Goal: Information Seeking & Learning: Check status

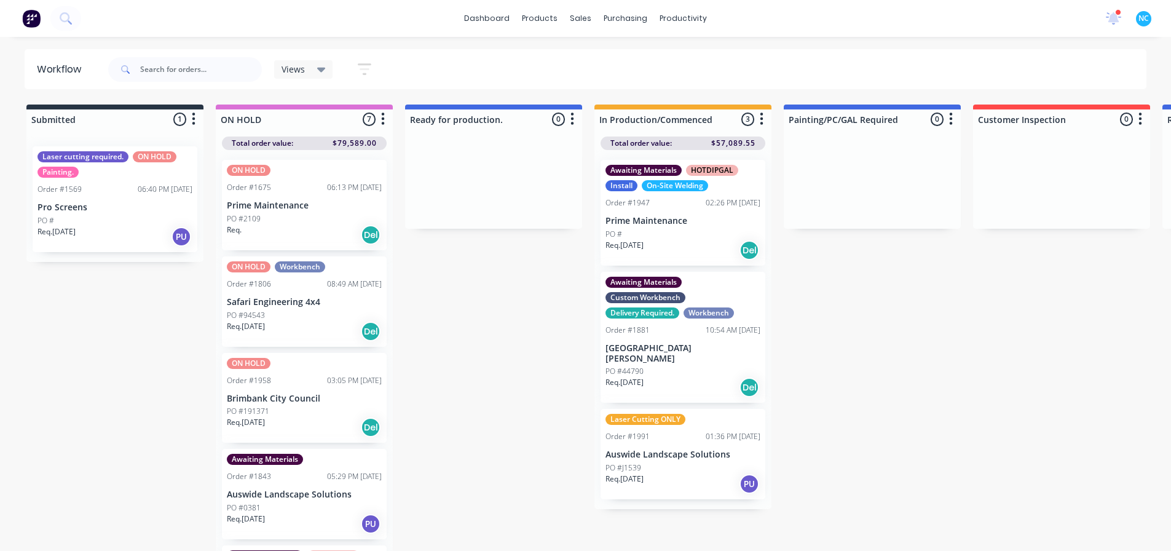
click at [671, 473] on div "Req. [DATE] PU" at bounding box center [683, 483] width 155 height 21
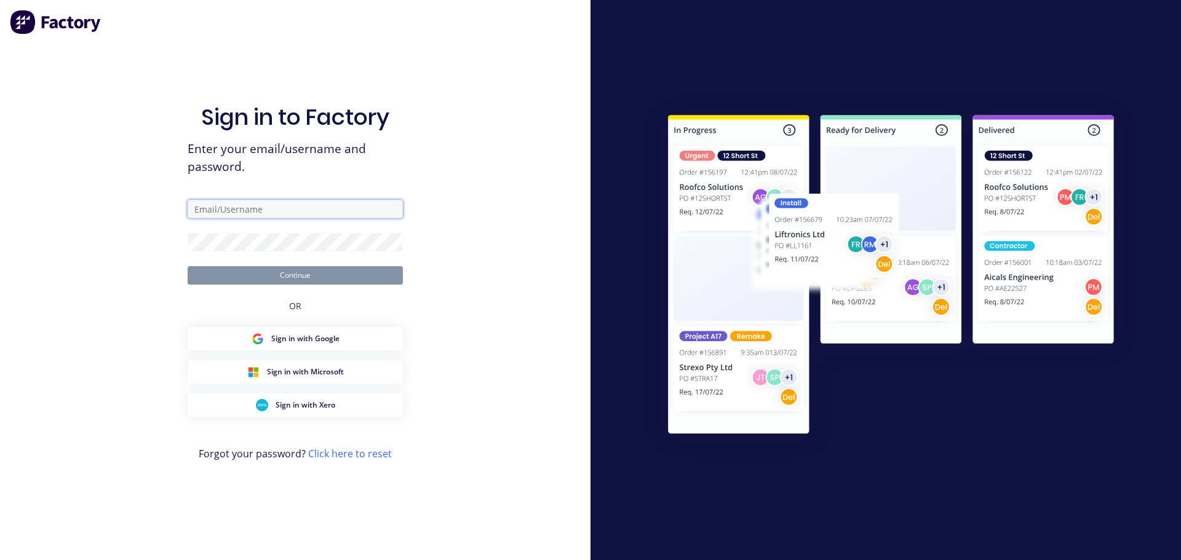
type input "[PERSON_NAME][EMAIL_ADDRESS][DOMAIN_NAME]"
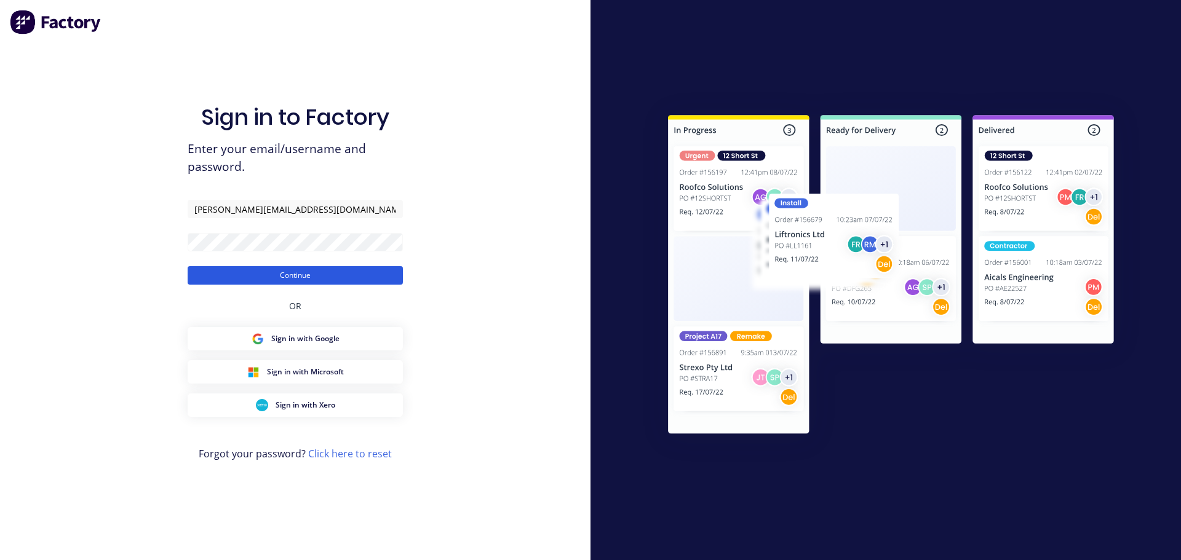
click at [371, 278] on button "Continue" at bounding box center [295, 275] width 215 height 18
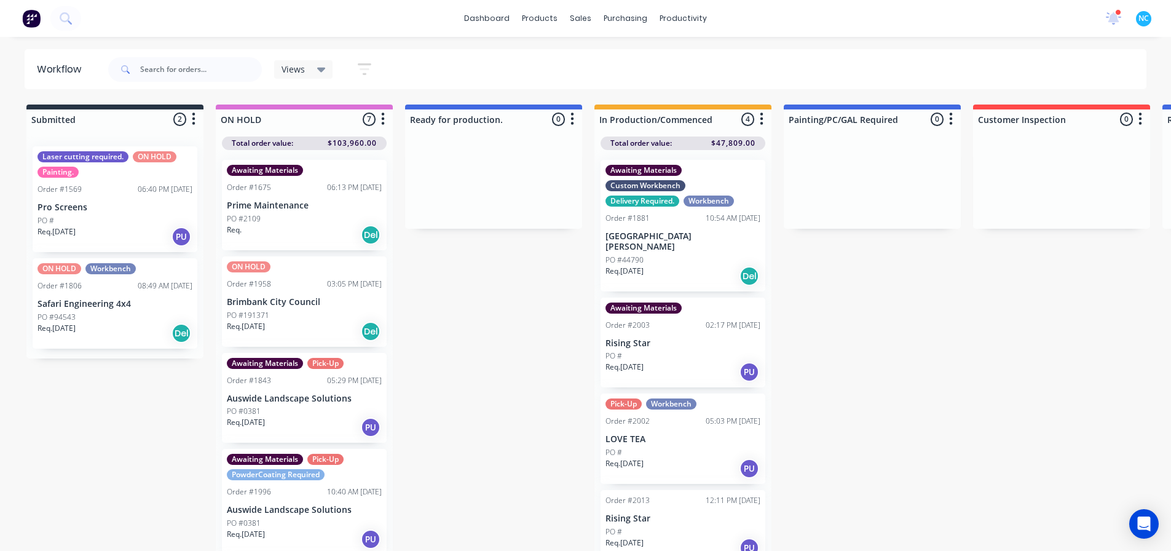
drag, startPoint x: 774, startPoint y: 327, endPoint x: 770, endPoint y: 333, distance: 7.7
click at [770, 333] on div "Submitted 2 Sort By Created date Required date Order number Customer name Most …" at bounding box center [1105, 329] width 2229 height 449
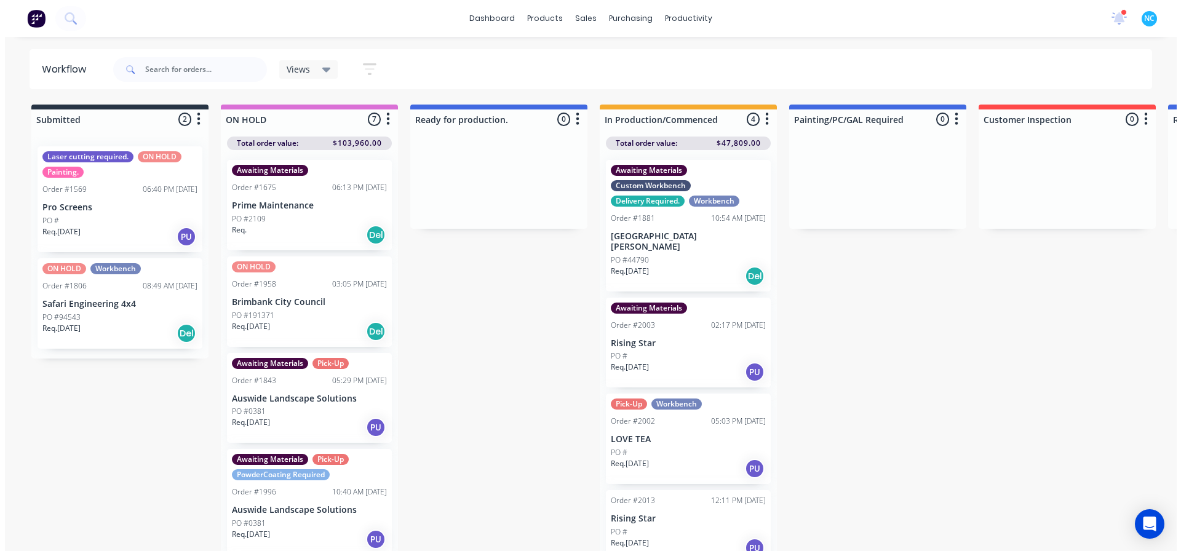
scroll to position [1, 0]
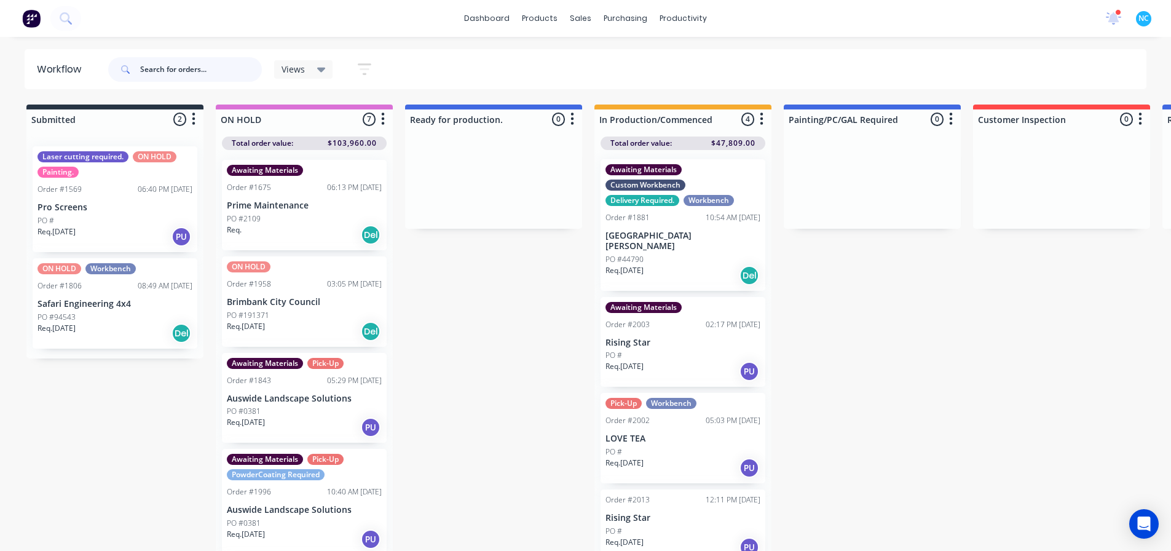
click at [220, 66] on input "text" at bounding box center [201, 69] width 122 height 25
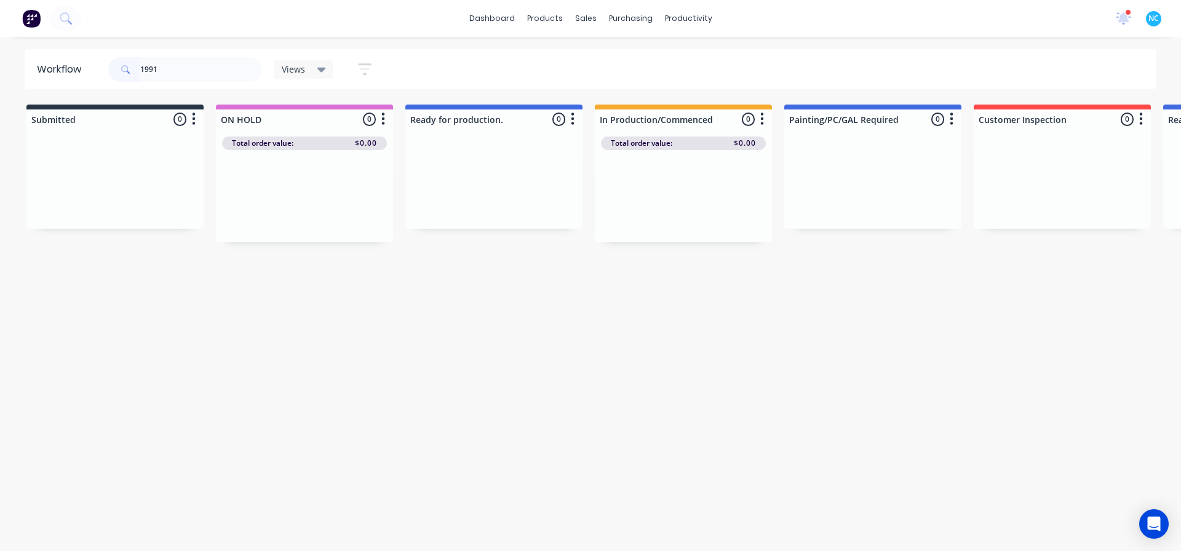
click at [506, 477] on html "dashboard products sales purchasing productivity dashboard products Product Cat…" at bounding box center [590, 238] width 1181 height 477
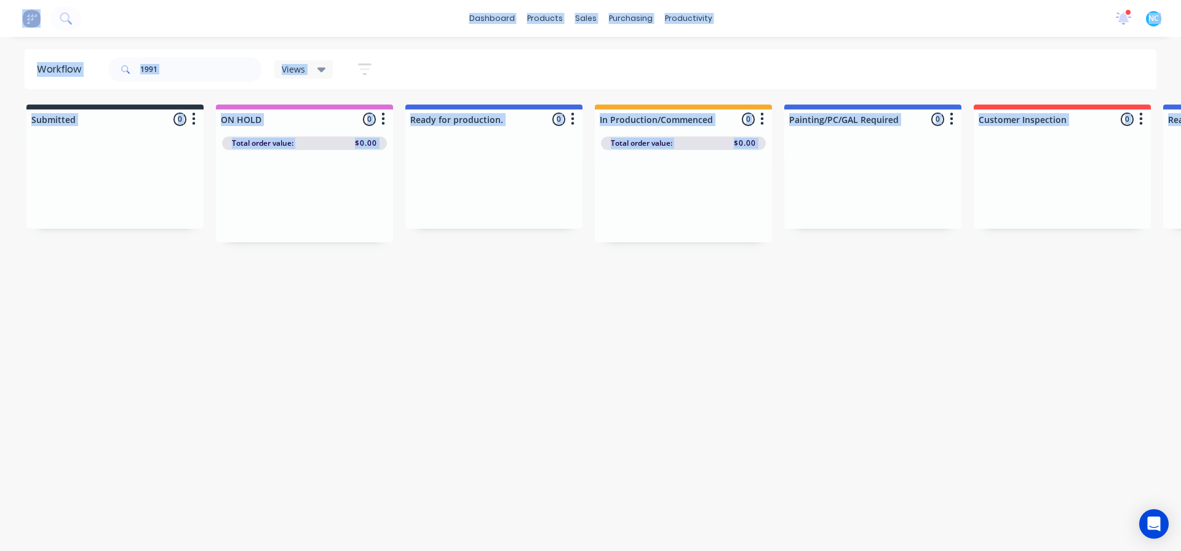
click at [506, 477] on html "dashboard products sales purchasing productivity dashboard products Product Cat…" at bounding box center [590, 238] width 1181 height 477
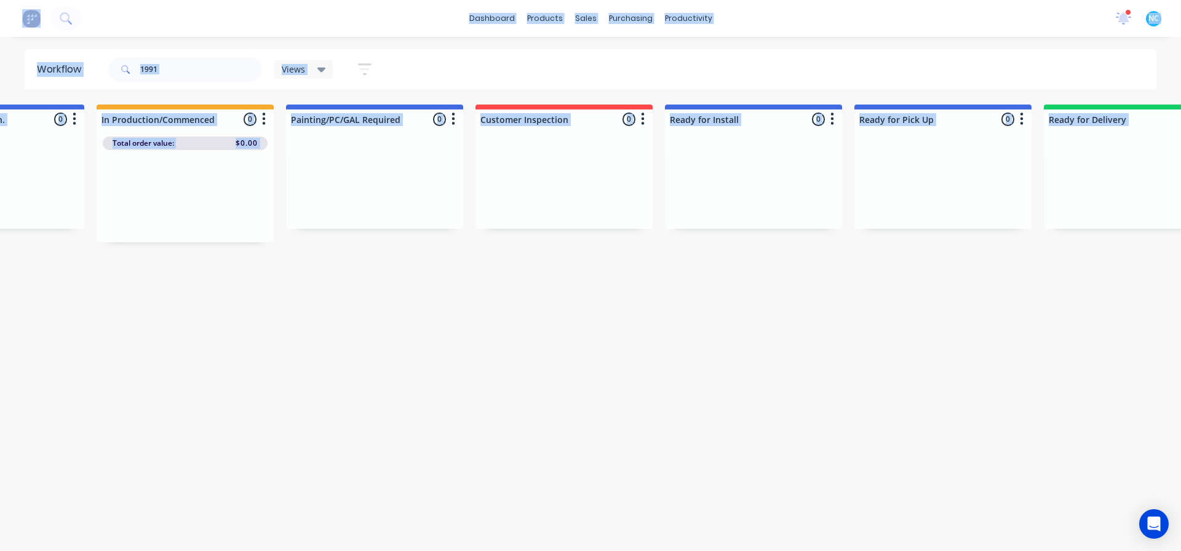
scroll to position [0, 1048]
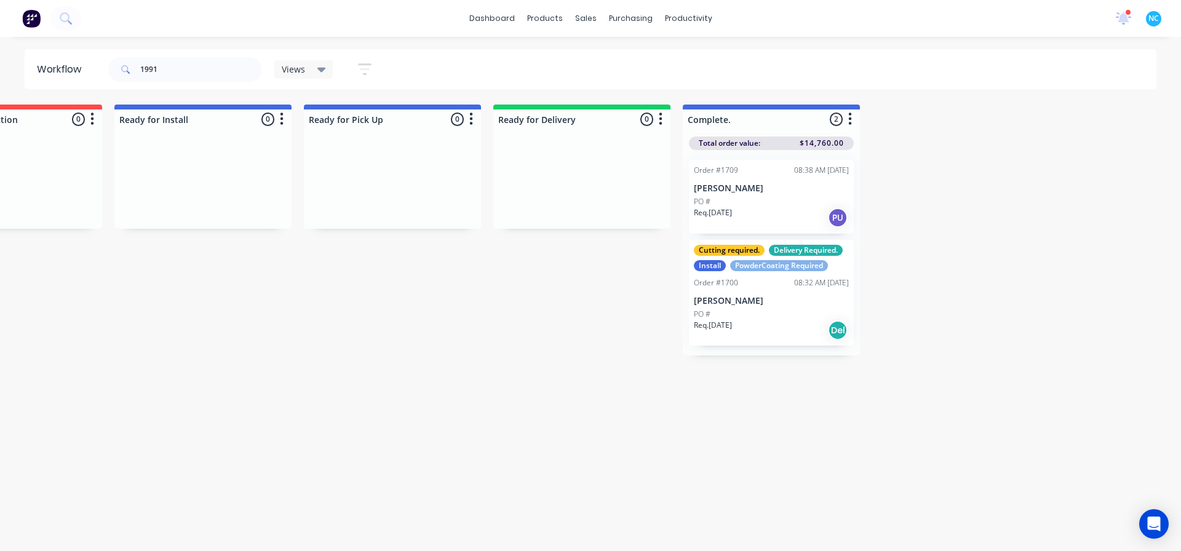
click at [277, 74] on div "Views" at bounding box center [303, 69] width 59 height 18
click at [242, 65] on input "1991" at bounding box center [201, 69] width 122 height 25
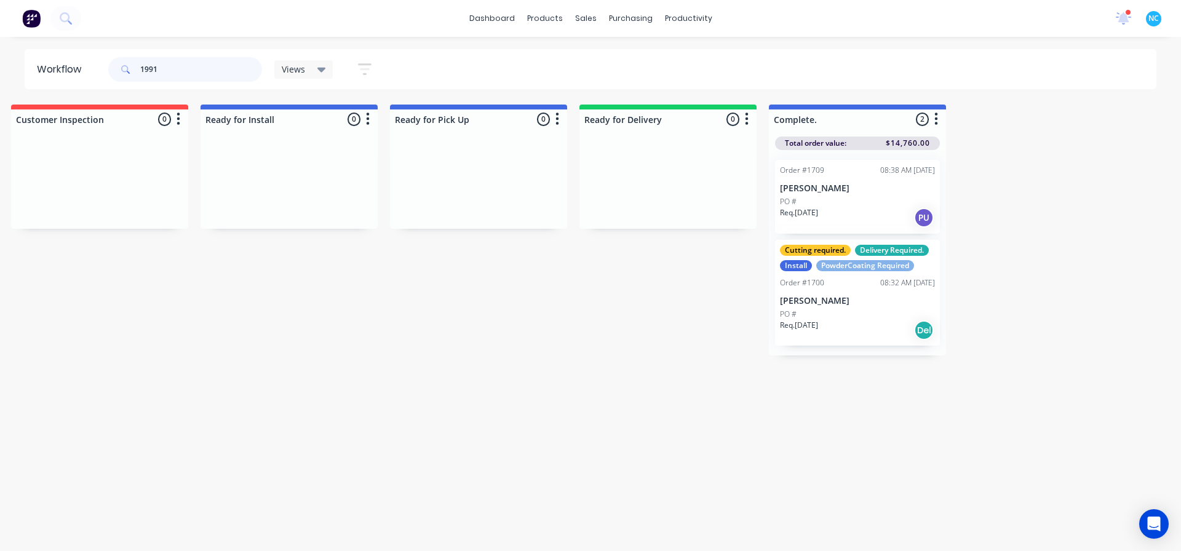
drag, startPoint x: 190, startPoint y: 54, endPoint x: 0, endPoint y: 7, distance: 195.8
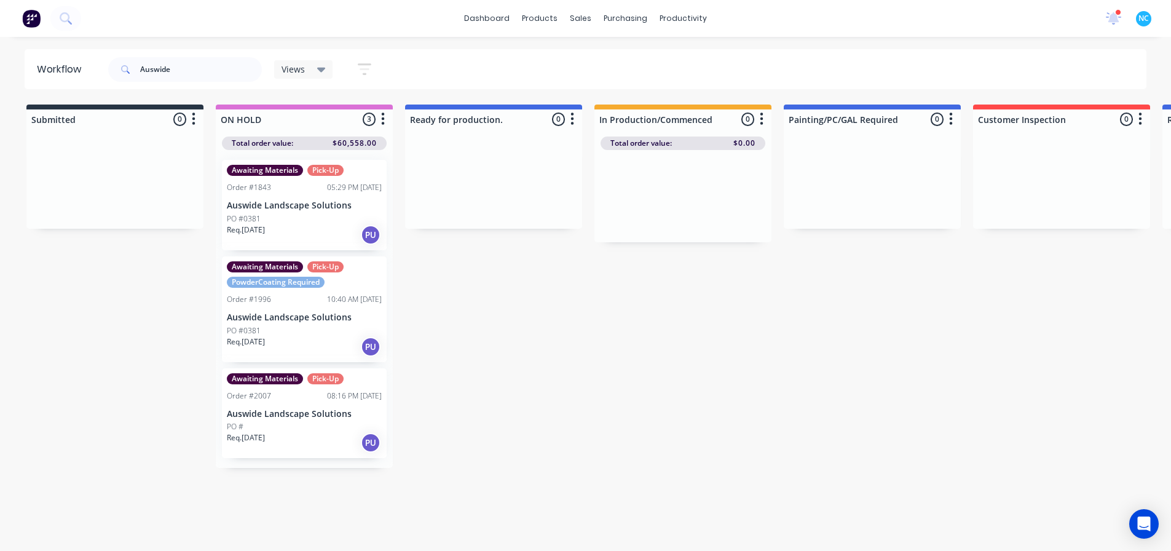
scroll to position [12, 0]
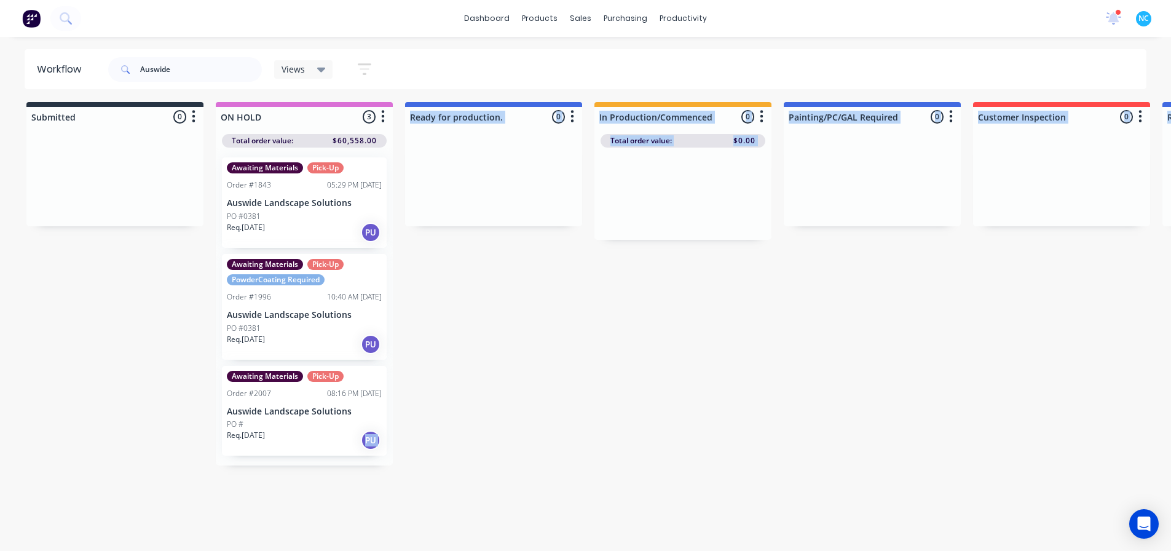
drag, startPoint x: 368, startPoint y: 551, endPoint x: 443, endPoint y: 564, distance: 76.1
click at [443, 475] on html "dashboard products sales purchasing productivity dashboard products Product Cat…" at bounding box center [585, 236] width 1171 height 477
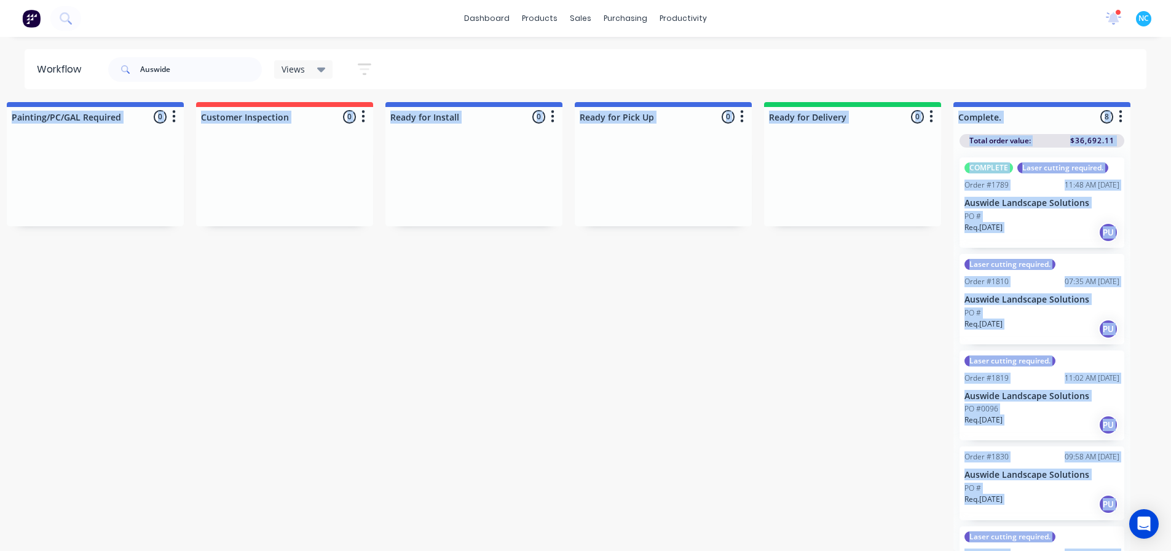
scroll to position [12, 1058]
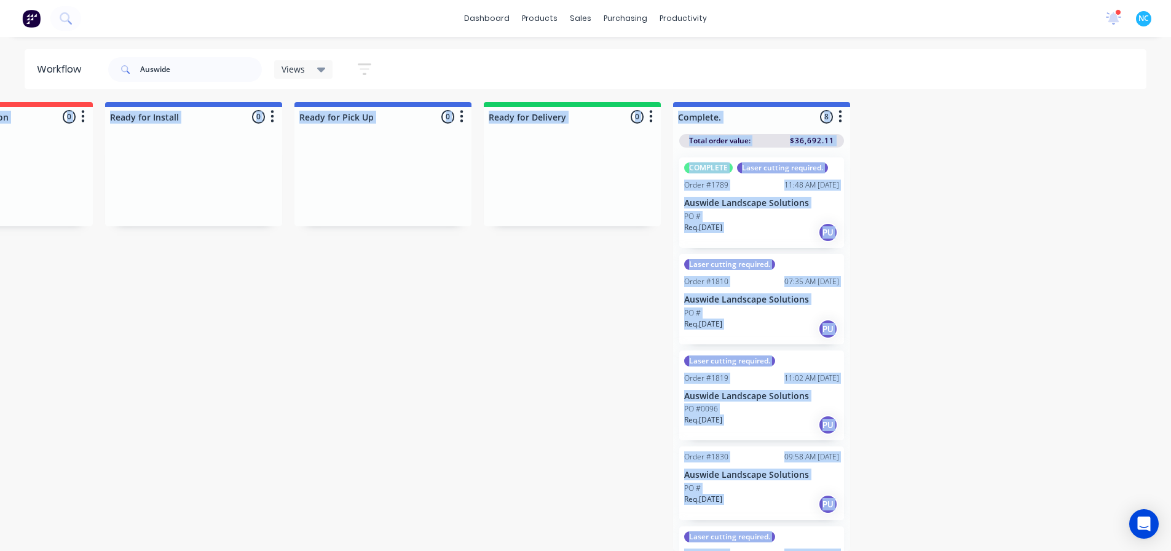
click at [646, 346] on div "Submitted 0 Sort By Created date Required date Order number Customer name Most …" at bounding box center [47, 326] width 2229 height 449
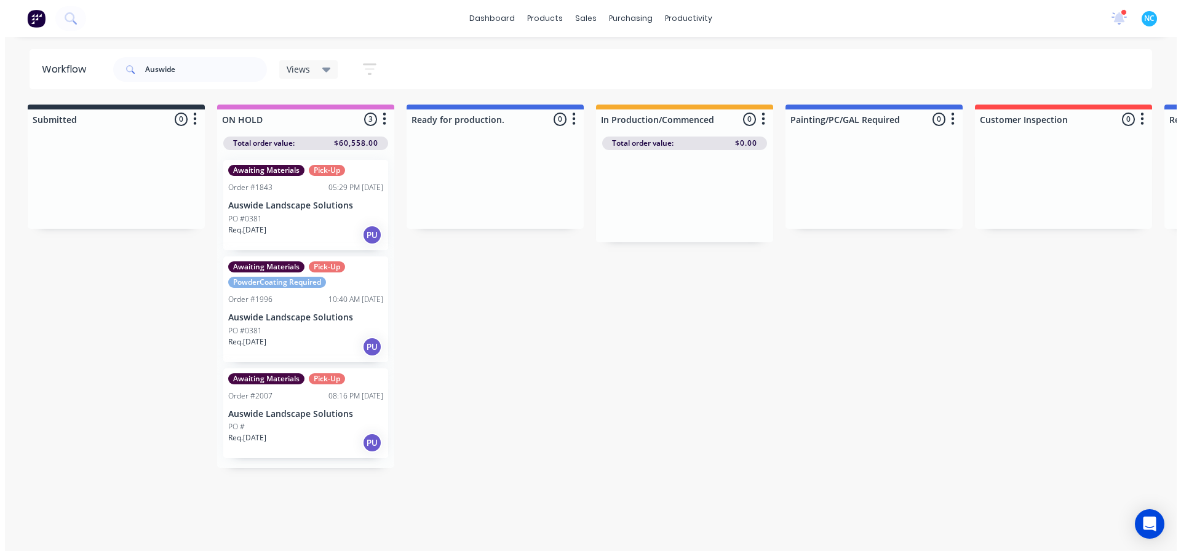
scroll to position [0, 0]
drag, startPoint x: 180, startPoint y: 74, endPoint x: 0, endPoint y: 45, distance: 181.9
click at [0, 45] on div "dashboard products sales purchasing productivity dashboard products Product Cat…" at bounding box center [585, 238] width 1171 height 477
type input "bloom"
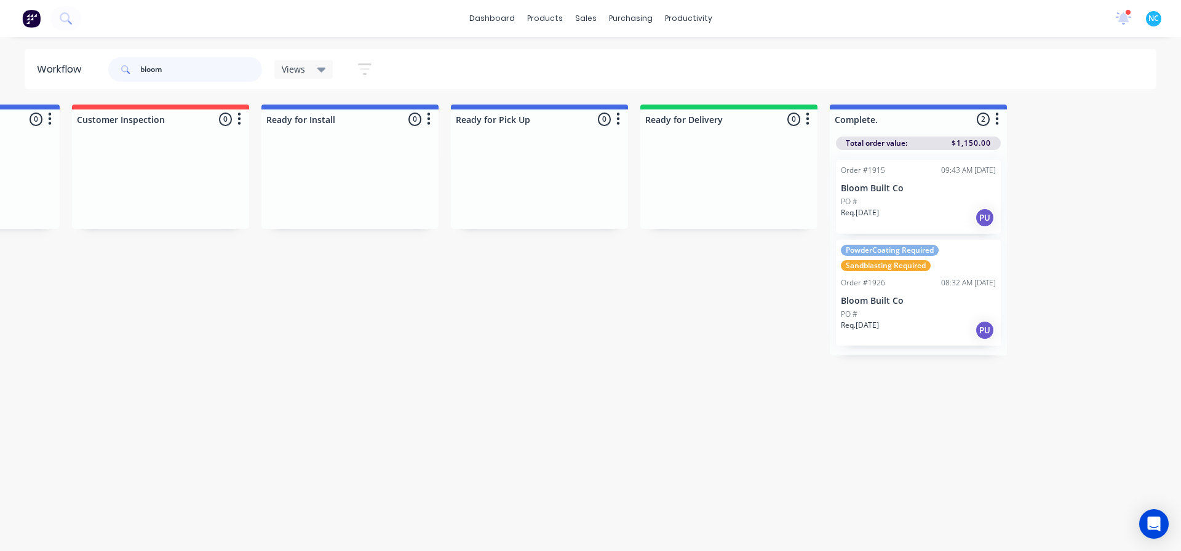
scroll to position [0, 1048]
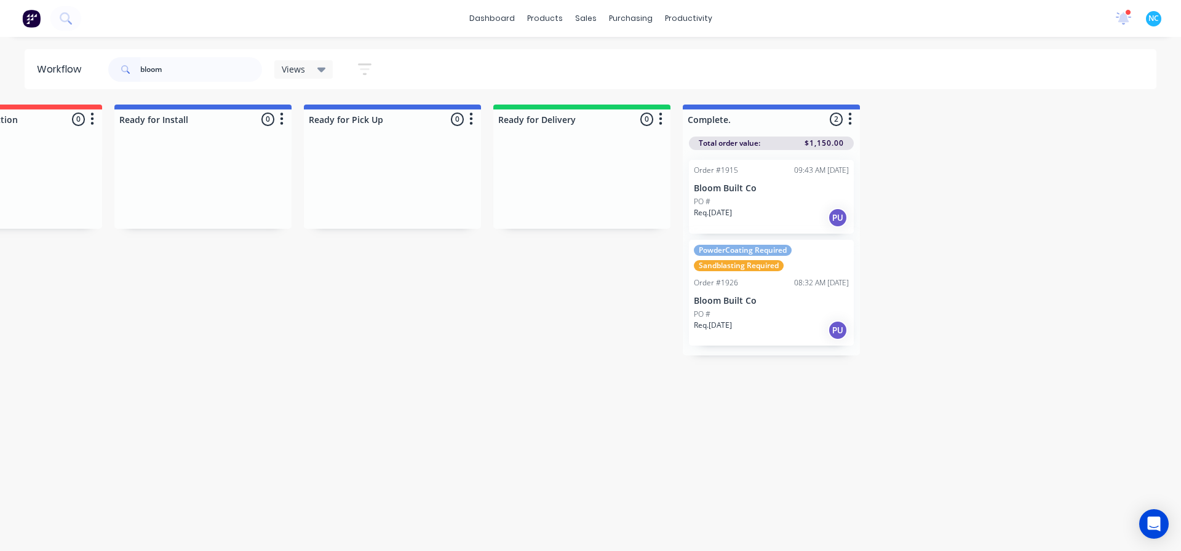
click at [780, 327] on div "Req. [DATE] PU" at bounding box center [771, 330] width 155 height 21
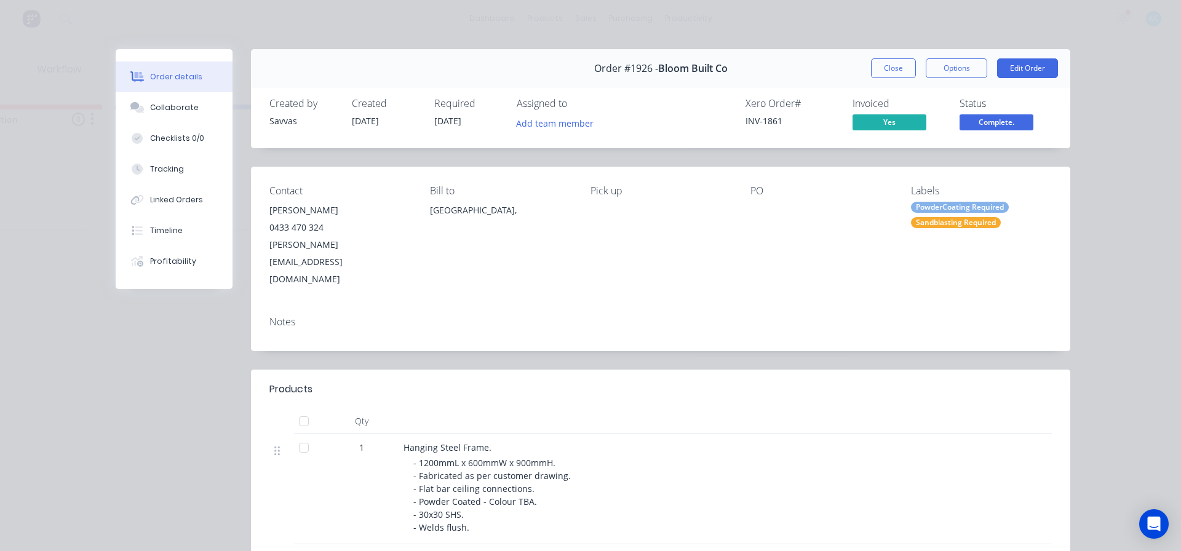
click at [893, 78] on div "Order #1926 - Bloom Built Co Close Options Edit Order" at bounding box center [660, 68] width 819 height 39
click at [893, 69] on button "Close" at bounding box center [893, 68] width 45 height 20
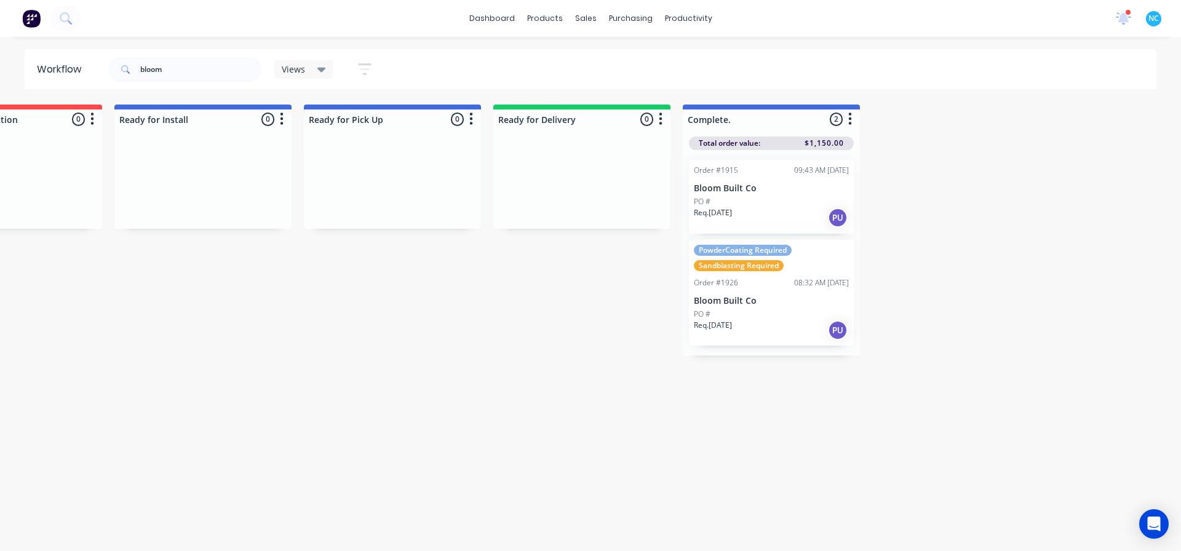
click at [810, 197] on div "PO #" at bounding box center [771, 201] width 155 height 11
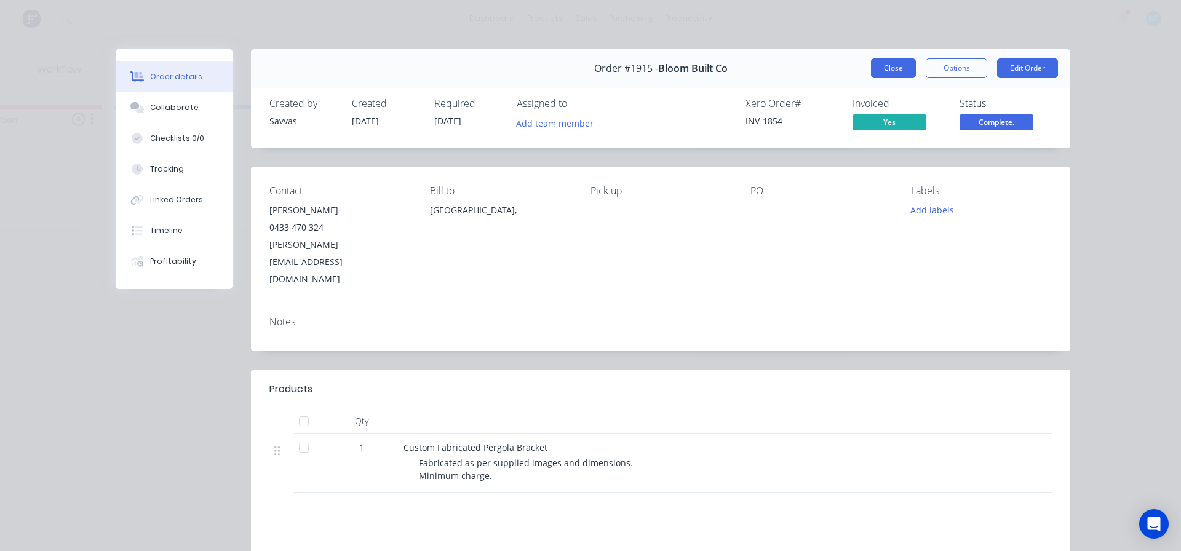
click at [885, 79] on div "Order #1915 - Bloom Built Co Close Options Edit Order" at bounding box center [660, 68] width 819 height 39
click at [889, 72] on button "Close" at bounding box center [893, 68] width 45 height 20
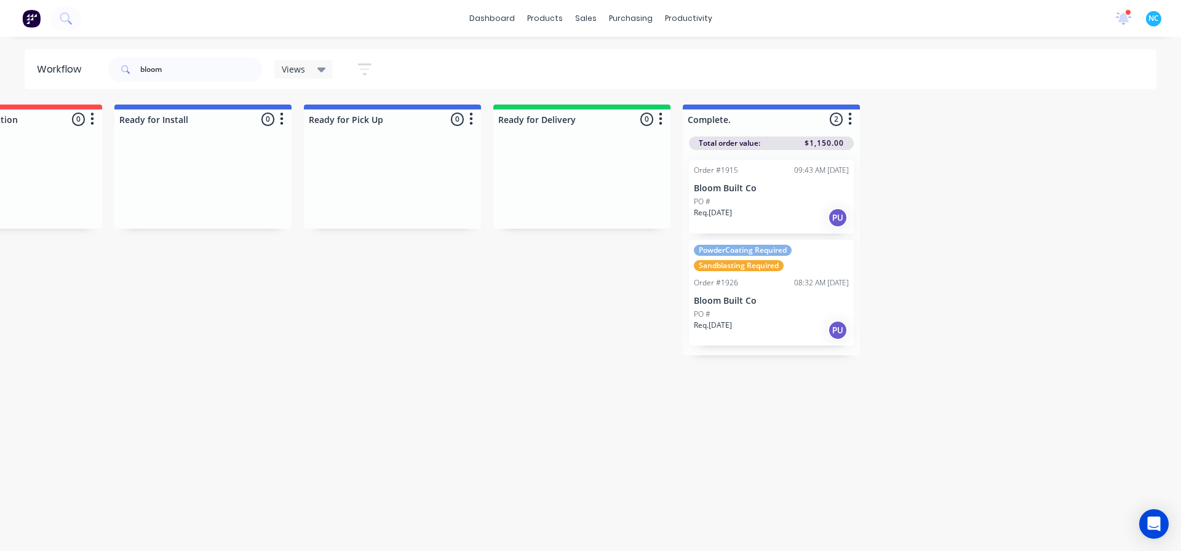
click at [765, 309] on div "PO #" at bounding box center [771, 314] width 155 height 11
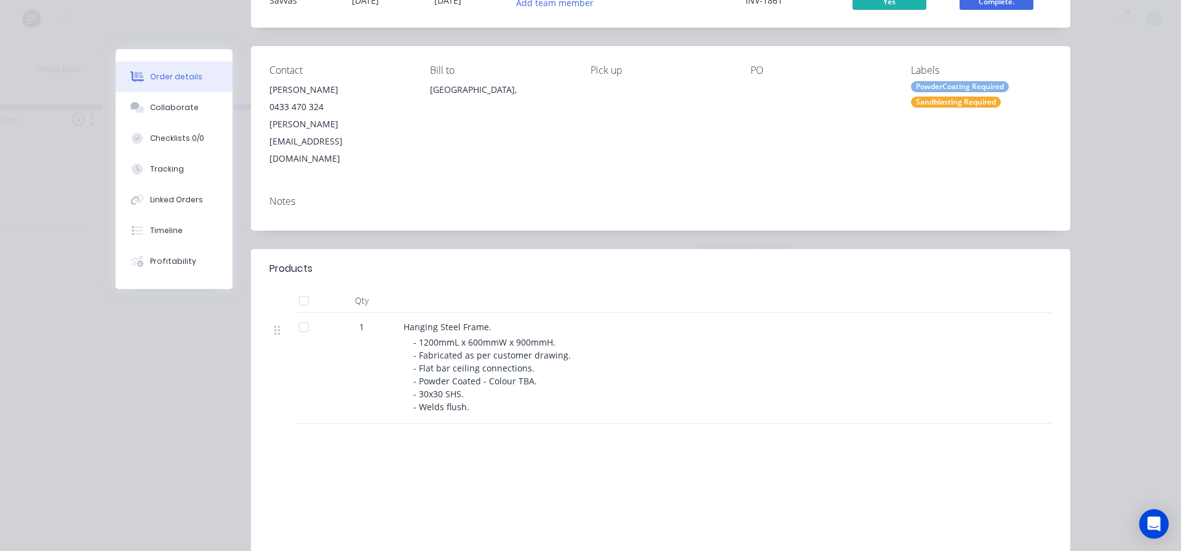
scroll to position [123, 0]
drag, startPoint x: 609, startPoint y: 342, endPoint x: 616, endPoint y: 362, distance: 21.4
click at [608, 346] on div "- 1200mmL x 600mmW x 900mmH. - Fabricated as per customer drawing. - Flat bar c…" at bounding box center [649, 371] width 472 height 77
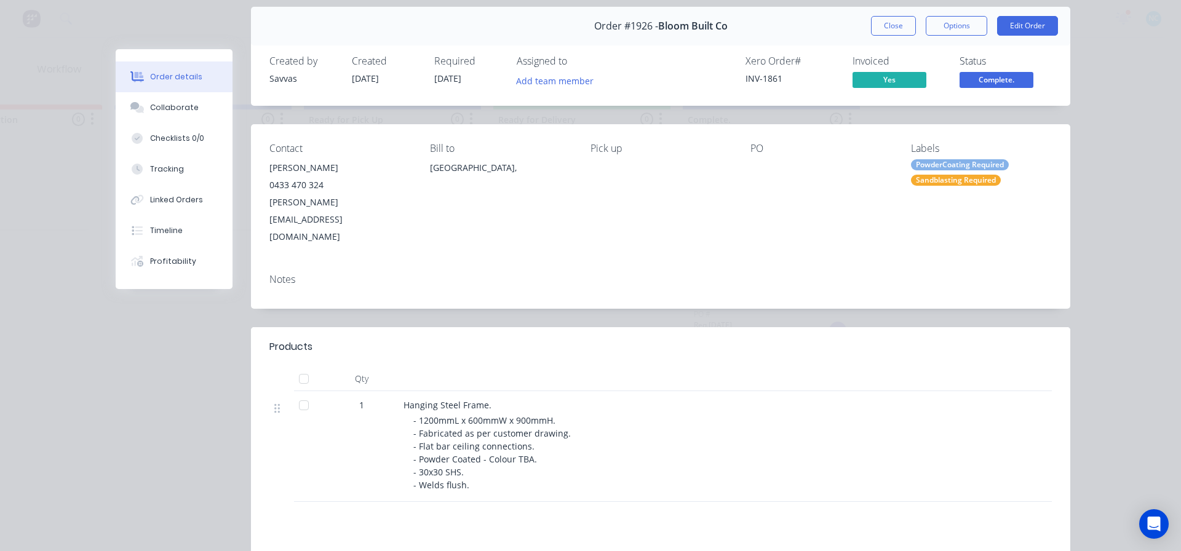
scroll to position [0, 0]
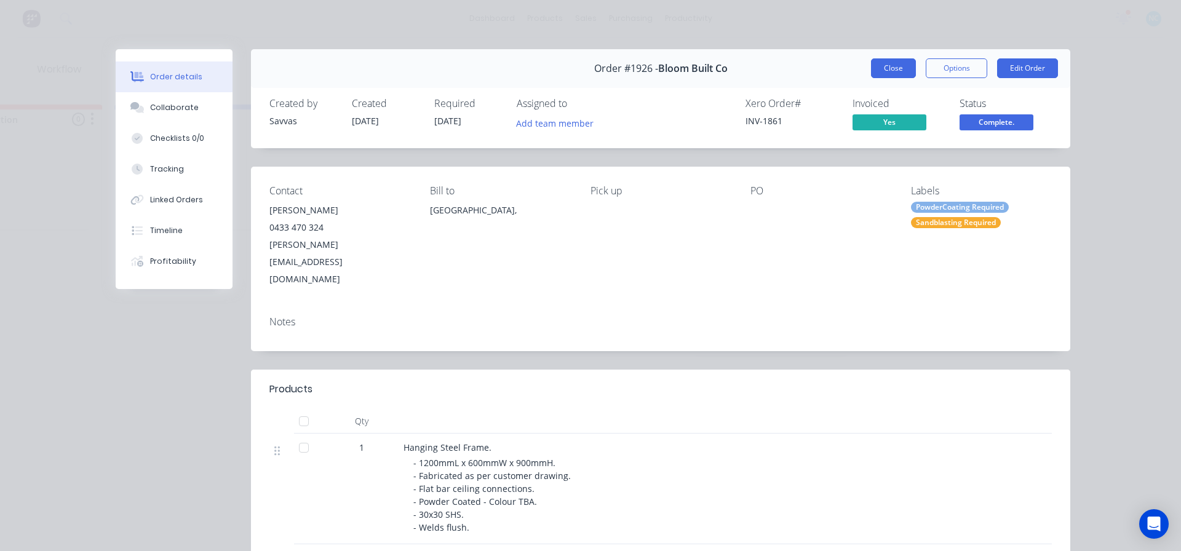
click at [897, 71] on button "Close" at bounding box center [893, 68] width 45 height 20
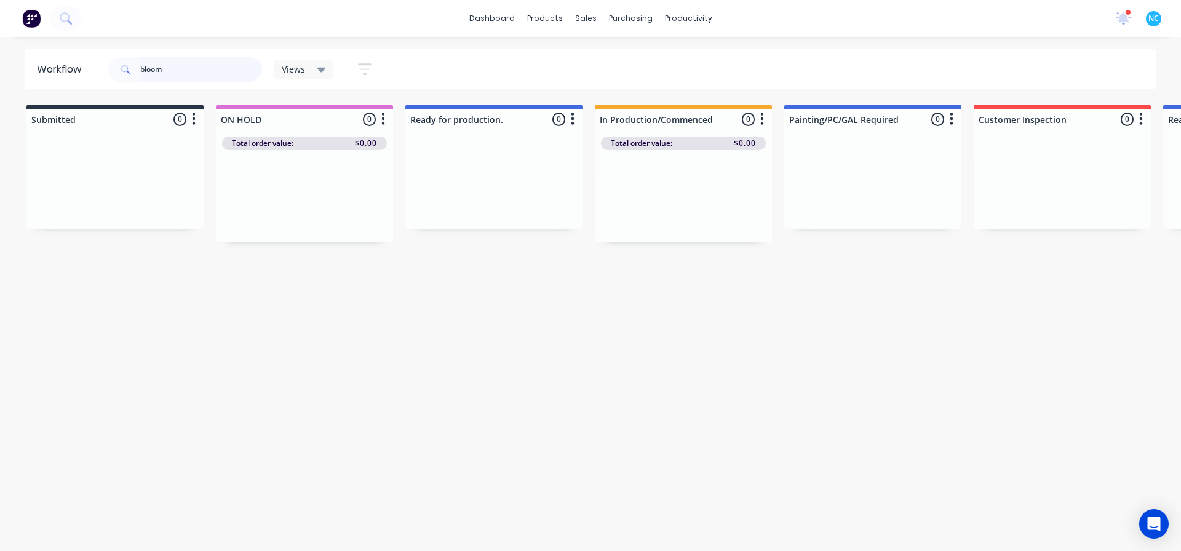
drag, startPoint x: 199, startPoint y: 81, endPoint x: 0, endPoint y: 40, distance: 203.3
click at [0, 40] on div "dashboard products sales purchasing productivity dashboard products Product Cat…" at bounding box center [590, 238] width 1181 height 477
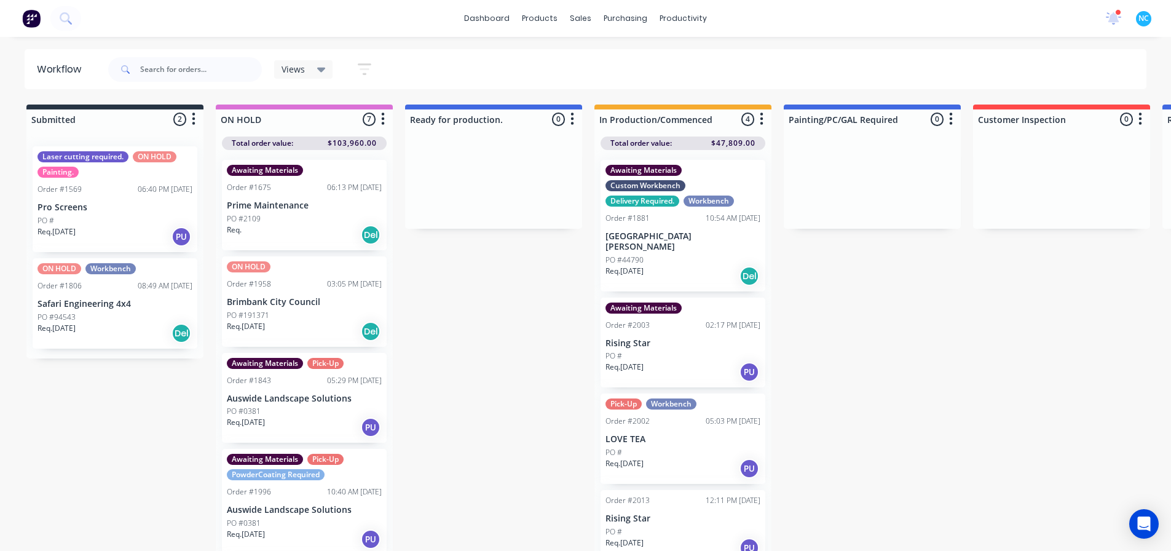
click at [451, 401] on div "Submitted 2 Sort By Created date Required date Order number Customer name Most …" at bounding box center [1105, 329] width 2229 height 449
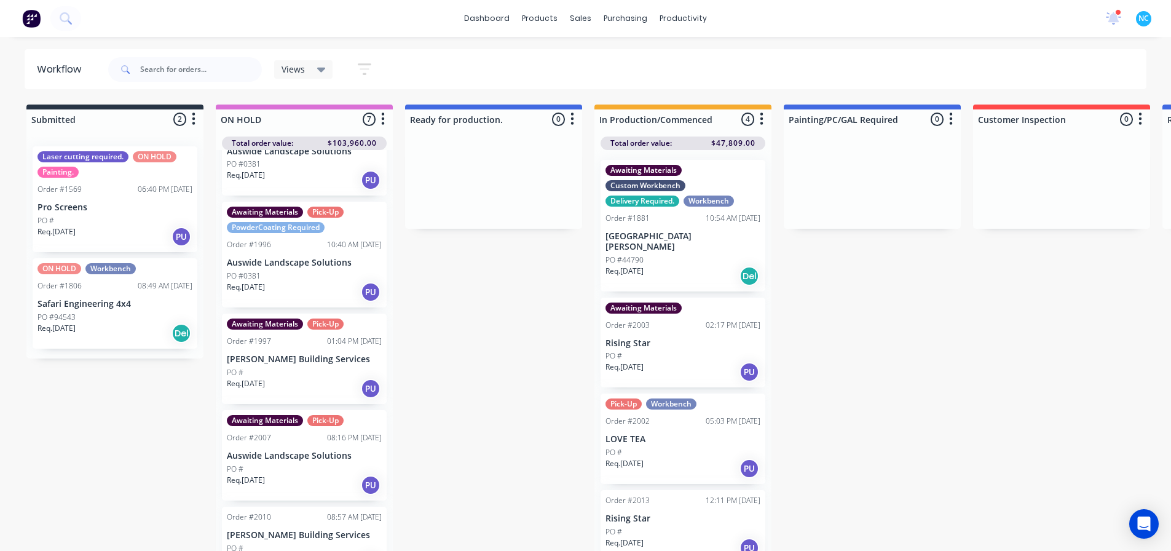
scroll to position [275, 0]
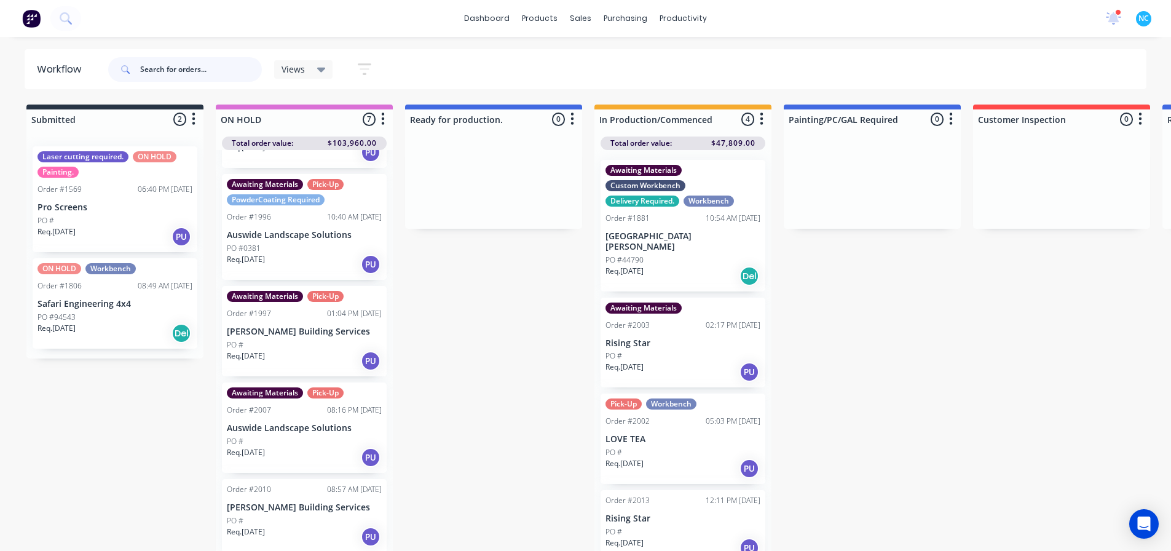
drag, startPoint x: 243, startPoint y: 74, endPoint x: 0, endPoint y: 49, distance: 244.1
click at [0, 49] on div "Workflow Views Save new view None (Default) edit Show/Hide statuses Show line i…" at bounding box center [585, 69] width 1171 height 40
type input "Auswide"
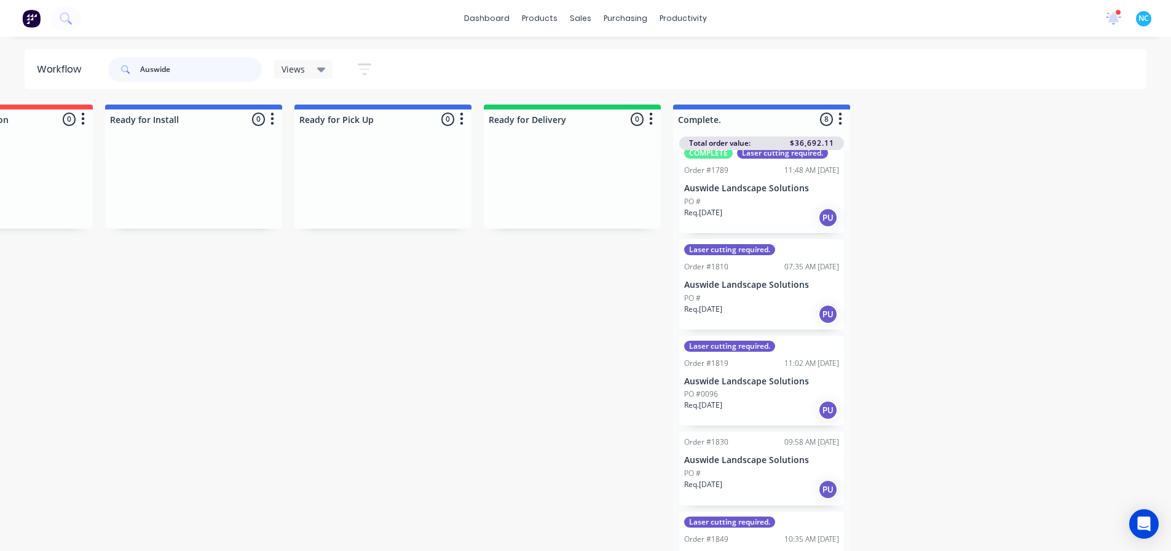
scroll to position [0, 0]
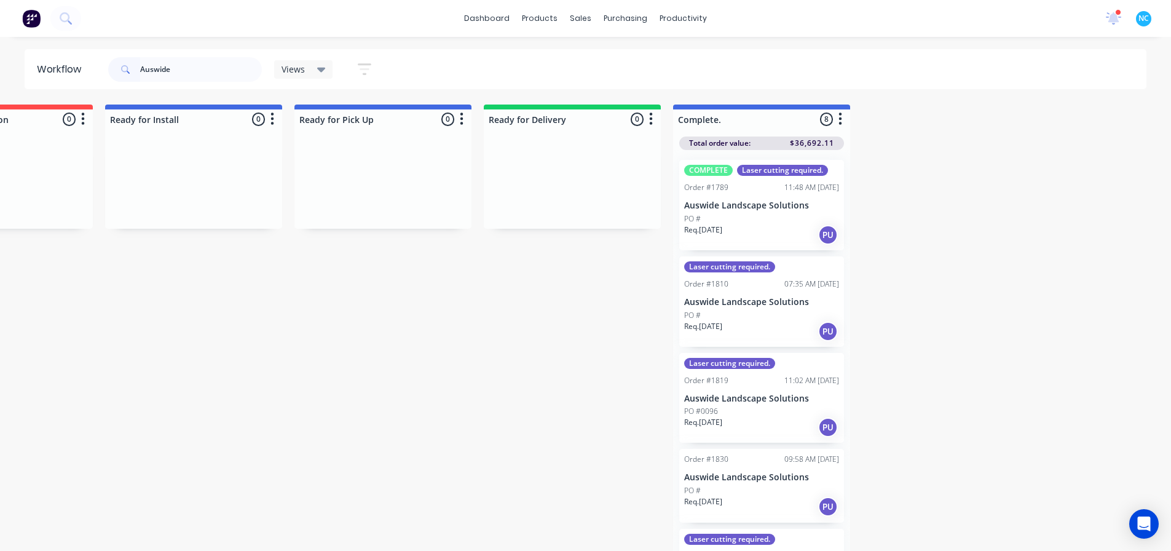
click at [741, 231] on div "Req. [DATE] PU" at bounding box center [761, 234] width 155 height 21
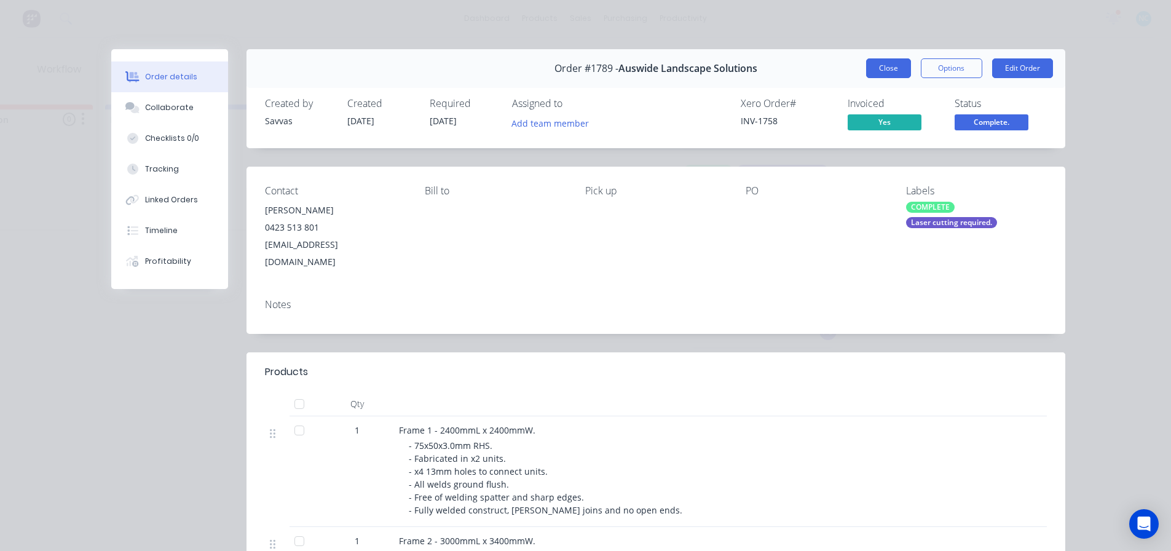
click at [901, 74] on button "Close" at bounding box center [888, 68] width 45 height 20
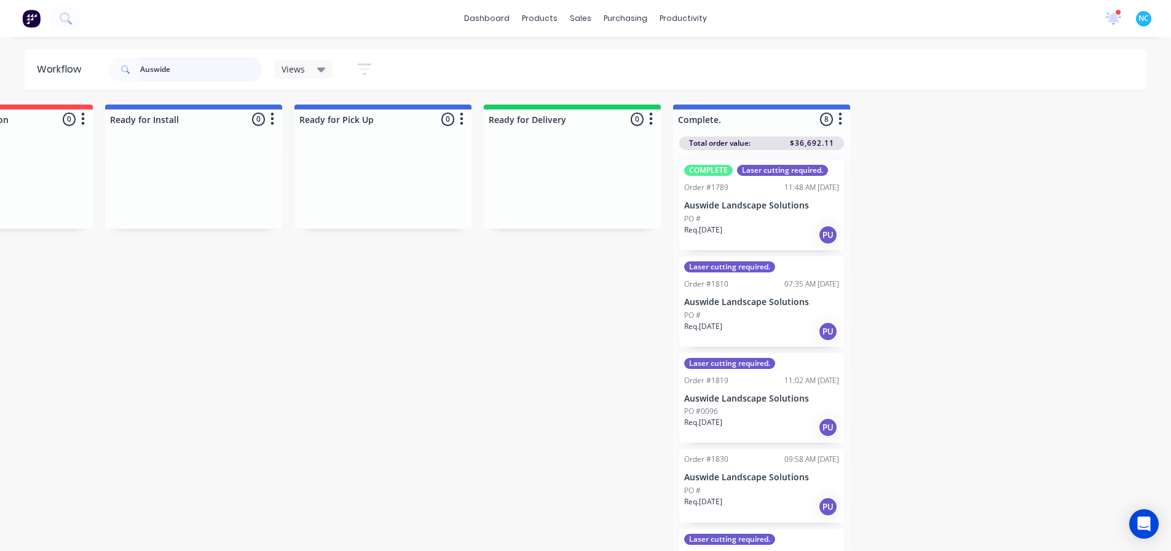
drag, startPoint x: 167, startPoint y: 57, endPoint x: 33, endPoint y: 49, distance: 134.3
click at [33, 49] on header "Workflow Auswide Views Save new view None (Default) edit Show/Hide statuses Sho…" at bounding box center [586, 69] width 1123 height 40
drag, startPoint x: 251, startPoint y: 71, endPoint x: 0, endPoint y: 28, distance: 254.4
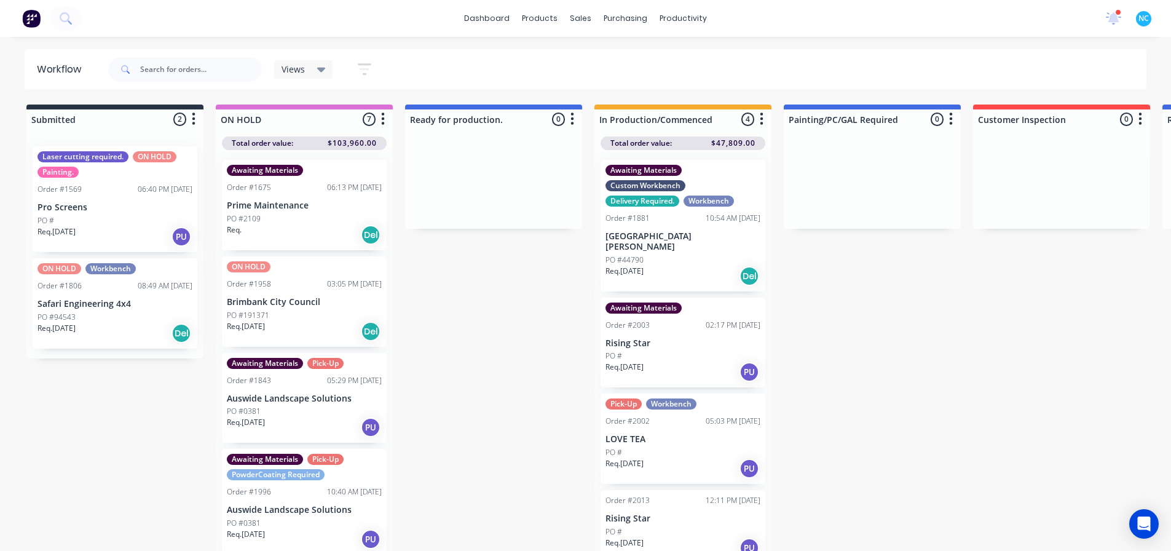
click at [854, 371] on div "Submitted 2 Sort By Created date Required date Order number Customer name Most …" at bounding box center [1105, 329] width 2229 height 449
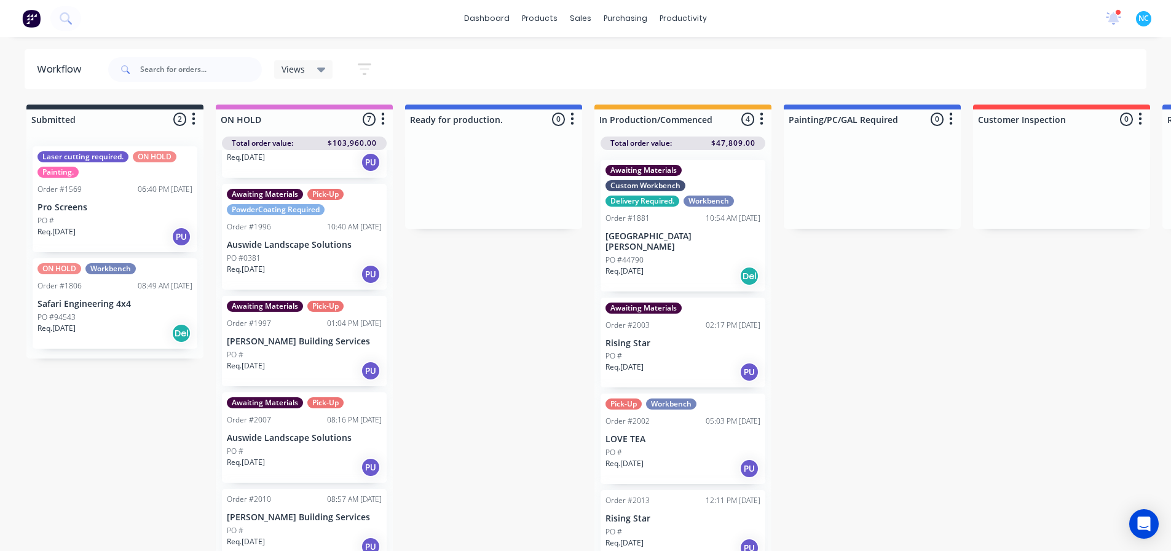
scroll to position [275, 0]
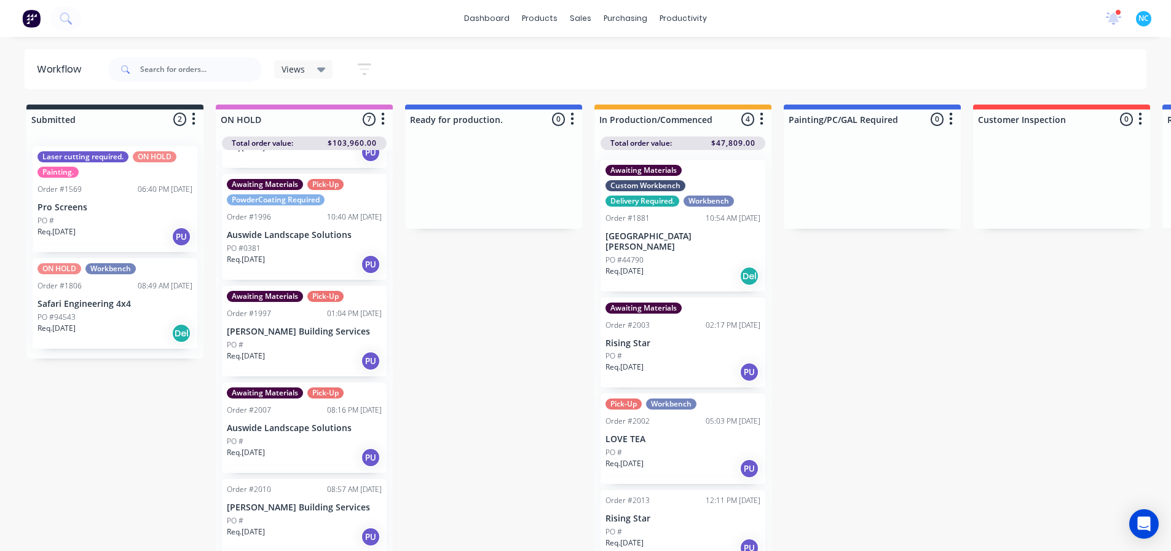
click at [301, 349] on div "PO #" at bounding box center [304, 344] width 155 height 11
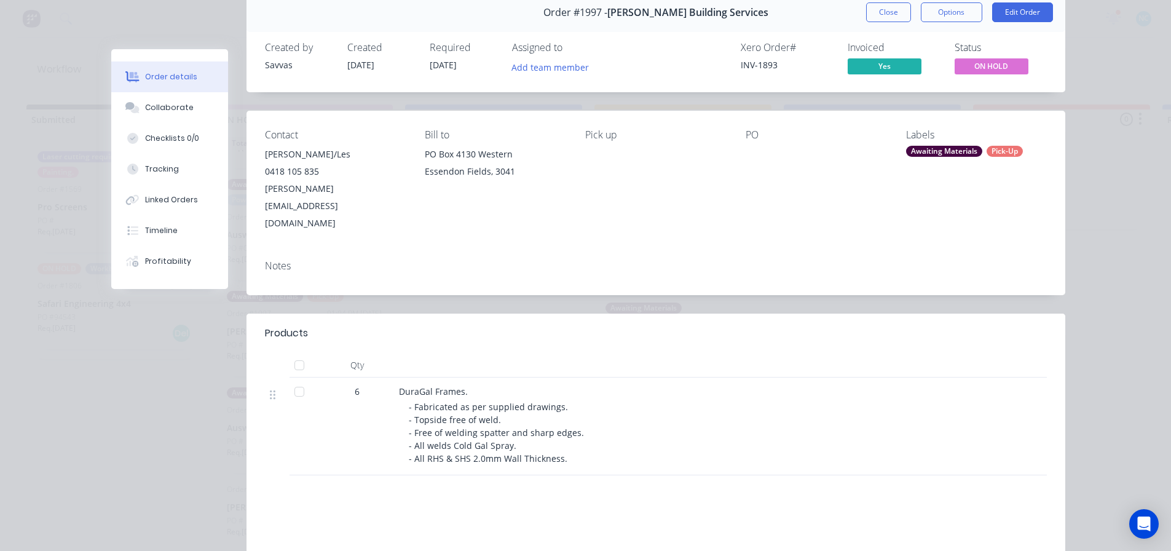
scroll to position [0, 0]
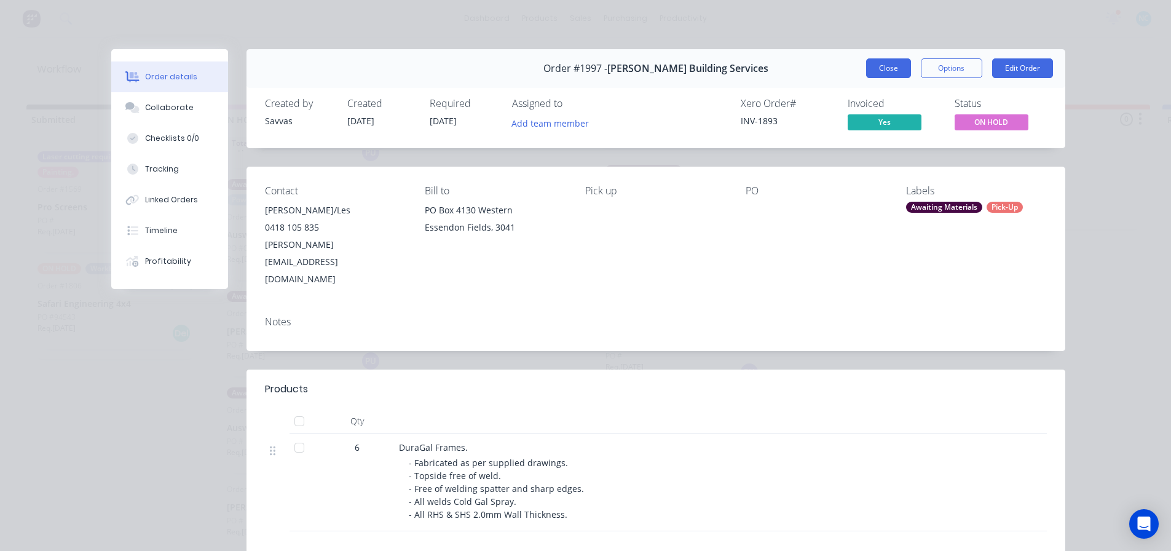
click at [881, 70] on button "Close" at bounding box center [888, 68] width 45 height 20
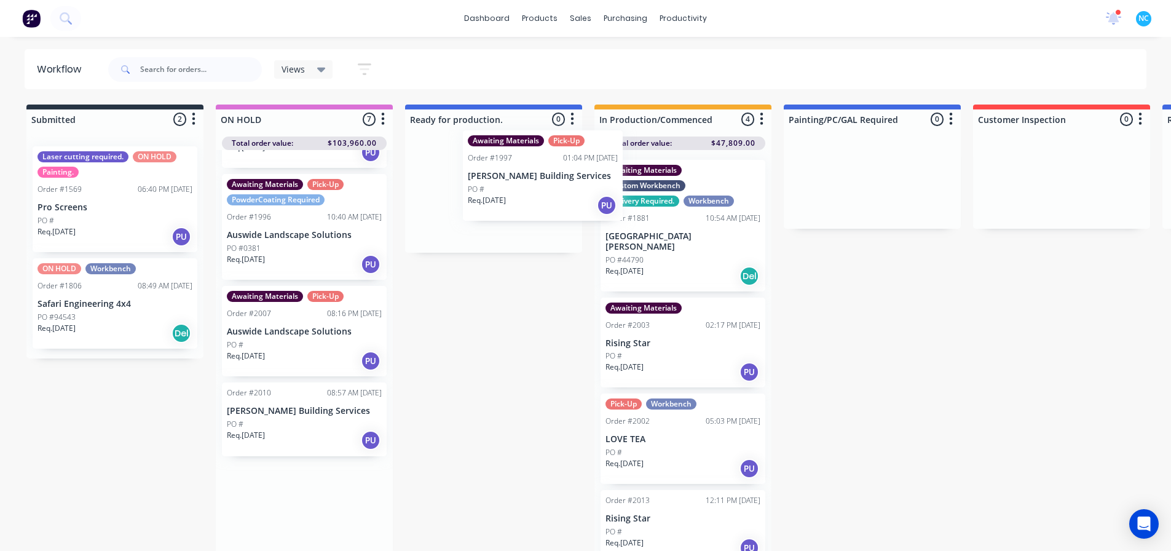
drag, startPoint x: 274, startPoint y: 361, endPoint x: 511, endPoint y: 207, distance: 283.1
click at [511, 207] on div "Submitted 2 Sort By Created date Required date Order number Customer name Most …" at bounding box center [1105, 329] width 2229 height 449
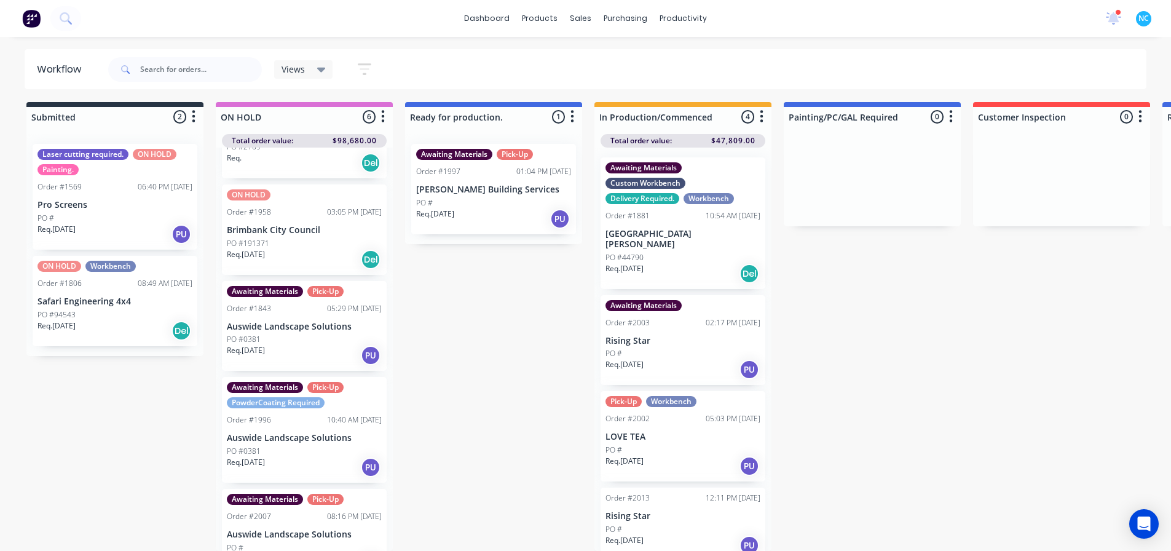
scroll to position [178, 0]
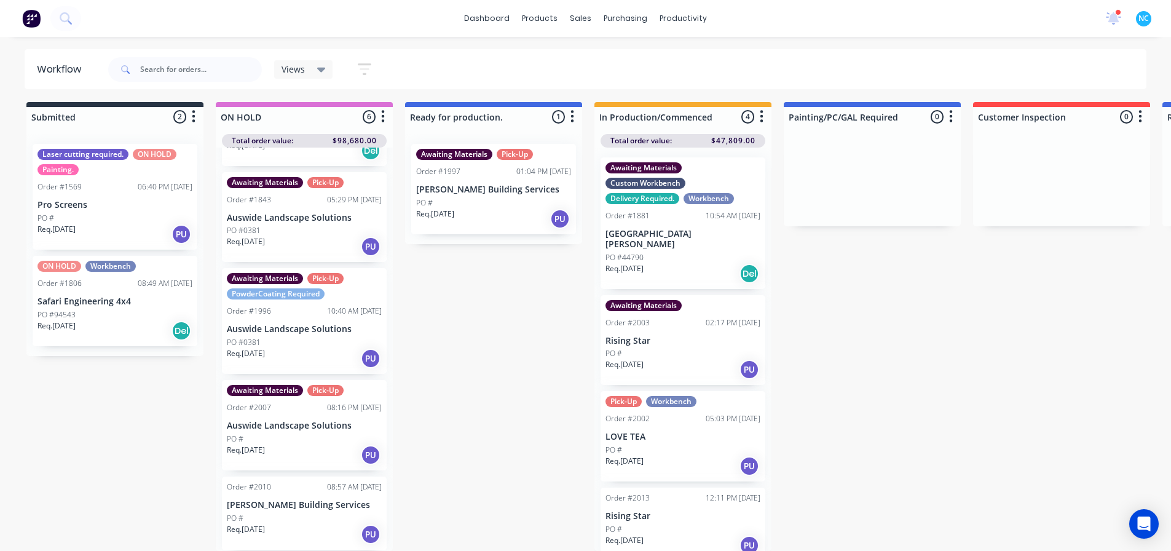
click at [309, 501] on p "[PERSON_NAME] Building Services" at bounding box center [304, 505] width 155 height 10
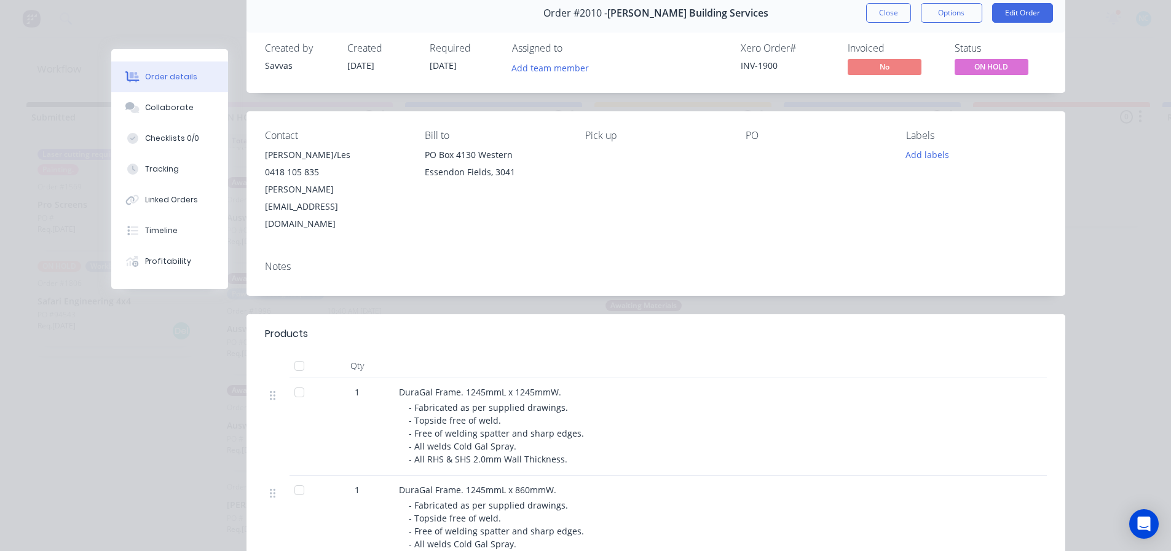
scroll to position [0, 0]
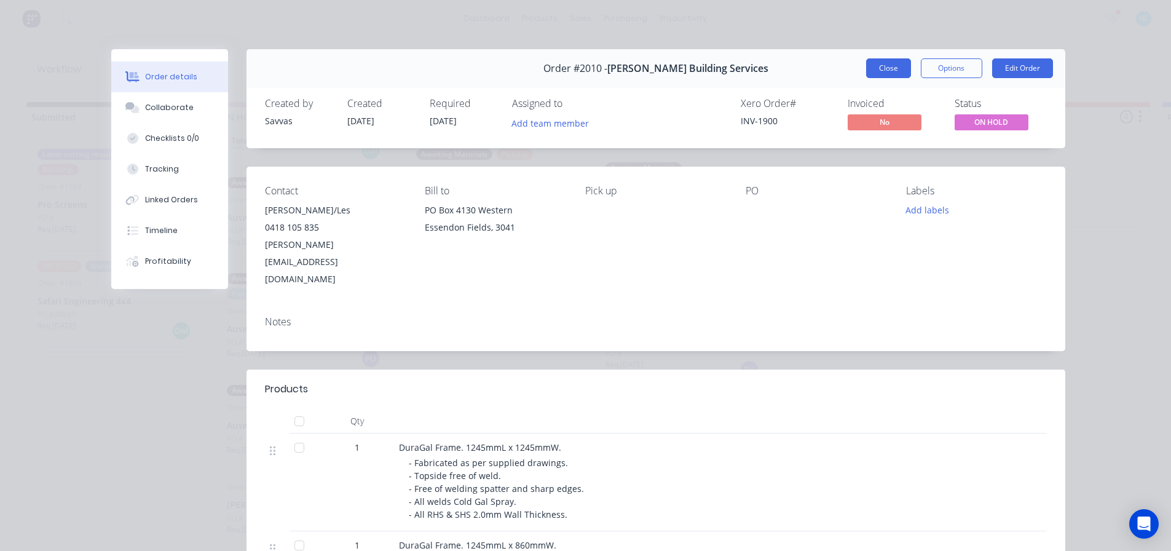
click at [876, 65] on button "Close" at bounding box center [888, 68] width 45 height 20
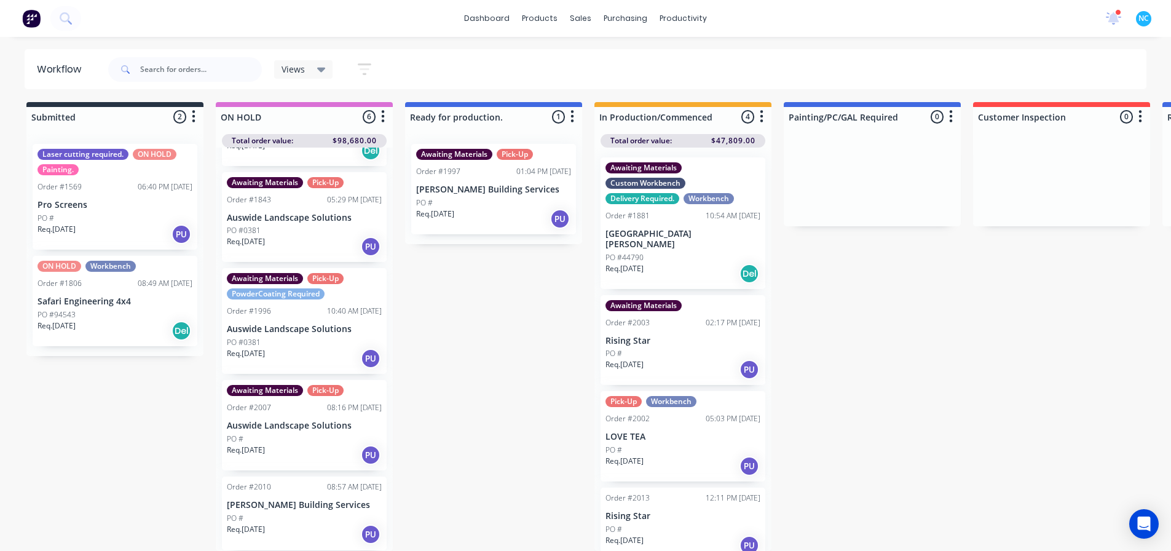
click at [526, 213] on div "Req. [DATE] PU" at bounding box center [493, 218] width 155 height 21
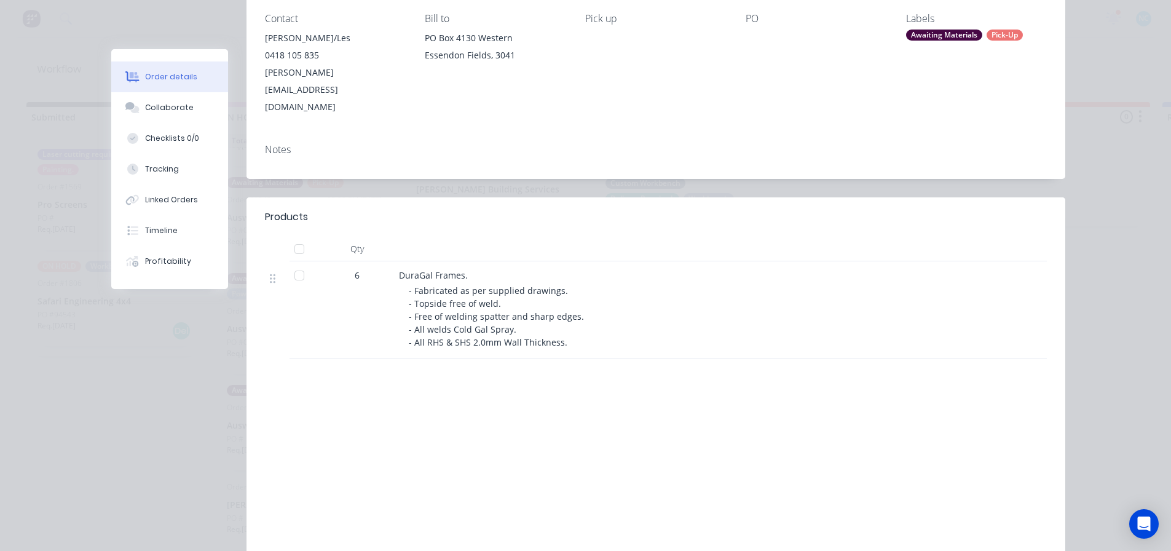
scroll to position [184, 0]
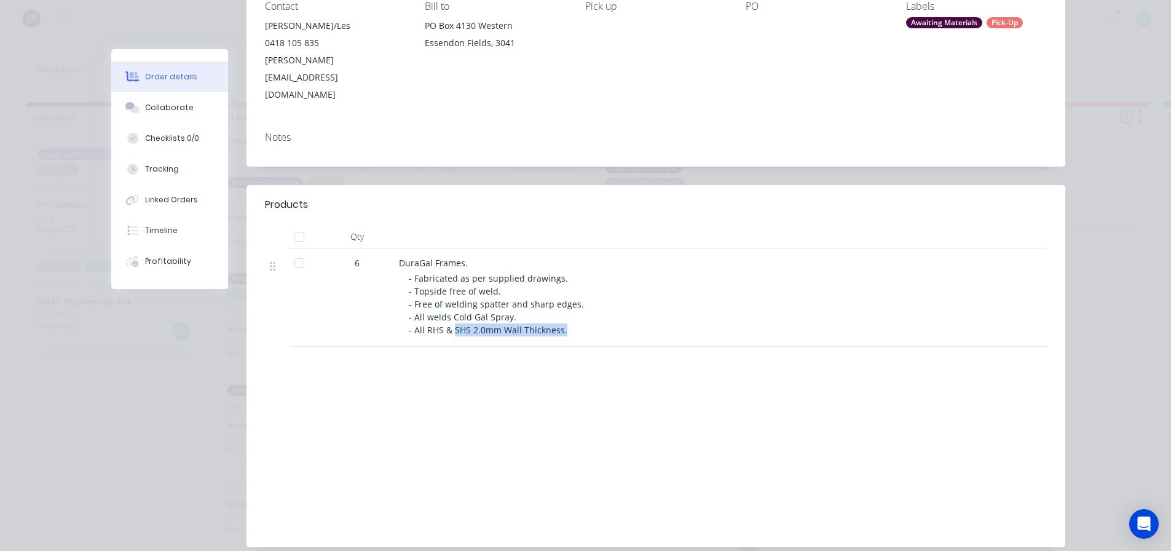
drag, startPoint x: 450, startPoint y: 299, endPoint x: 572, endPoint y: 299, distance: 121.8
click at [572, 299] on div "- Fabricated as per supplied drawings. - Topside free of weld. - Free of weldin…" at bounding box center [645, 304] width 472 height 65
click at [573, 297] on div "- Fabricated as per supplied drawings. - Topside free of weld. - Free of weldin…" at bounding box center [645, 304] width 472 height 65
drag, startPoint x: 569, startPoint y: 296, endPoint x: 426, endPoint y: 266, distance: 146.3
click at [426, 272] on div "- Fabricated as per supplied drawings. - Topside free of weld. - Free of weldin…" at bounding box center [645, 304] width 472 height 65
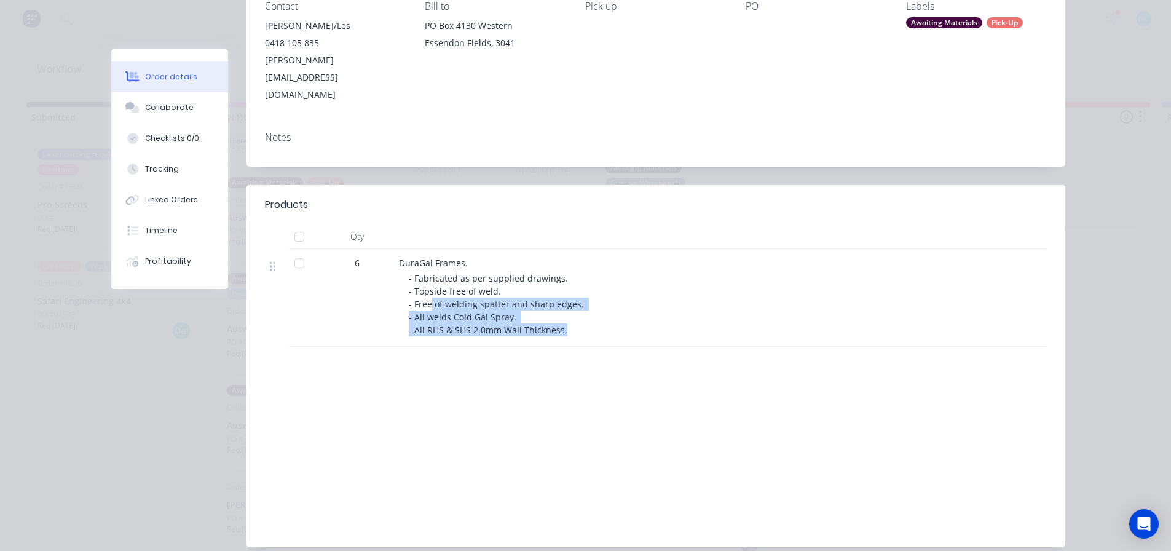
click at [426, 272] on span "- Fabricated as per supplied drawings. - Topside free of weld. - Free of weldin…" at bounding box center [498, 303] width 178 height 63
click at [183, 80] on div "Order details" at bounding box center [171, 76] width 52 height 11
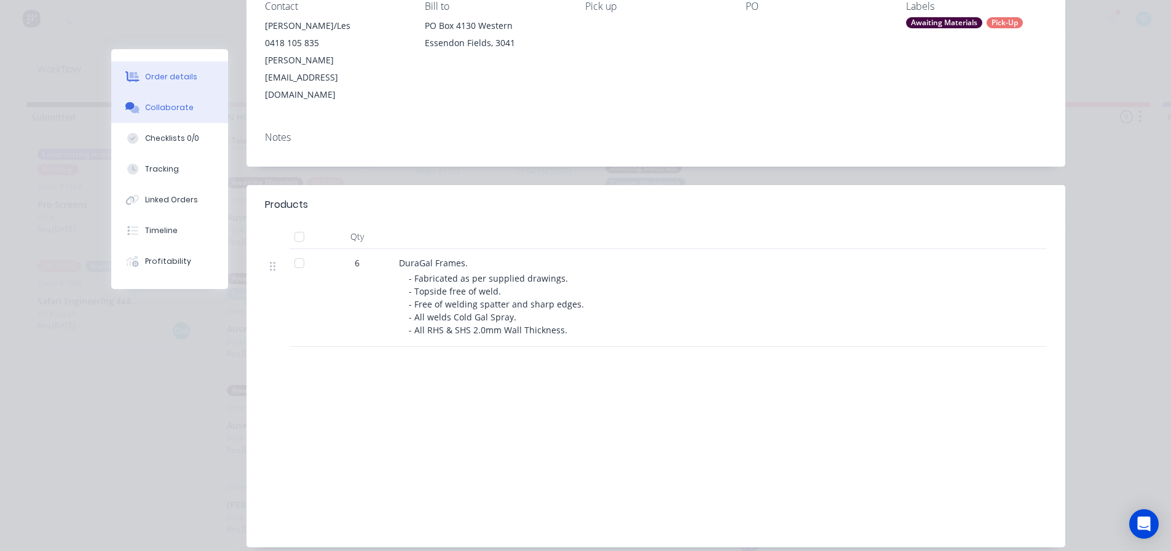
click at [185, 102] on button "Collaborate" at bounding box center [169, 107] width 117 height 31
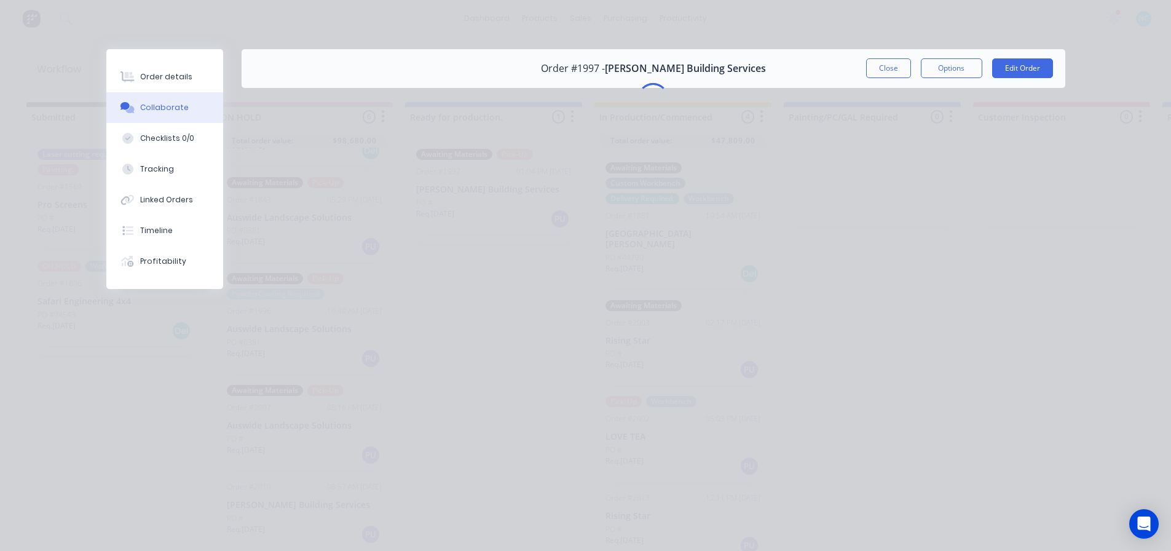
scroll to position [0, 0]
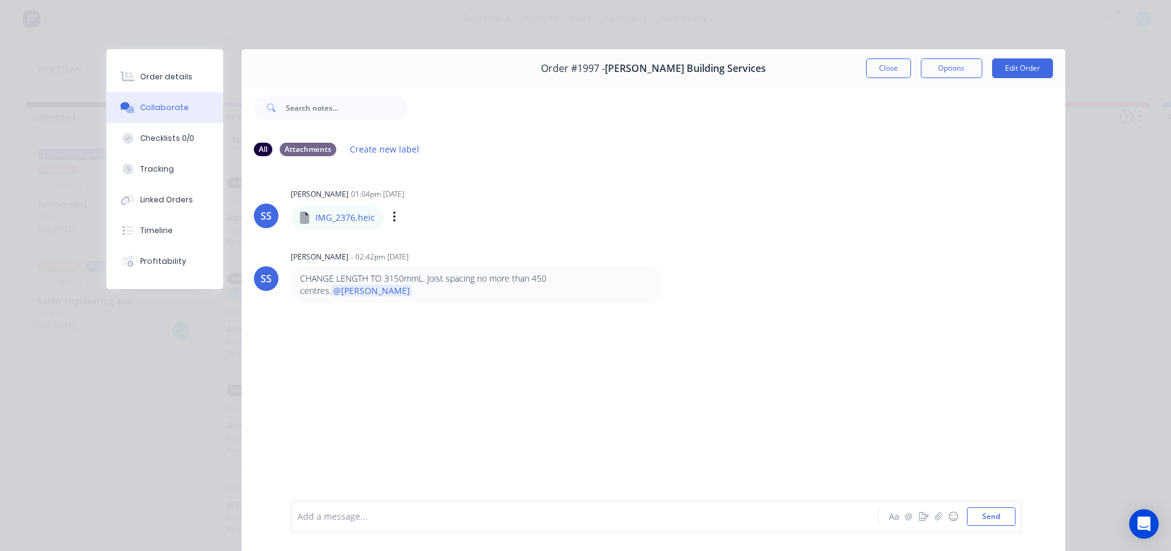
click at [360, 216] on p "IMG_2376.heic" at bounding box center [345, 218] width 60 height 12
click at [334, 216] on p "IMG_2376.heic" at bounding box center [345, 218] width 60 height 12
drag, startPoint x: 320, startPoint y: 217, endPoint x: 389, endPoint y: 211, distance: 69.8
click at [390, 210] on div "IMG_2376.heic IMG_2376.heic Labels Download" at bounding box center [406, 217] width 231 height 26
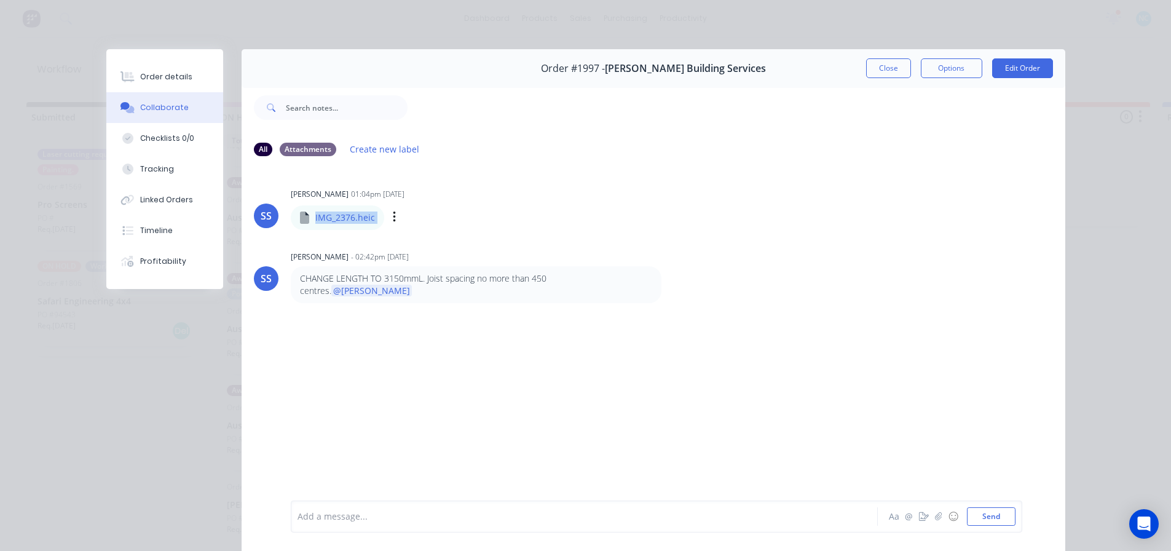
click at [393, 211] on icon "button" at bounding box center [395, 217] width 4 height 14
click at [440, 252] on button "Download" at bounding box center [475, 250] width 138 height 28
click at [500, 349] on div "SS [PERSON_NAME] 01:04pm [DATE] IMG_2376.heic IMG_2376.heic Labels Download SS …" at bounding box center [654, 333] width 824 height 333
click at [866, 57] on div "Order #1997 - [PERSON_NAME] Building Services Close Options Edit Order" at bounding box center [654, 68] width 824 height 39
drag, startPoint x: 885, startPoint y: 79, endPoint x: 824, endPoint y: 6, distance: 95.1
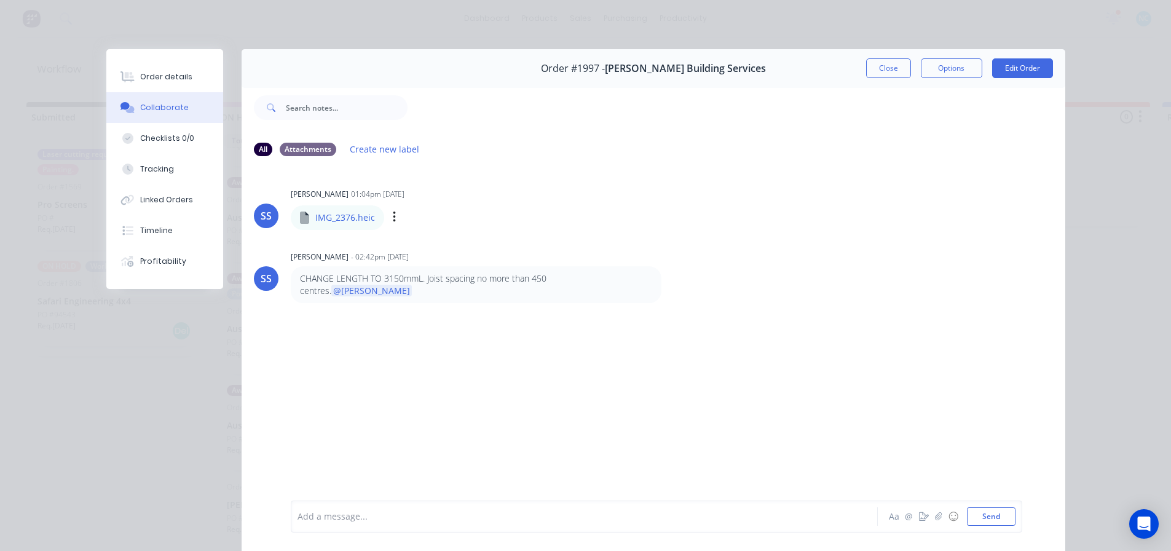
click at [824, 6] on div "Order details Collaborate Checklists 0/0 Tracking Linked Orders Timeline Profit…" at bounding box center [585, 275] width 1171 height 551
click at [898, 74] on button "Close" at bounding box center [888, 68] width 45 height 20
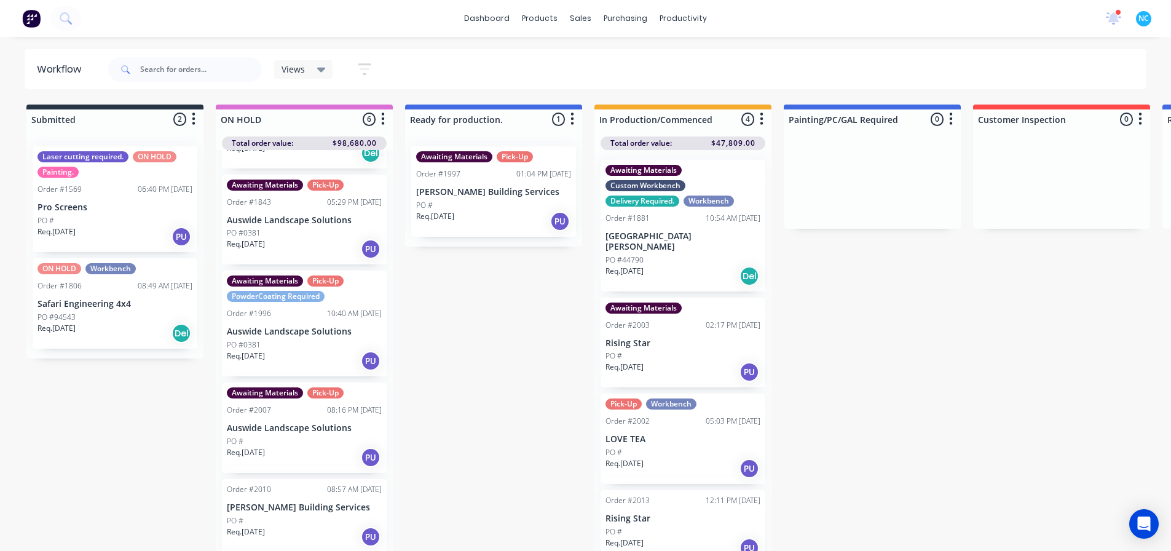
click at [833, 81] on div "Views Save new view None (Default) edit Show/Hide statuses Show line item cards…" at bounding box center [627, 69] width 1042 height 37
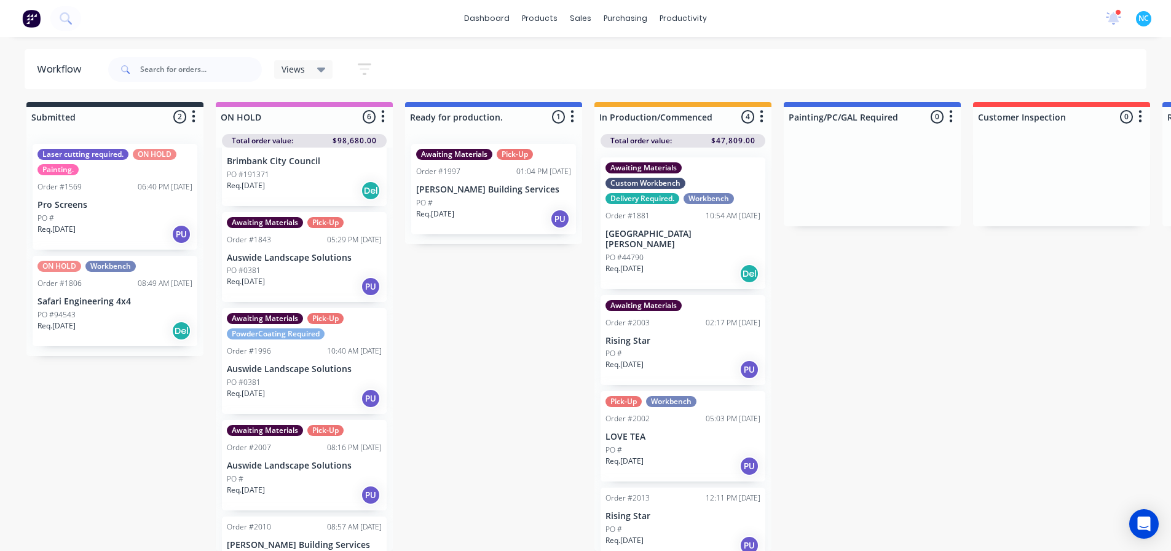
scroll to position [117, 0]
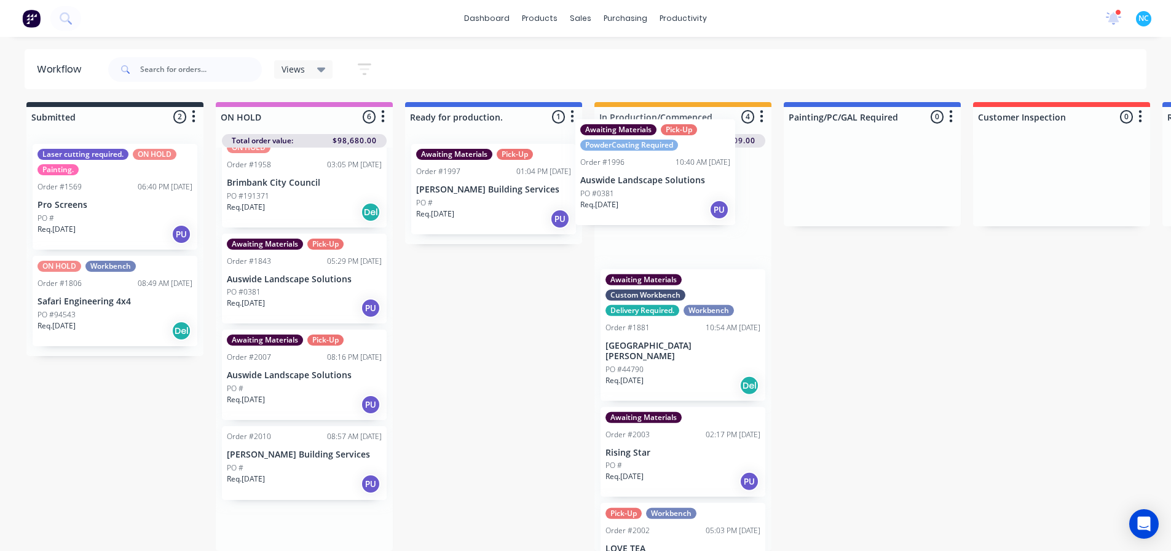
drag, startPoint x: 297, startPoint y: 400, endPoint x: 660, endPoint y: 202, distance: 413.3
click at [660, 202] on div "Submitted 2 Sort By Created date Required date Order number Customer name Most …" at bounding box center [1105, 326] width 2229 height 449
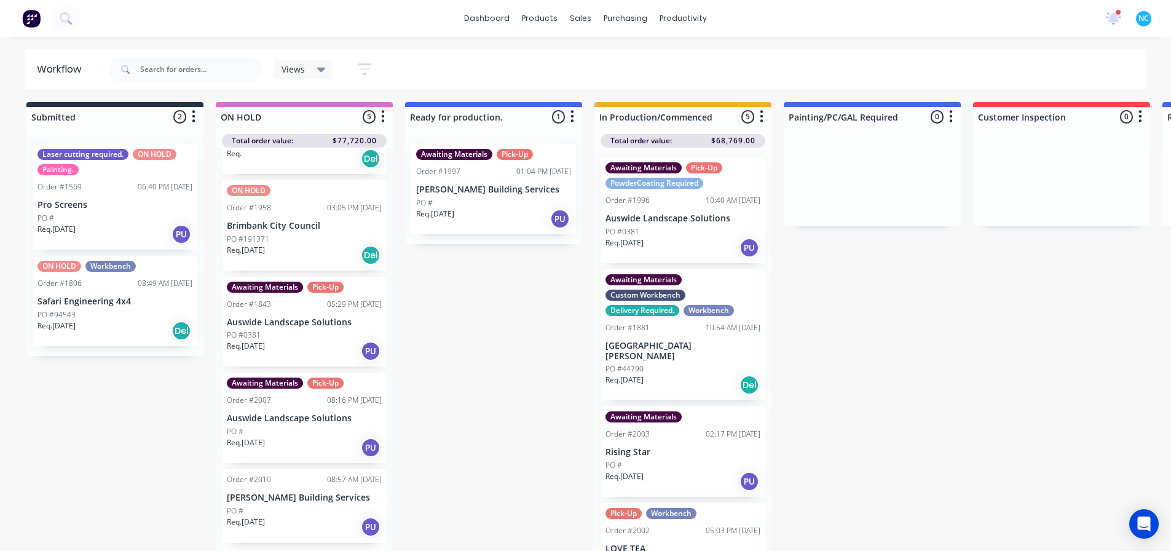
scroll to position [66, 0]
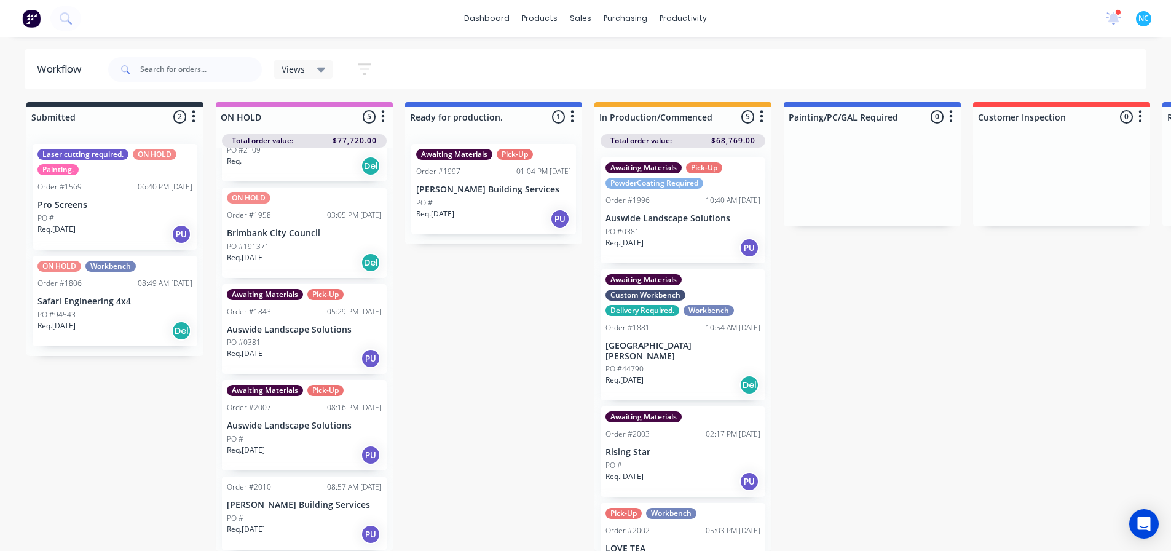
drag, startPoint x: 678, startPoint y: 224, endPoint x: 683, endPoint y: 231, distance: 8.0
click at [683, 237] on div "Req. [DATE] PU" at bounding box center [683, 247] width 155 height 21
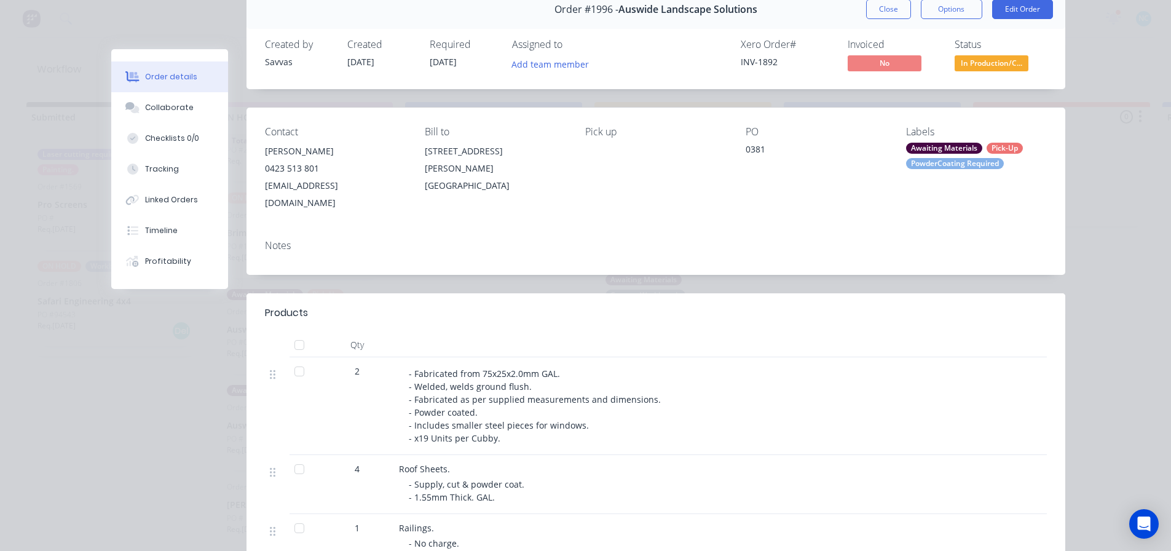
scroll to position [123, 0]
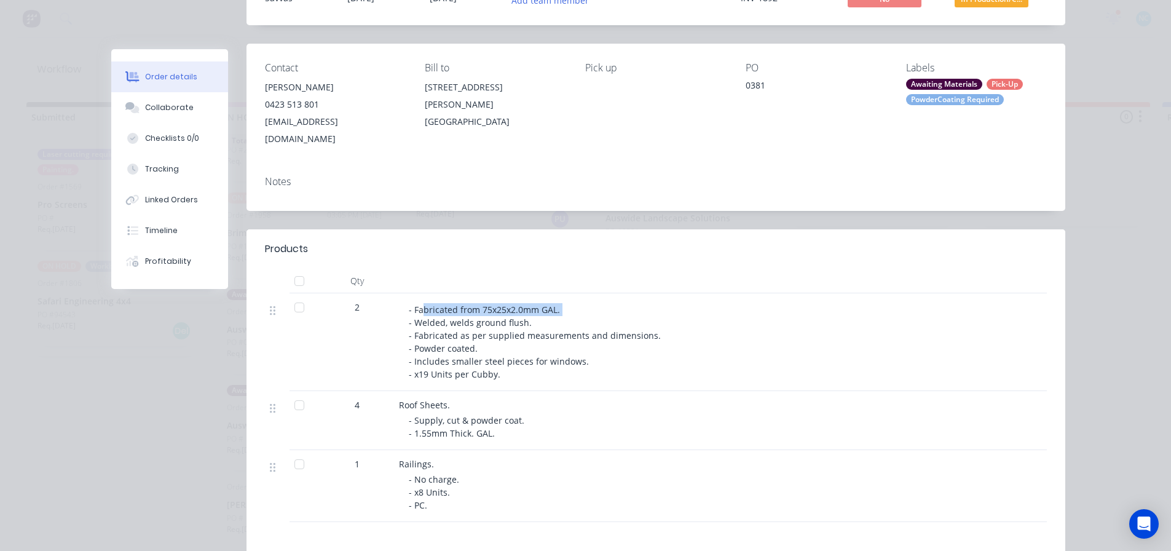
drag, startPoint x: 436, startPoint y: 295, endPoint x: 571, endPoint y: 293, distance: 134.7
click at [571, 303] on div "- Fabricated from 75x25x2.0mm GAL. - Welded, welds ground flush. - Fabricated a…" at bounding box center [645, 341] width 472 height 77
drag, startPoint x: 426, startPoint y: 319, endPoint x: 635, endPoint y: 319, distance: 209.7
click at [635, 319] on span "- Fabricated from 75x25x2.0mm GAL. - Welded, welds ground flush. - Fabricated a…" at bounding box center [536, 342] width 255 height 76
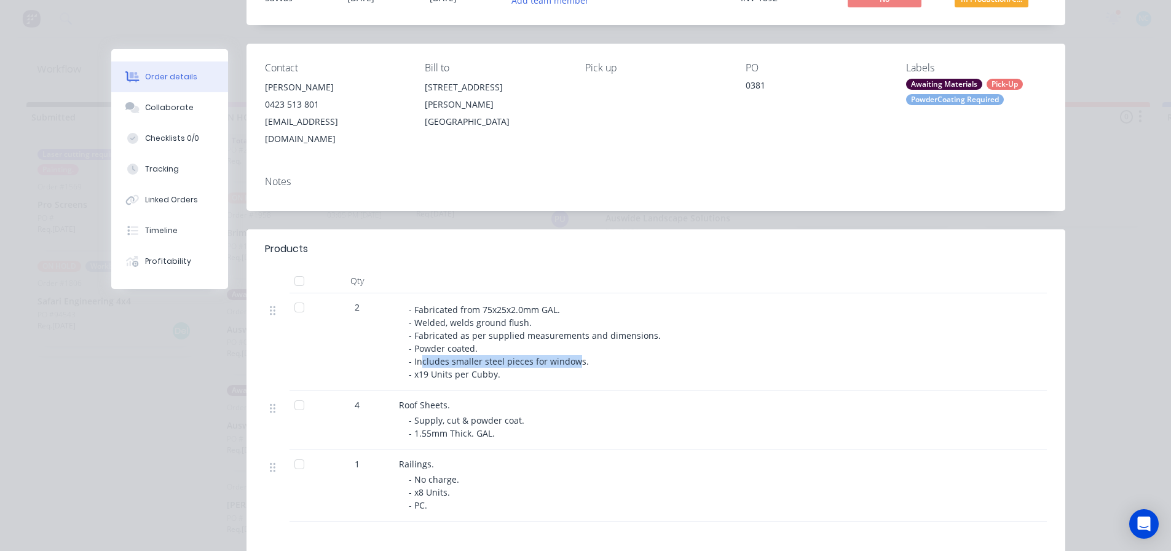
drag, startPoint x: 415, startPoint y: 344, endPoint x: 570, endPoint y: 343, distance: 155.0
click at [570, 343] on span "- Fabricated from 75x25x2.0mm GAL. - Welded, welds ground flush. - Fabricated a…" at bounding box center [536, 342] width 255 height 76
click at [571, 343] on span "- Fabricated from 75x25x2.0mm GAL. - Welded, welds ground flush. - Fabricated a…" at bounding box center [536, 342] width 255 height 76
drag, startPoint x: 446, startPoint y: 360, endPoint x: 464, endPoint y: 357, distance: 18.6
click at [462, 357] on span "- Fabricated from 75x25x2.0mm GAL. - Welded, welds ground flush. - Fabricated a…" at bounding box center [536, 342] width 255 height 76
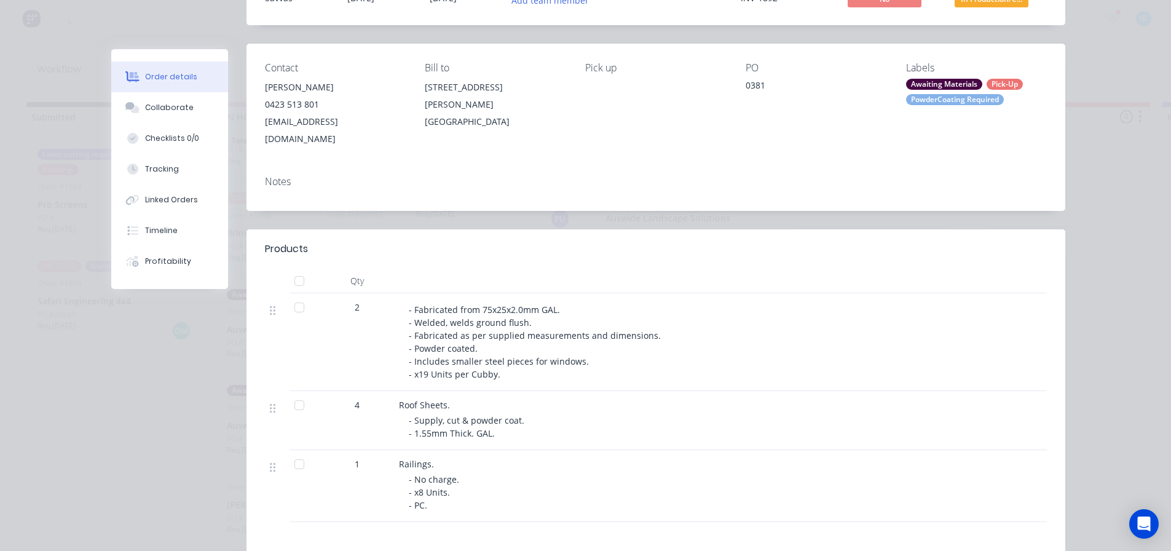
click at [465, 358] on span "- Fabricated from 75x25x2.0mm GAL. - Welded, welds ground flush. - Fabricated a…" at bounding box center [536, 342] width 255 height 76
drag, startPoint x: 424, startPoint y: 406, endPoint x: 496, endPoint y: 405, distance: 72.0
click at [496, 414] on span "- Supply, cut & powder coat. - 1.55mm Thick. GAL." at bounding box center [468, 426] width 118 height 25
drag, startPoint x: 415, startPoint y: 475, endPoint x: 438, endPoint y: 477, distance: 23.5
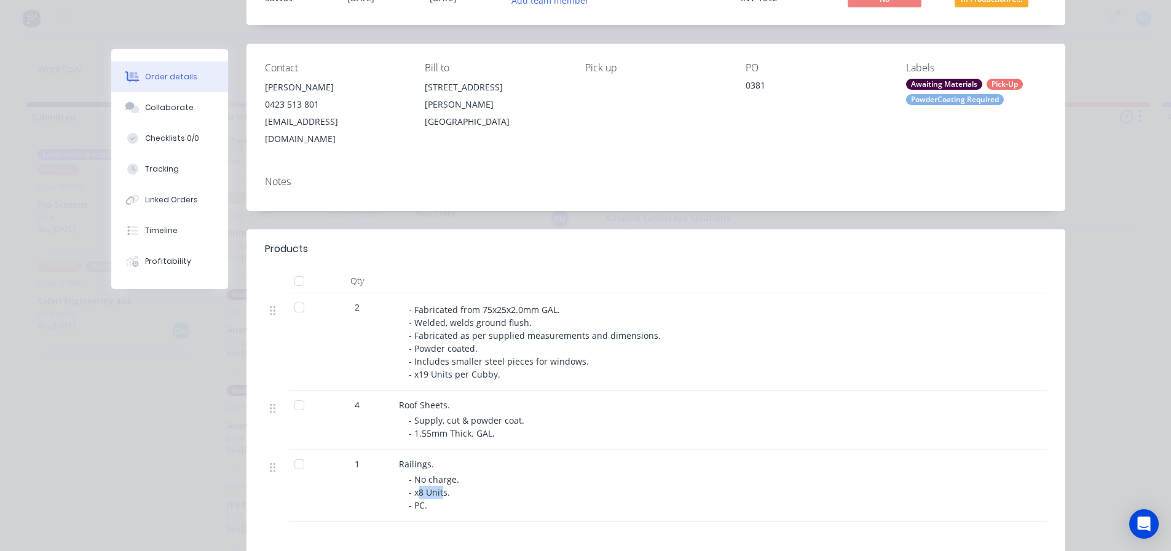
click at [438, 477] on span "- No charge. - x8 Units. - PC." at bounding box center [435, 492] width 53 height 38
drag, startPoint x: 427, startPoint y: 478, endPoint x: 416, endPoint y: 496, distance: 20.7
click at [427, 480] on span "- No charge. - x8 Units. - PC." at bounding box center [435, 492] width 53 height 38
click at [411, 491] on span "- No charge. - x8 Units. - PC." at bounding box center [435, 492] width 53 height 38
drag, startPoint x: 411, startPoint y: 488, endPoint x: 428, endPoint y: 489, distance: 17.3
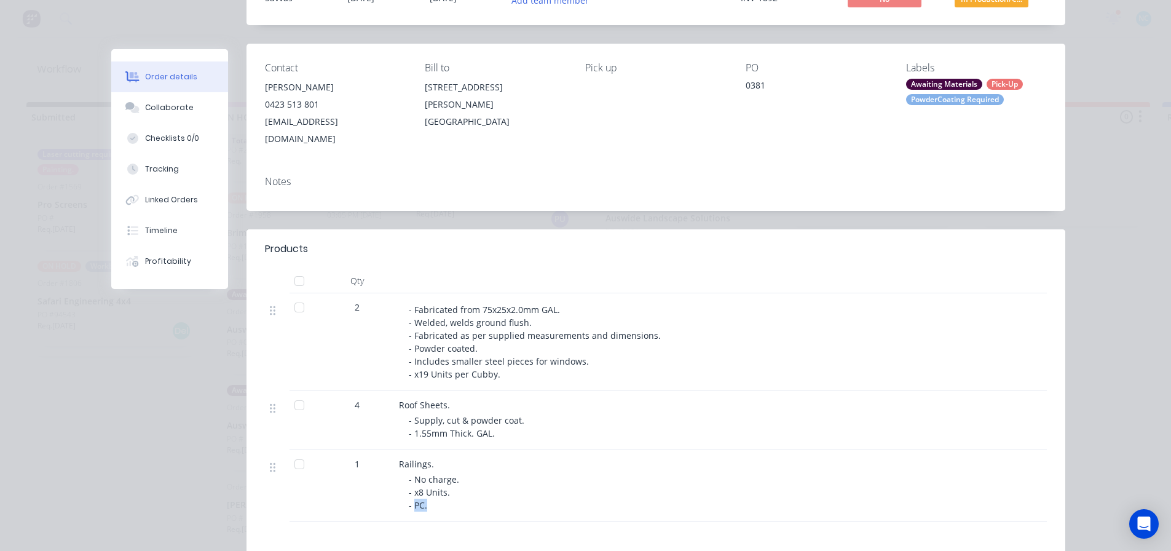
click at [428, 489] on div "- No charge. - x8 Units. - PC." at bounding box center [645, 492] width 472 height 39
click at [170, 113] on div "Collaborate" at bounding box center [169, 107] width 49 height 11
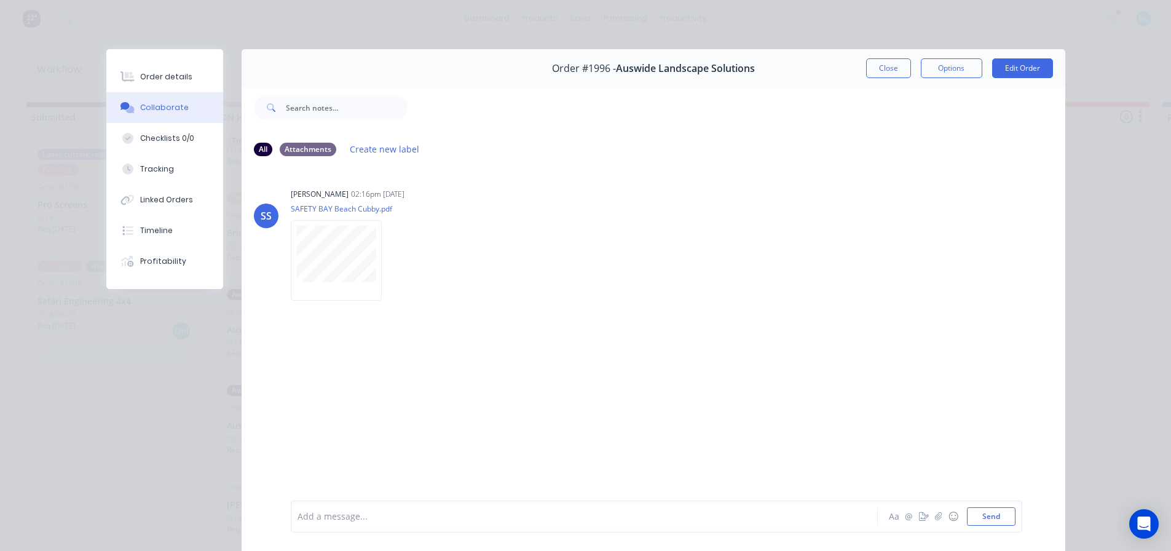
drag, startPoint x: 893, startPoint y: 77, endPoint x: 442, endPoint y: 303, distance: 504.9
click at [480, 316] on div "Order #1996 - Auswide Landscape Solutions Close Options Edit Order All Attachme…" at bounding box center [585, 308] width 959 height 519
click at [178, 69] on button "Order details" at bounding box center [164, 76] width 117 height 31
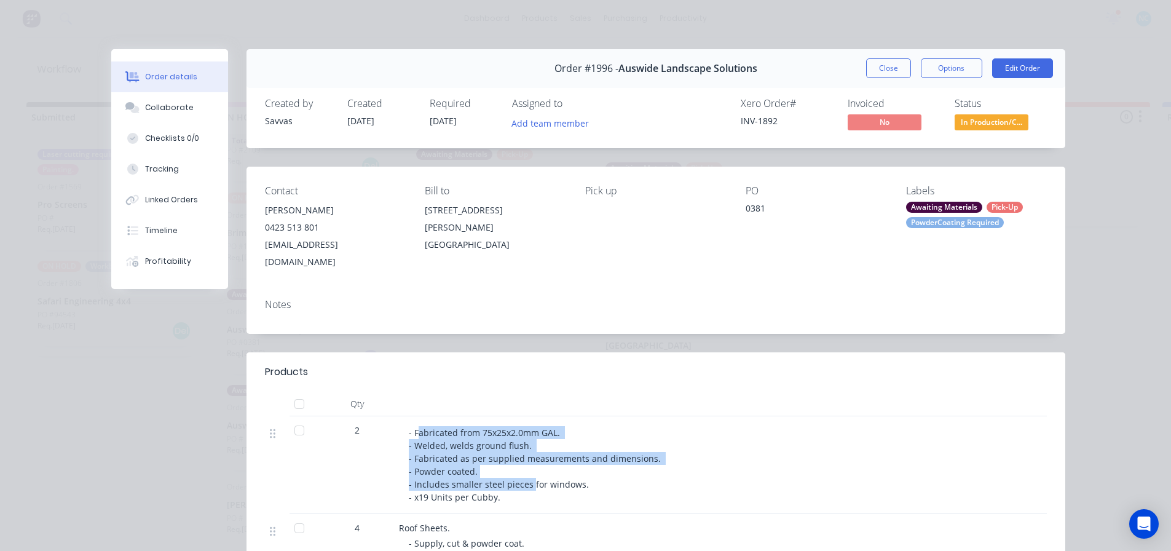
drag, startPoint x: 412, startPoint y: 419, endPoint x: 526, endPoint y: 473, distance: 126.8
click at [526, 473] on div "- Fabricated from 75x25x2.0mm GAL. - Welded, welds ground flush. - Fabricated a…" at bounding box center [645, 464] width 472 height 77
drag, startPoint x: 523, startPoint y: 481, endPoint x: 383, endPoint y: 401, distance: 161.7
click at [368, 395] on div "Qty 2 - Fabricated from 75x25x2.0mm GAL. - Welded, welds ground flush. - Fabric…" at bounding box center [656, 518] width 782 height 253
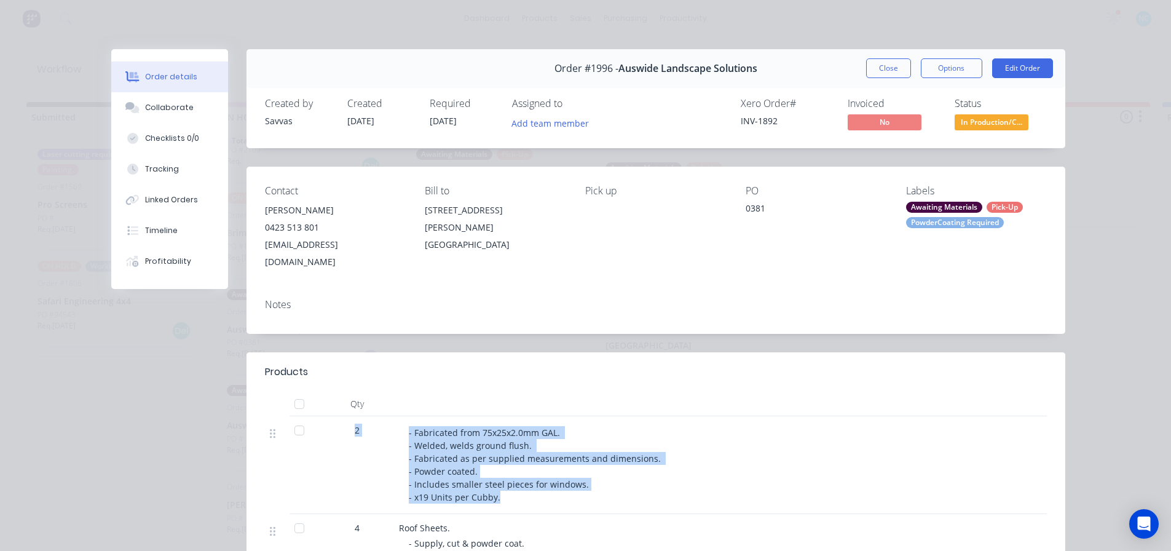
click at [395, 416] on div "- Fabricated from 75x25x2.0mm GAL. - Welded, welds ground flush. - Fabricated a…" at bounding box center [640, 465] width 492 height 98
drag, startPoint x: 400, startPoint y: 413, endPoint x: 408, endPoint y: 416, distance: 8.6
click at [401, 416] on div "- Fabricated from 75x25x2.0mm GAL. - Welded, welds ground flush. - Fabricated a…" at bounding box center [640, 465] width 492 height 98
click at [409, 427] on span "- Fabricated from 75x25x2.0mm GAL. - Welded, welds ground flush. - Fabricated a…" at bounding box center [536, 465] width 255 height 76
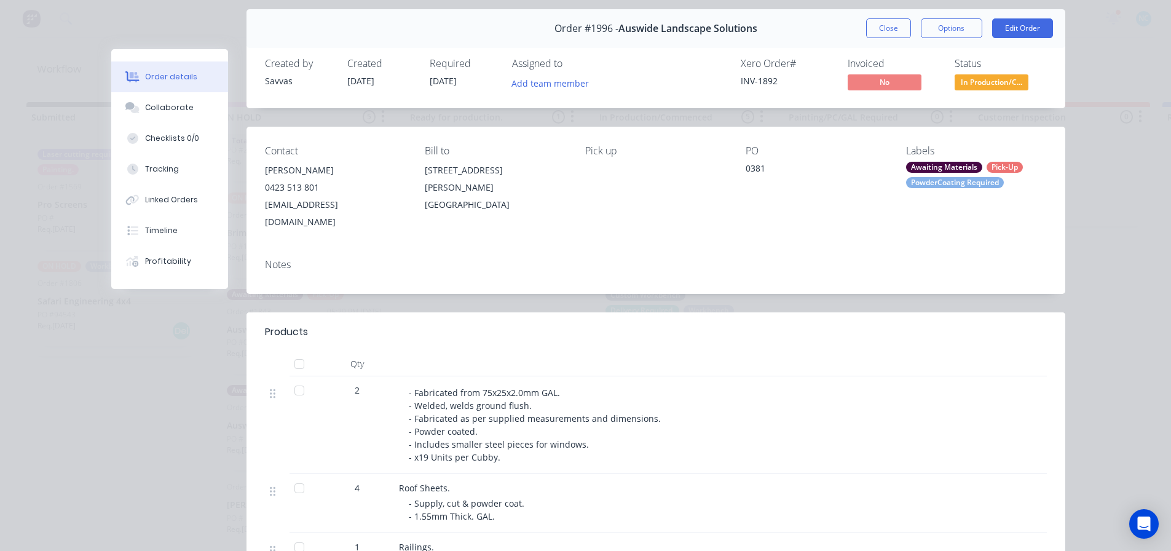
scroll to position [61, 0]
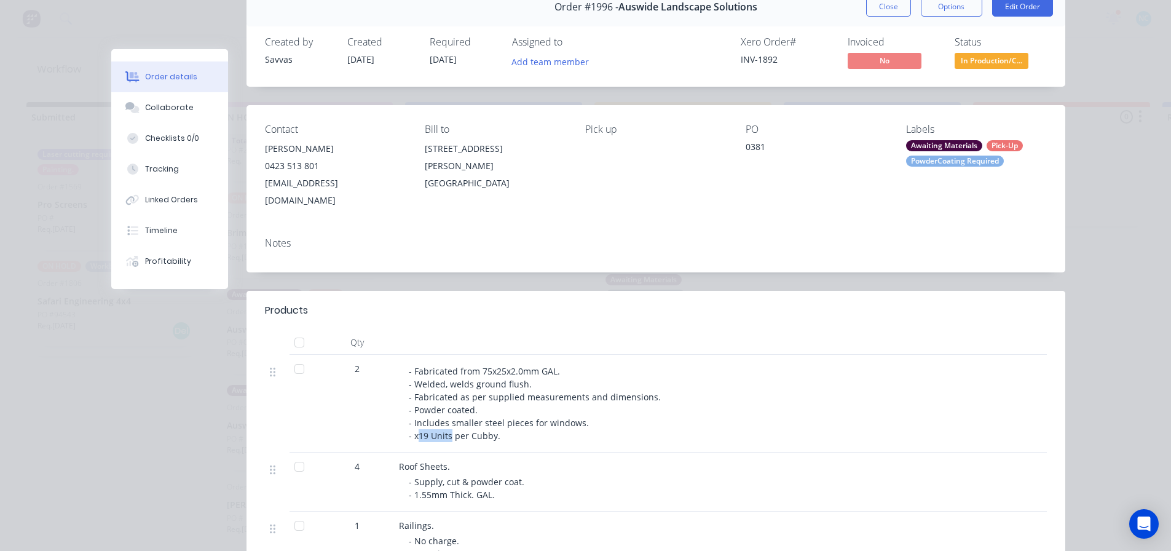
drag, startPoint x: 415, startPoint y: 421, endPoint x: 445, endPoint y: 427, distance: 30.1
click at [445, 427] on div "- Fabricated from 75x25x2.0mm GAL. - Welded, welds ground flush. - Fabricated a…" at bounding box center [640, 404] width 492 height 98
drag, startPoint x: 458, startPoint y: 421, endPoint x: 442, endPoint y: 422, distance: 16.6
click at [442, 422] on span "- Fabricated from 75x25x2.0mm GAL. - Welded, welds ground flush. - Fabricated a…" at bounding box center [536, 403] width 255 height 76
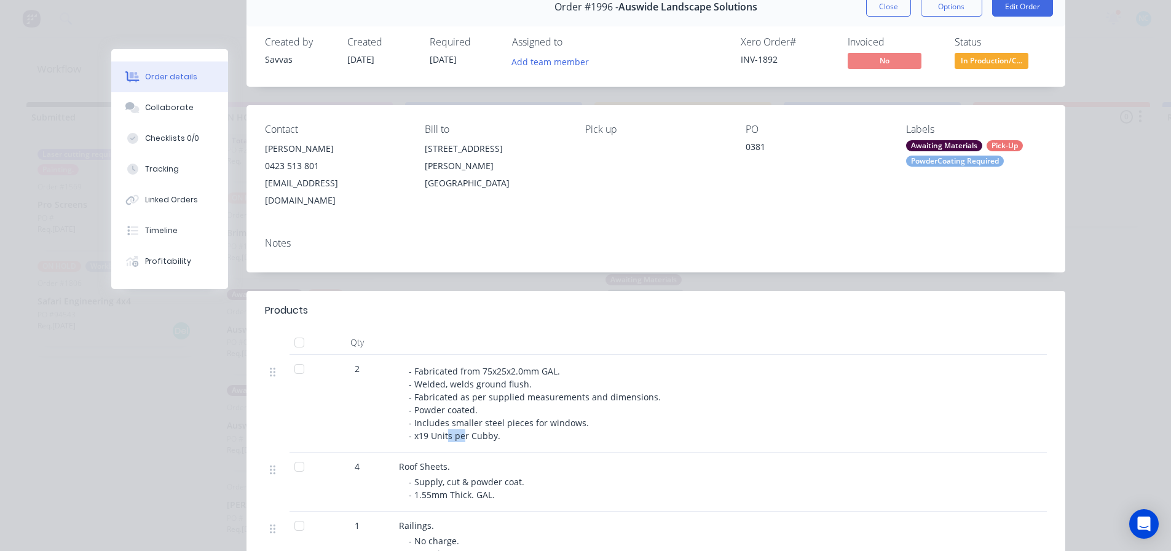
click at [442, 422] on span "- Fabricated from 75x25x2.0mm GAL. - Welded, welds ground flush. - Fabricated a…" at bounding box center [536, 403] width 255 height 76
drag, startPoint x: 414, startPoint y: 422, endPoint x: 500, endPoint y: 422, distance: 85.5
click at [500, 422] on div "- Fabricated from 75x25x2.0mm GAL. - Welded, welds ground flush. - Fabricated a…" at bounding box center [645, 403] width 472 height 77
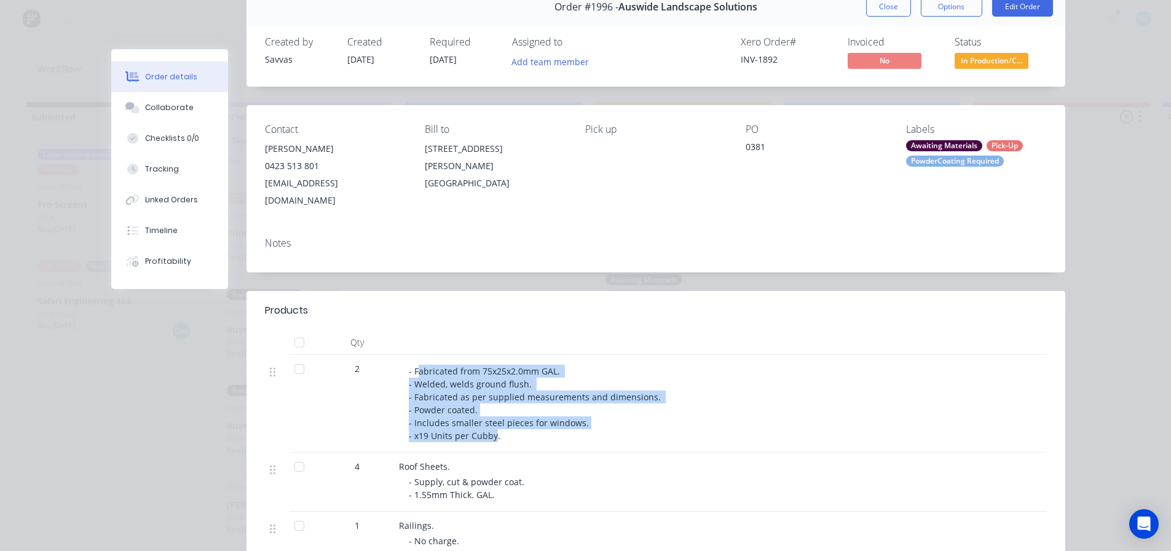
drag, startPoint x: 490, startPoint y: 421, endPoint x: 412, endPoint y: 355, distance: 102.5
click at [412, 365] on span "- Fabricated from 75x25x2.0mm GAL. - Welded, welds ground flush. - Fabricated a…" at bounding box center [536, 403] width 255 height 76
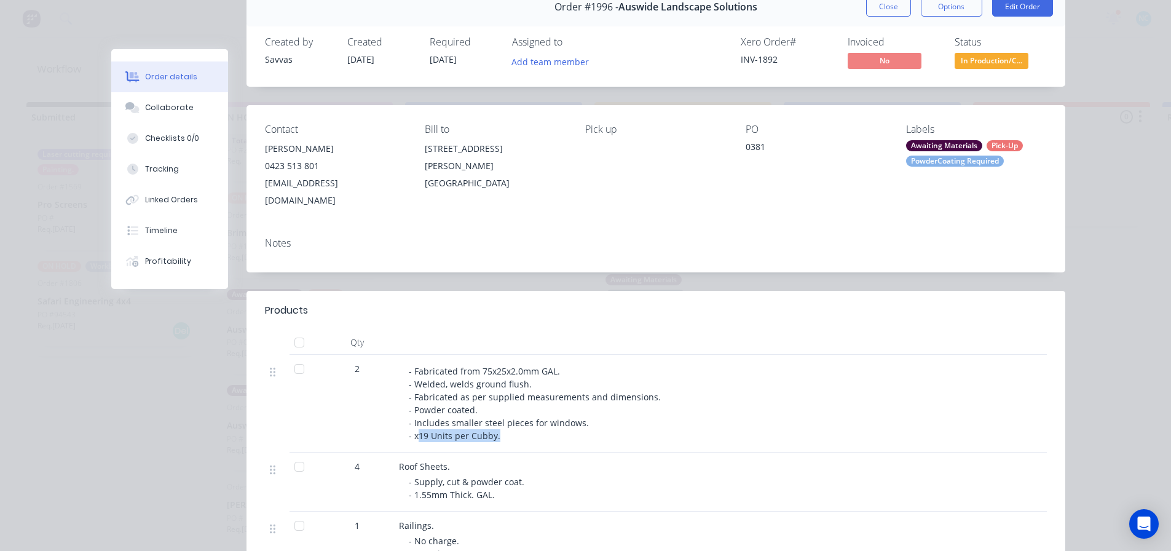
drag, startPoint x: 411, startPoint y: 421, endPoint x: 533, endPoint y: 405, distance: 122.8
click at [541, 412] on div "- Fabricated from 75x25x2.0mm GAL. - Welded, welds ground flush. - Fabricated a…" at bounding box center [645, 403] width 472 height 77
drag, startPoint x: 533, startPoint y: 405, endPoint x: 456, endPoint y: 435, distance: 83.1
click at [532, 405] on span "- Fabricated from 75x25x2.0mm GAL. - Welded, welds ground flush. - Fabricated a…" at bounding box center [536, 403] width 255 height 76
click at [342, 355] on div "2" at bounding box center [357, 404] width 74 height 98
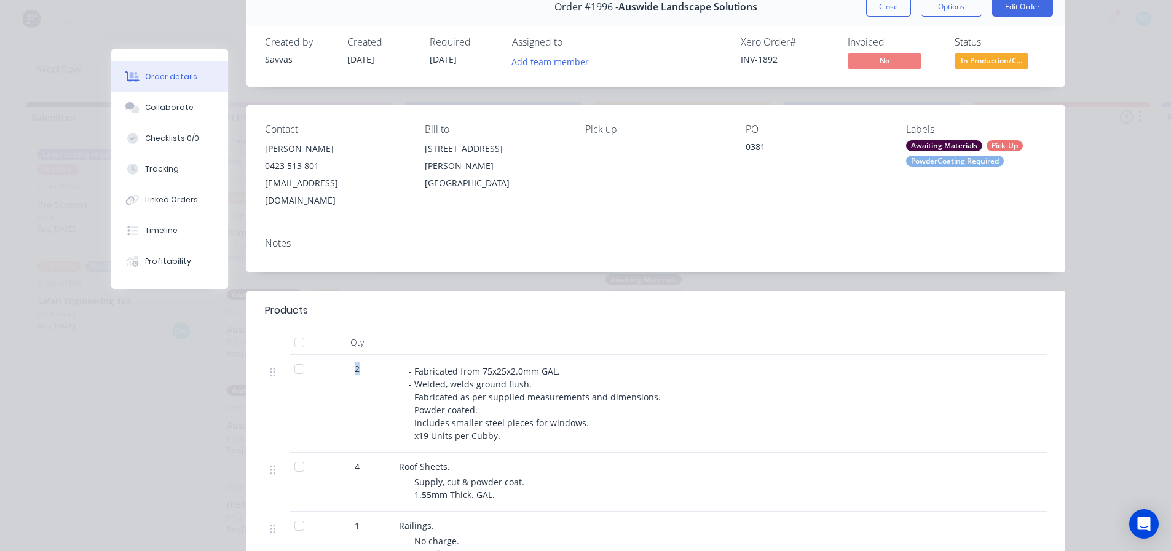
drag, startPoint x: 345, startPoint y: 349, endPoint x: 384, endPoint y: 347, distance: 39.4
click at [384, 355] on div "2" at bounding box center [357, 404] width 74 height 98
click at [355, 362] on span "2" at bounding box center [357, 368] width 5 height 13
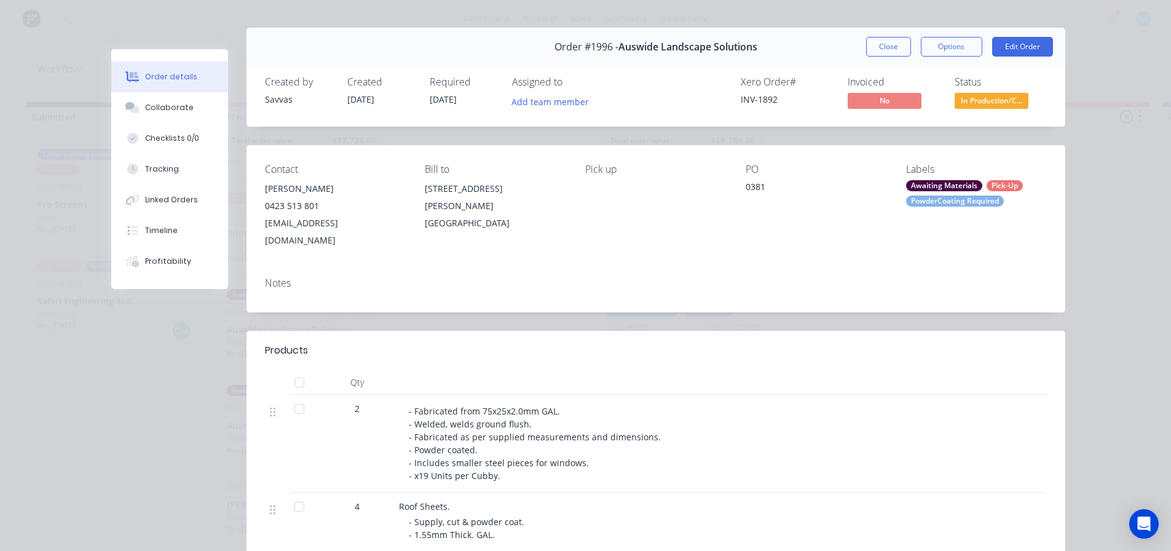
scroll to position [0, 0]
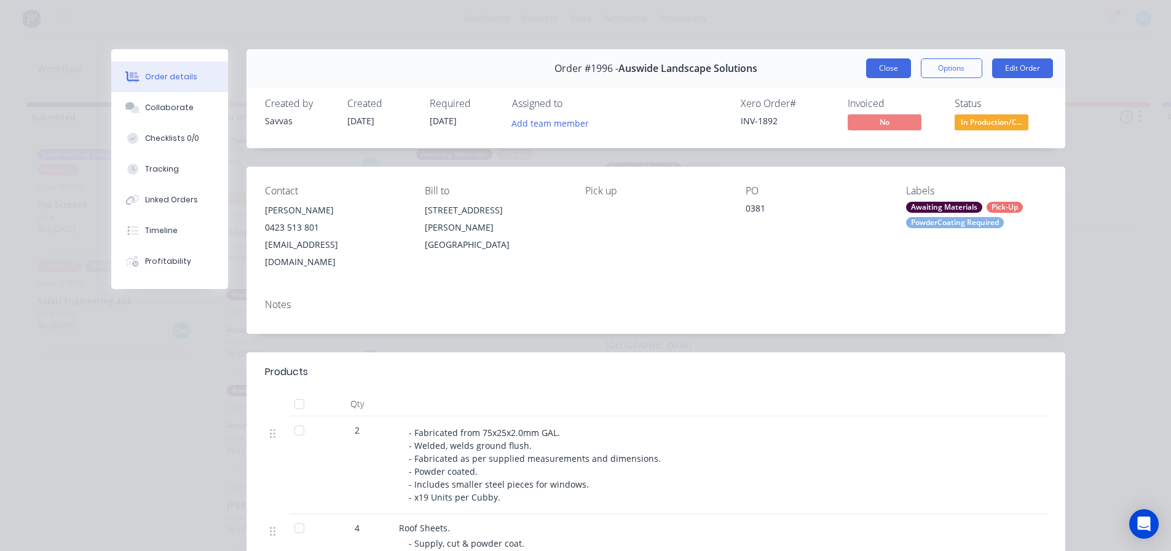
click at [876, 61] on button "Close" at bounding box center [888, 68] width 45 height 20
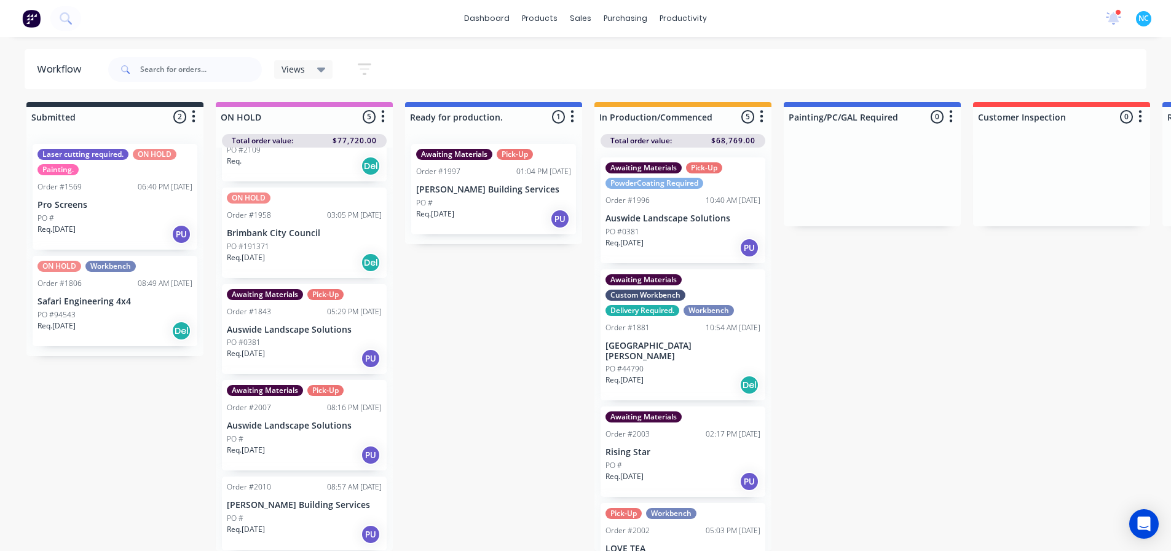
click at [307, 422] on p "Auswide Landscape Solutions" at bounding box center [304, 426] width 155 height 10
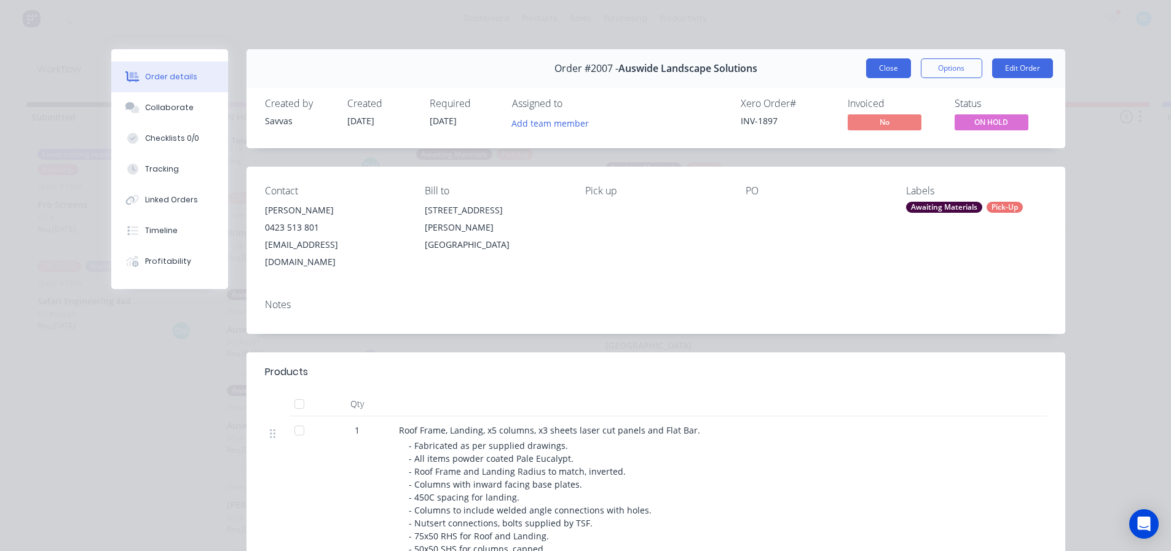
click at [866, 66] on button "Close" at bounding box center [888, 68] width 45 height 20
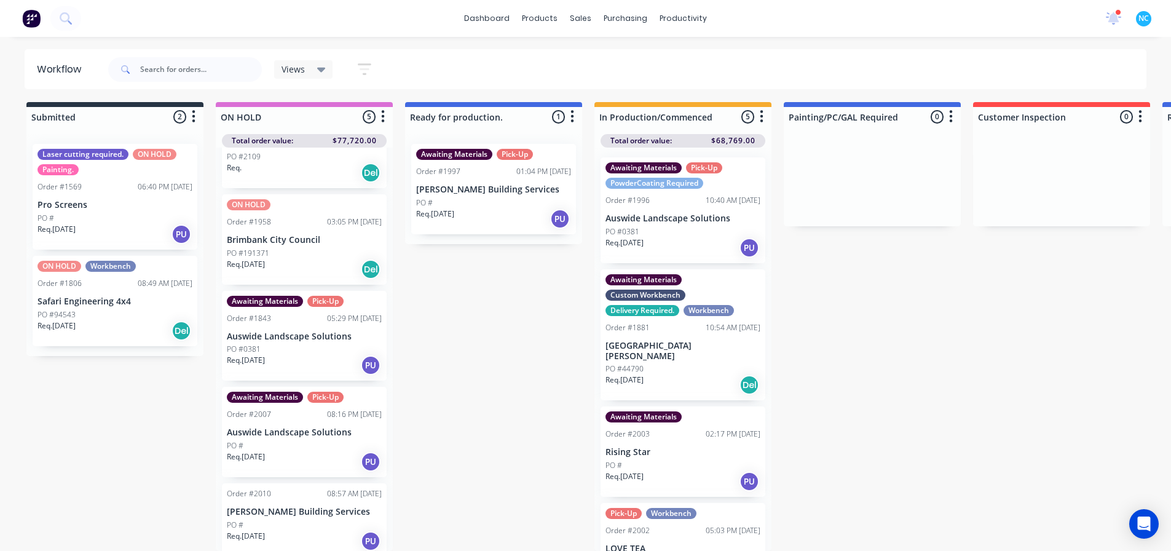
scroll to position [61, 0]
click at [305, 355] on div "Req. [DATE] PU" at bounding box center [304, 363] width 155 height 21
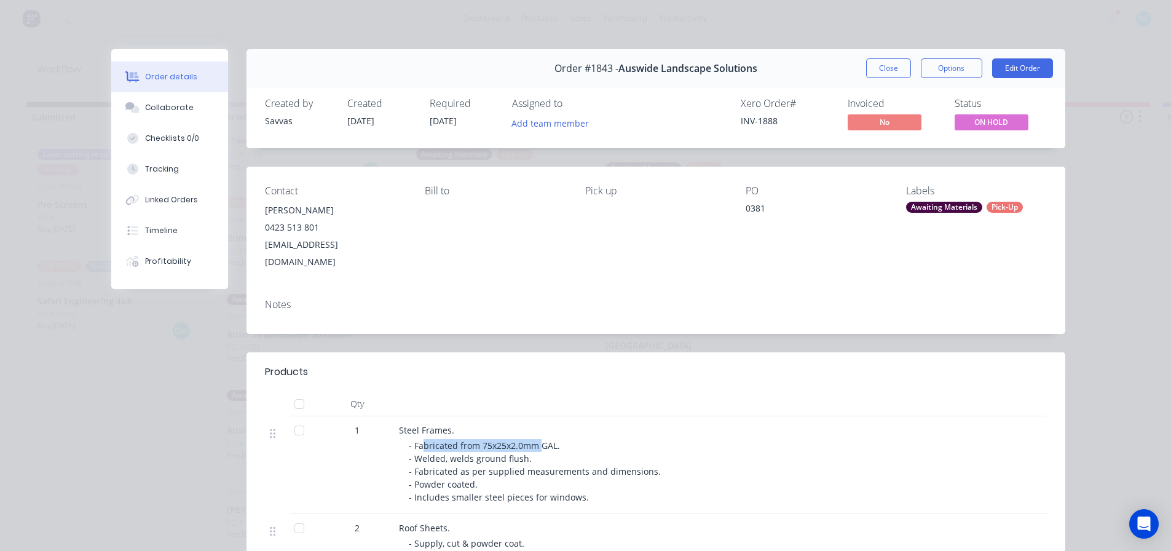
drag, startPoint x: 418, startPoint y: 434, endPoint x: 539, endPoint y: 430, distance: 120.6
click at [538, 440] on span "- Fabricated from 75x25x2.0mm GAL. - Welded, welds ground flush. - Fabricated a…" at bounding box center [536, 471] width 255 height 63
click at [539, 440] on span "- Fabricated from 75x25x2.0mm GAL. - Welded, welds ground flush. - Fabricated a…" at bounding box center [536, 471] width 255 height 63
click at [484, 450] on span "- Fabricated from 75x25x2.0mm GAL. - Welded, welds ground flush. - Fabricated a…" at bounding box center [536, 471] width 255 height 63
drag, startPoint x: 413, startPoint y: 459, endPoint x: 666, endPoint y: 448, distance: 253.6
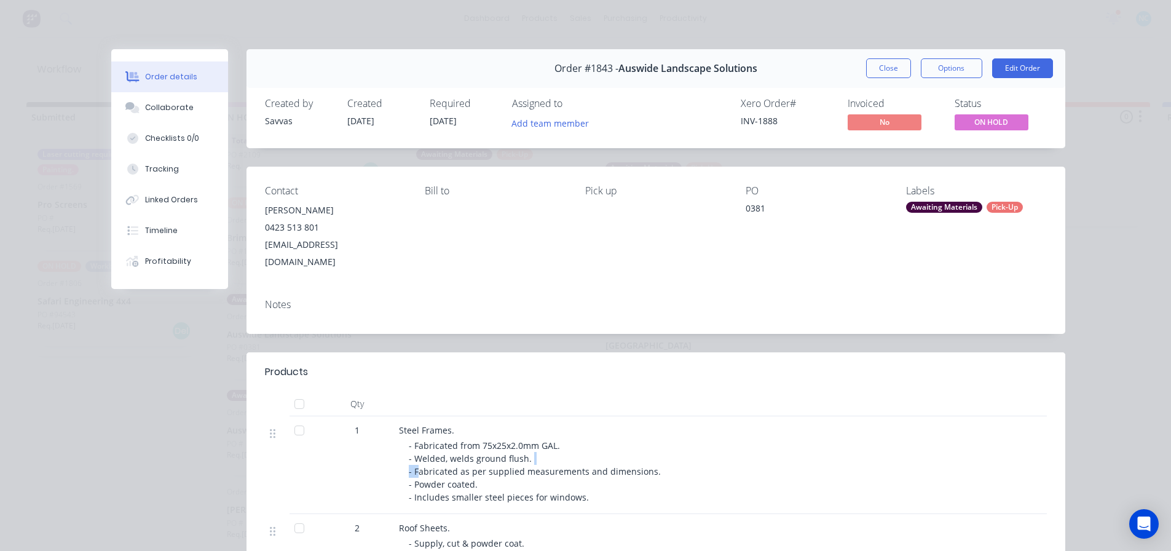
click at [666, 448] on div "- Fabricated from 75x25x2.0mm GAL. - Welded, welds ground flush. - Fabricated a…" at bounding box center [645, 471] width 472 height 65
click at [539, 474] on span "- Fabricated from 75x25x2.0mm GAL. - Welded, welds ground flush. - Fabricated a…" at bounding box center [536, 471] width 255 height 63
drag, startPoint x: 395, startPoint y: 470, endPoint x: 524, endPoint y: 469, distance: 128.5
click at [523, 465] on div "Steel Frames. - Fabricated from 75x25x2.0mm GAL. - Welded, welds ground flush. …" at bounding box center [640, 465] width 492 height 98
click at [503, 479] on span "- Fabricated from 75x25x2.0mm GAL. - Welded, welds ground flush. - Fabricated a…" at bounding box center [536, 471] width 255 height 63
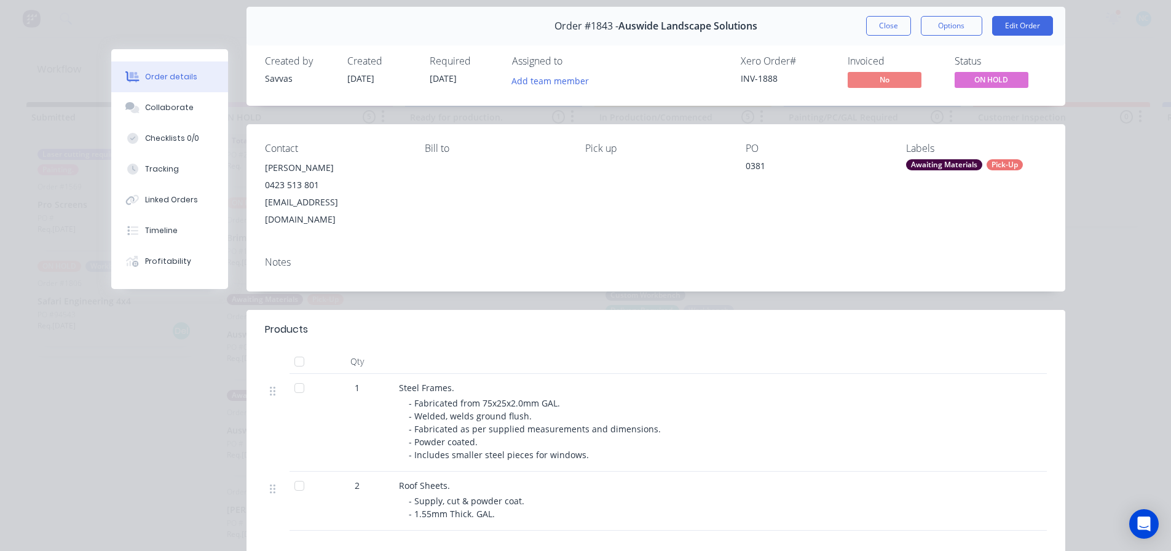
scroll to position [123, 0]
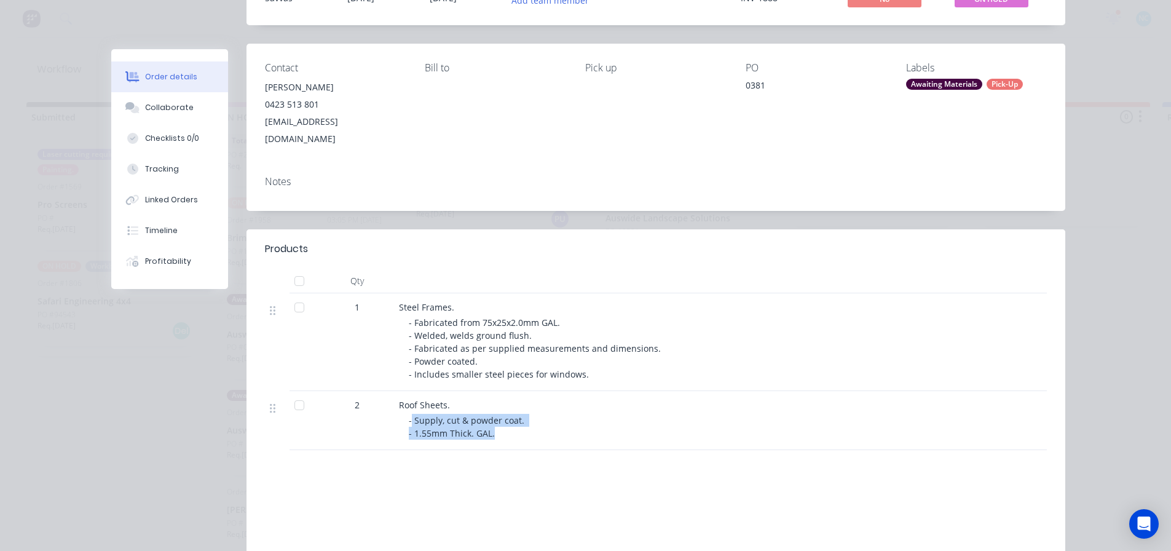
drag, startPoint x: 408, startPoint y: 407, endPoint x: 515, endPoint y: 420, distance: 107.8
click at [515, 420] on div "- Supply, cut & powder coat. - 1.55mm Thick. GAL." at bounding box center [645, 427] width 472 height 26
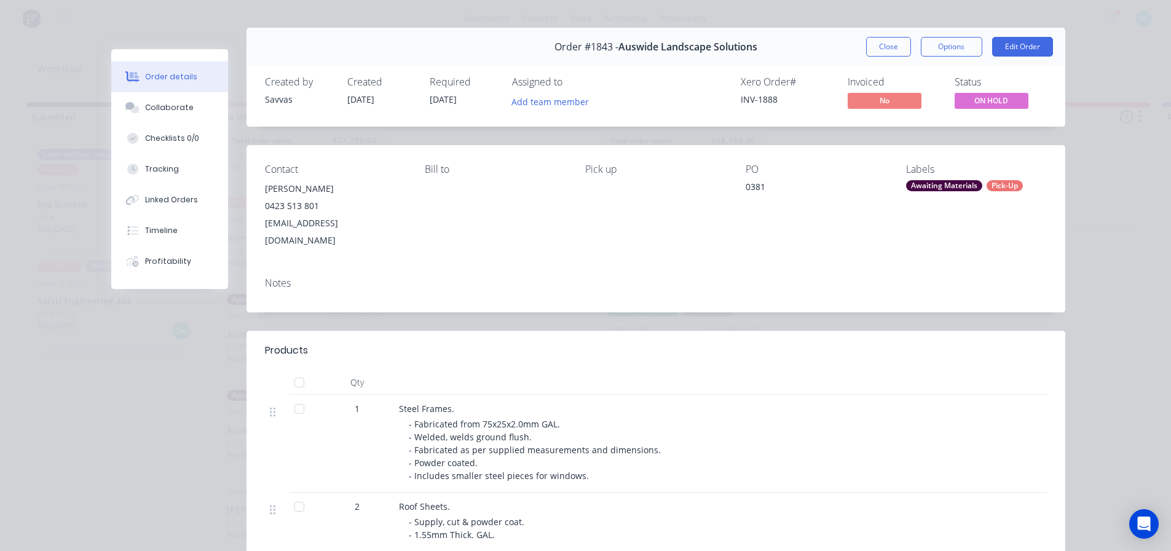
scroll to position [0, 0]
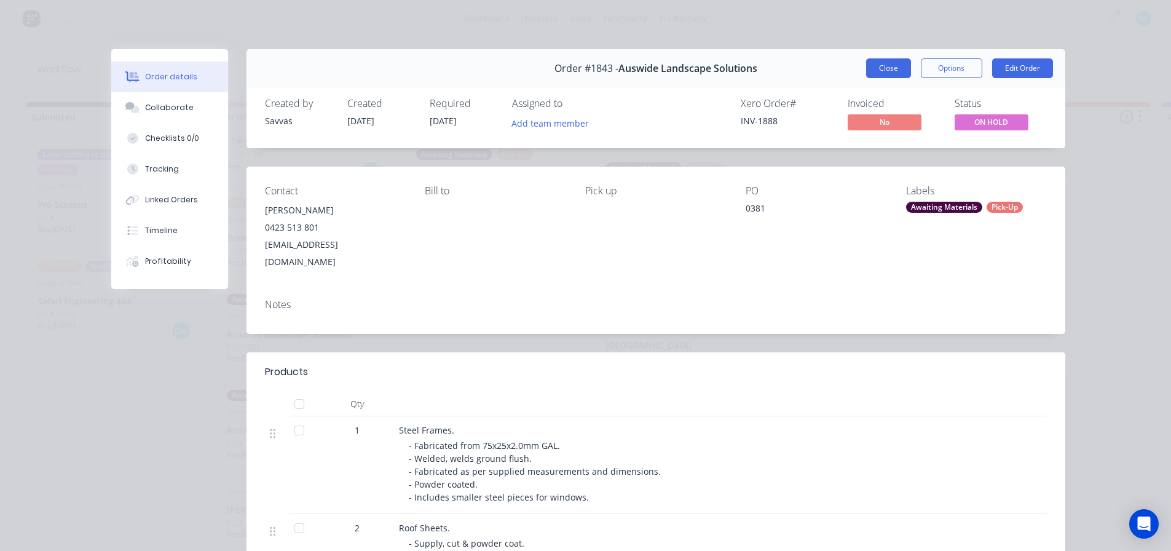
click at [889, 72] on button "Close" at bounding box center [888, 68] width 45 height 20
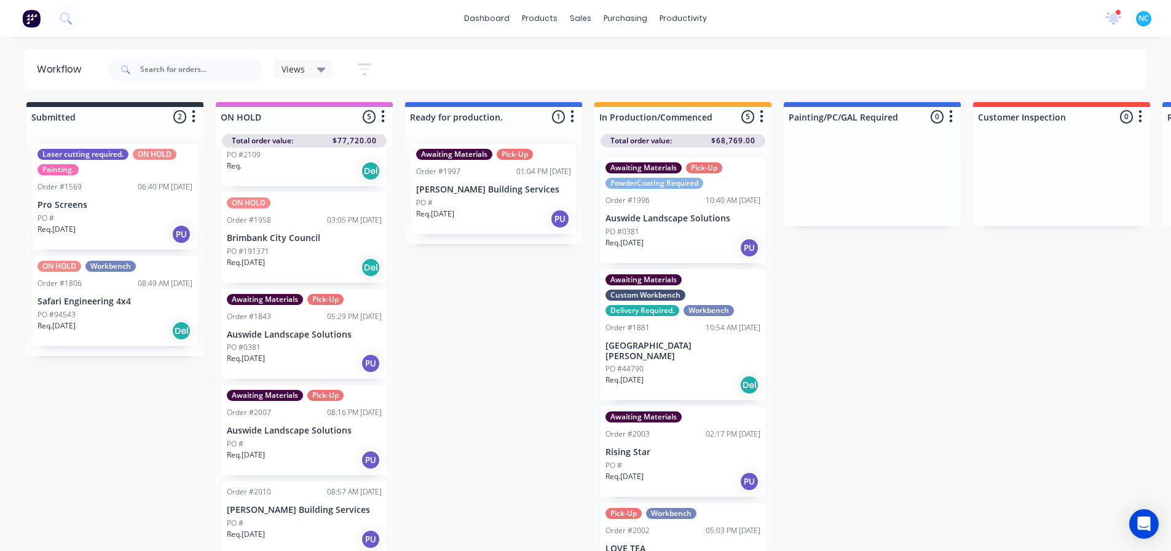
click at [275, 353] on div "Req. [DATE] PU" at bounding box center [304, 363] width 155 height 21
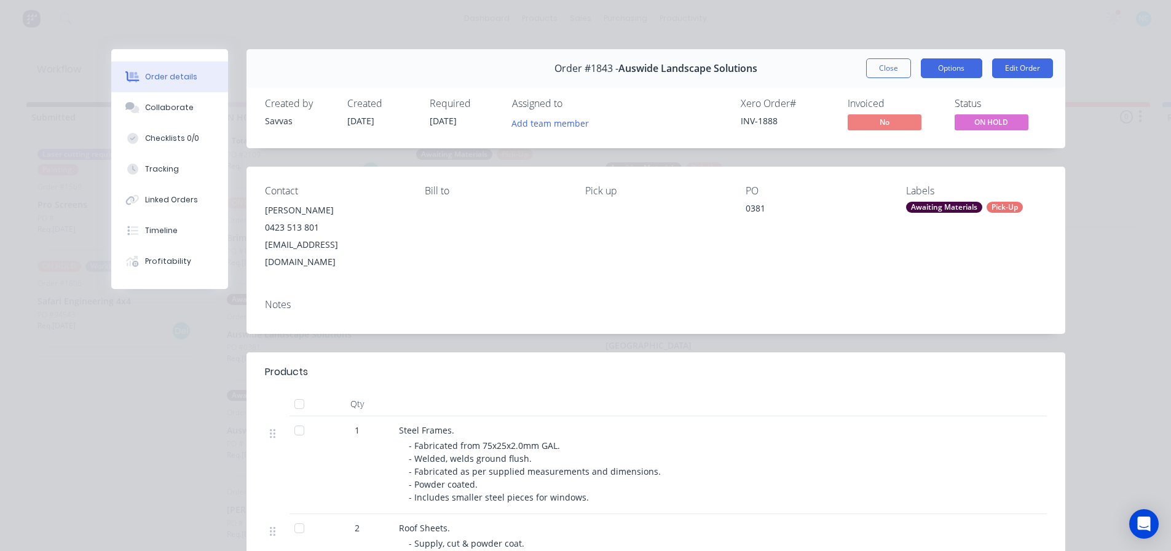
click at [957, 76] on button "Options" at bounding box center [951, 68] width 61 height 20
click at [957, 69] on button "Options" at bounding box center [951, 68] width 61 height 20
click at [886, 73] on button "Close" at bounding box center [888, 68] width 45 height 20
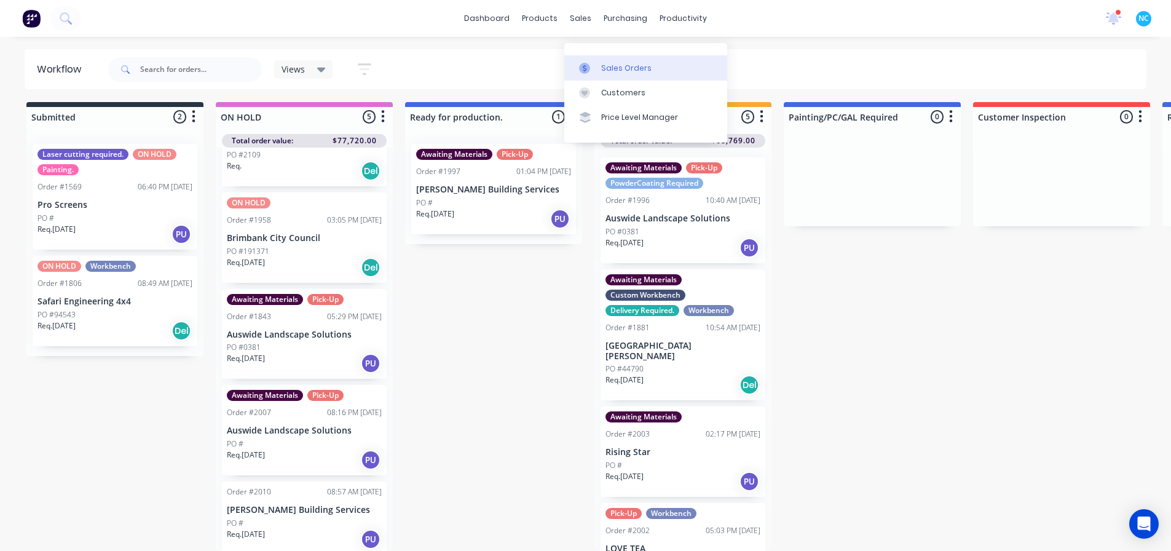
click at [606, 55] on link "Sales Orders" at bounding box center [645, 67] width 163 height 25
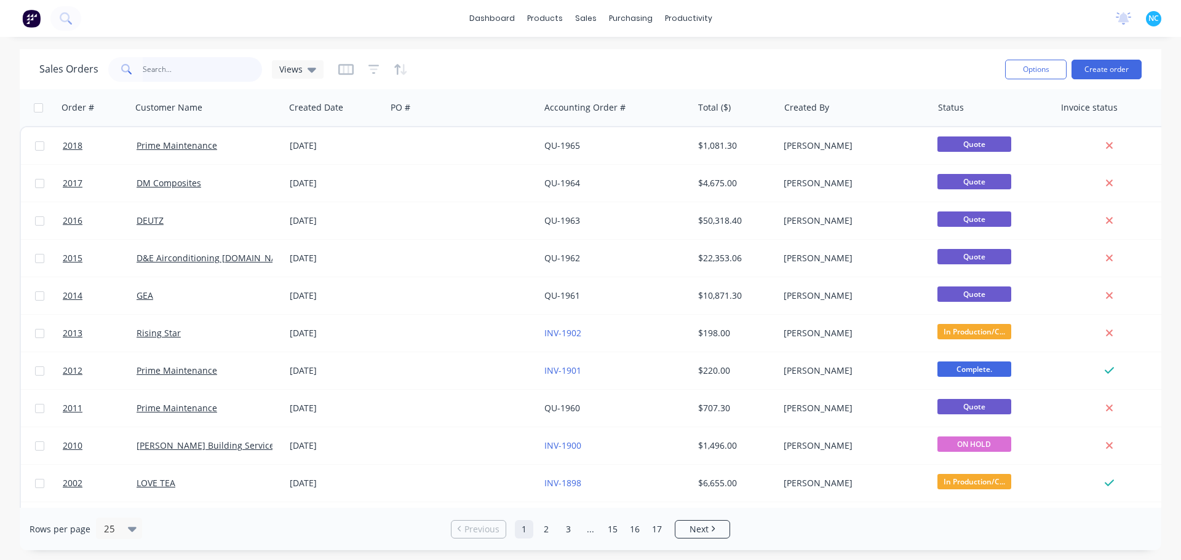
click at [197, 63] on input "text" at bounding box center [203, 69] width 120 height 25
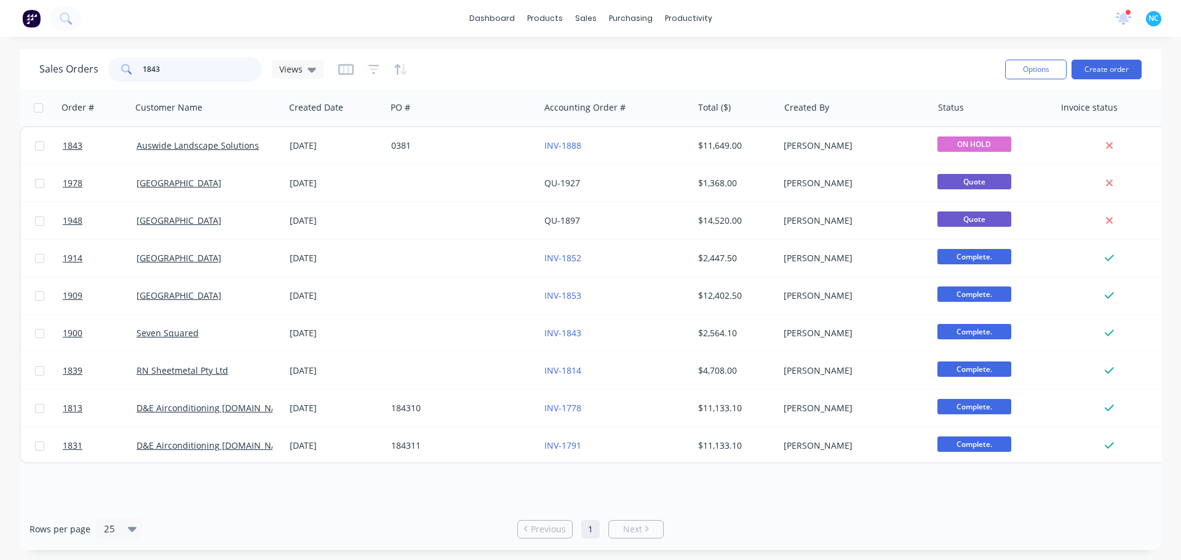
type input "1843"
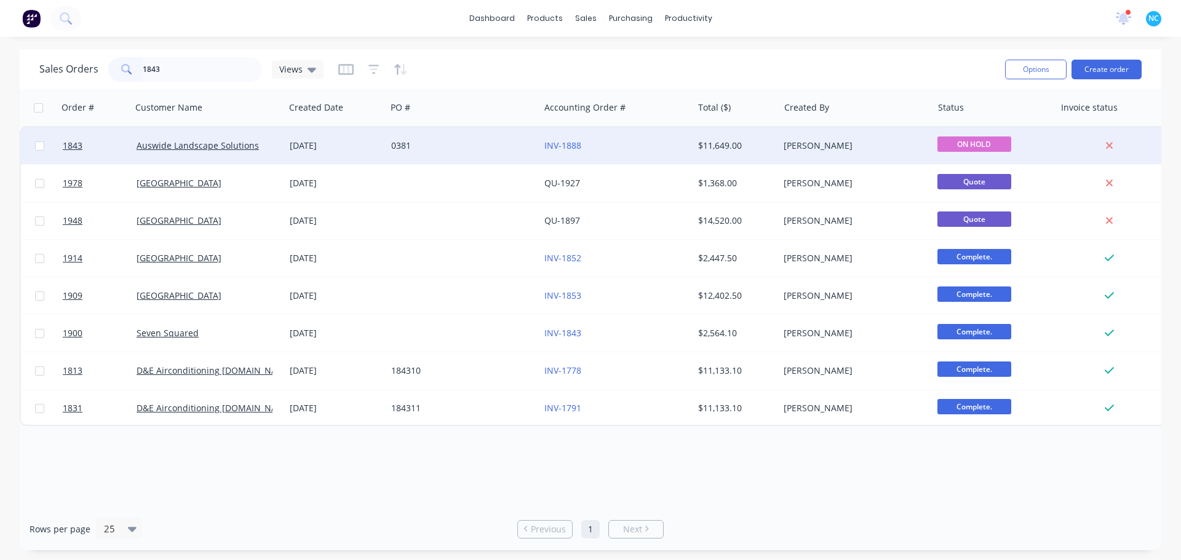
click at [323, 157] on div "13 Aug 2025" at bounding box center [335, 145] width 101 height 37
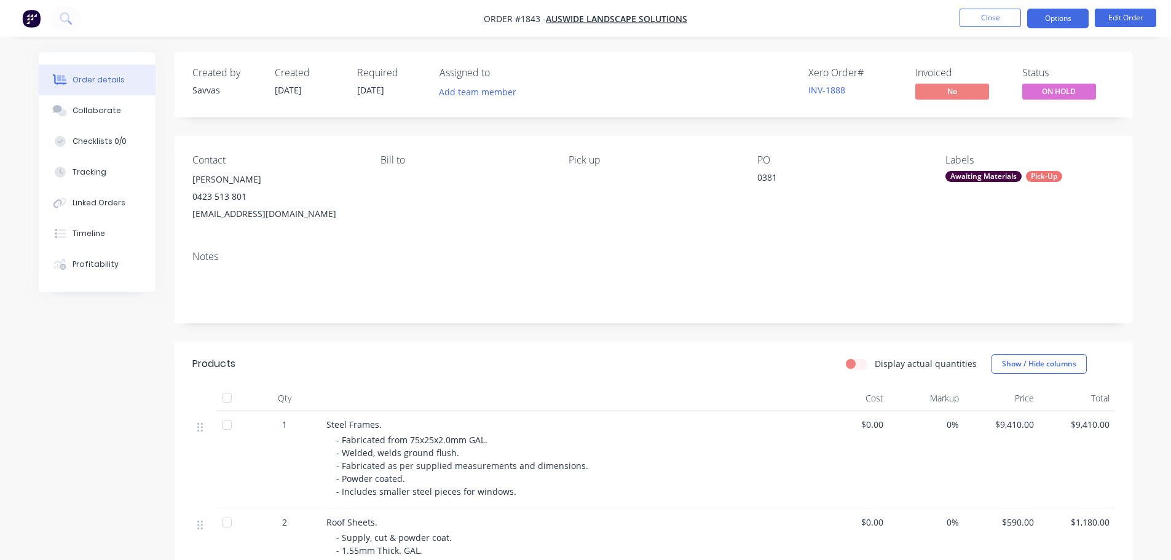
click at [1056, 17] on button "Options" at bounding box center [1058, 19] width 61 height 20
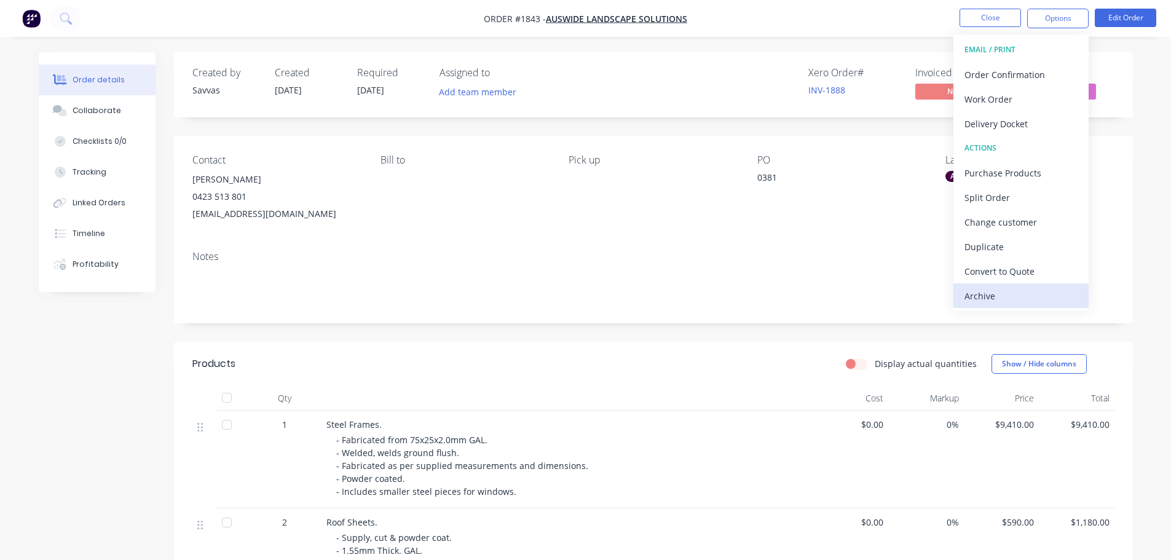
click at [986, 303] on div "Archive" at bounding box center [1021, 296] width 113 height 18
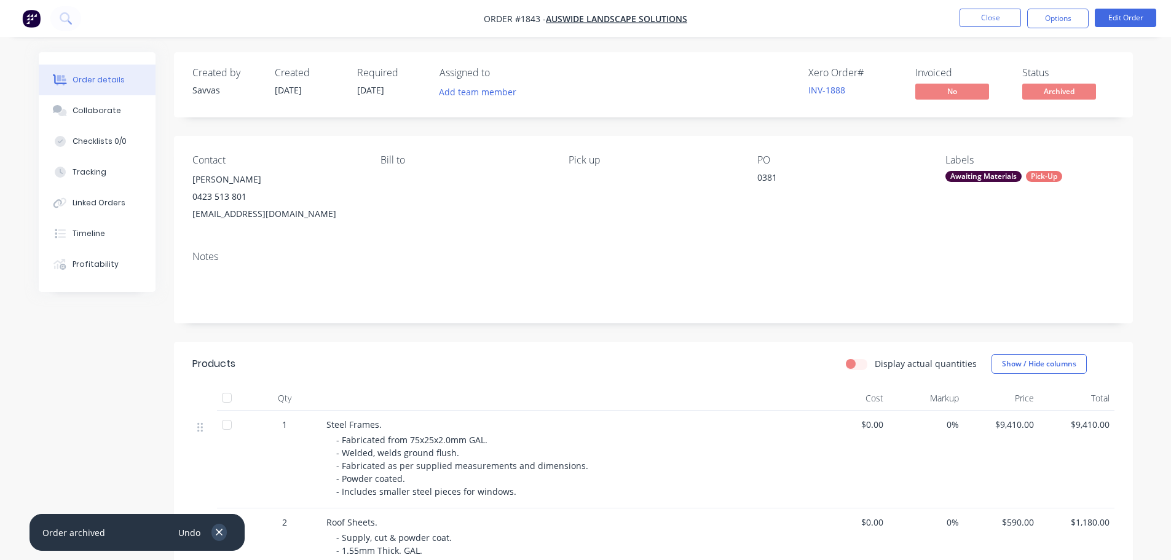
click at [226, 533] on button "button" at bounding box center [219, 532] width 15 height 17
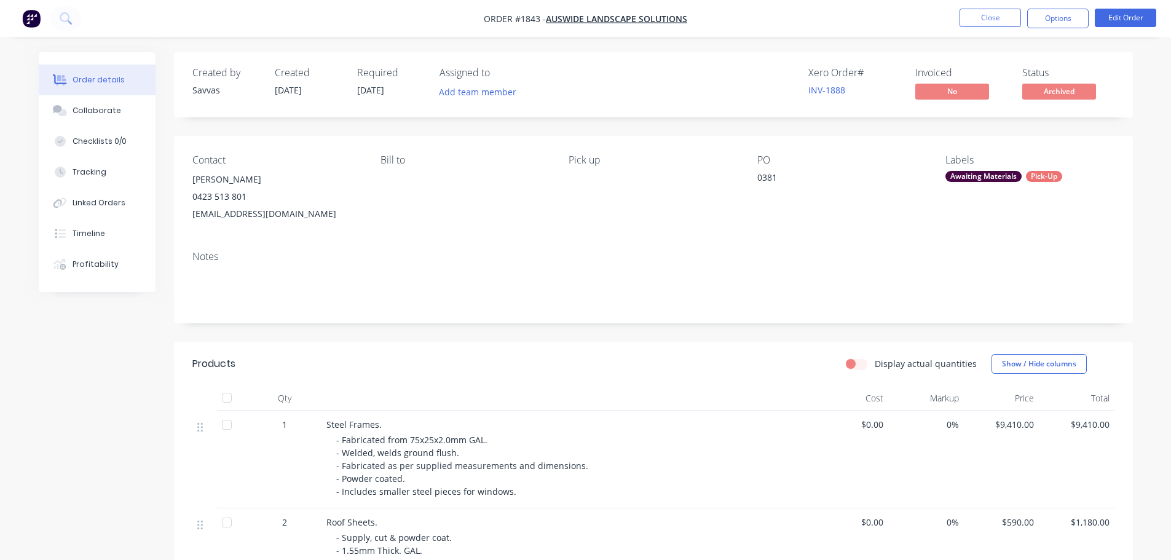
click at [22, 21] on img "button" at bounding box center [31, 18] width 18 height 18
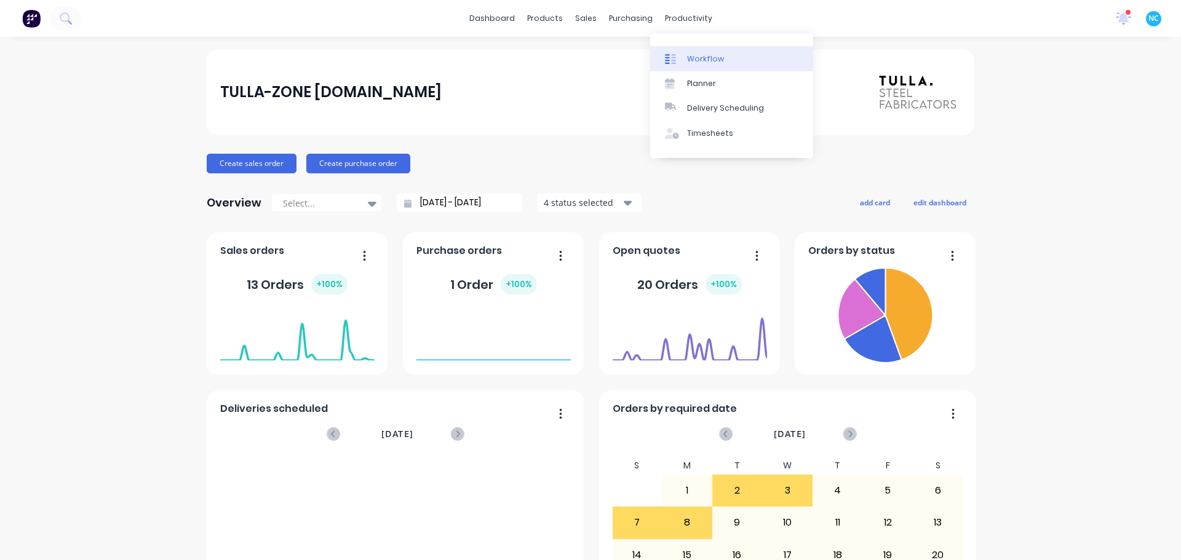
click at [687, 58] on div "Workflow" at bounding box center [705, 58] width 37 height 11
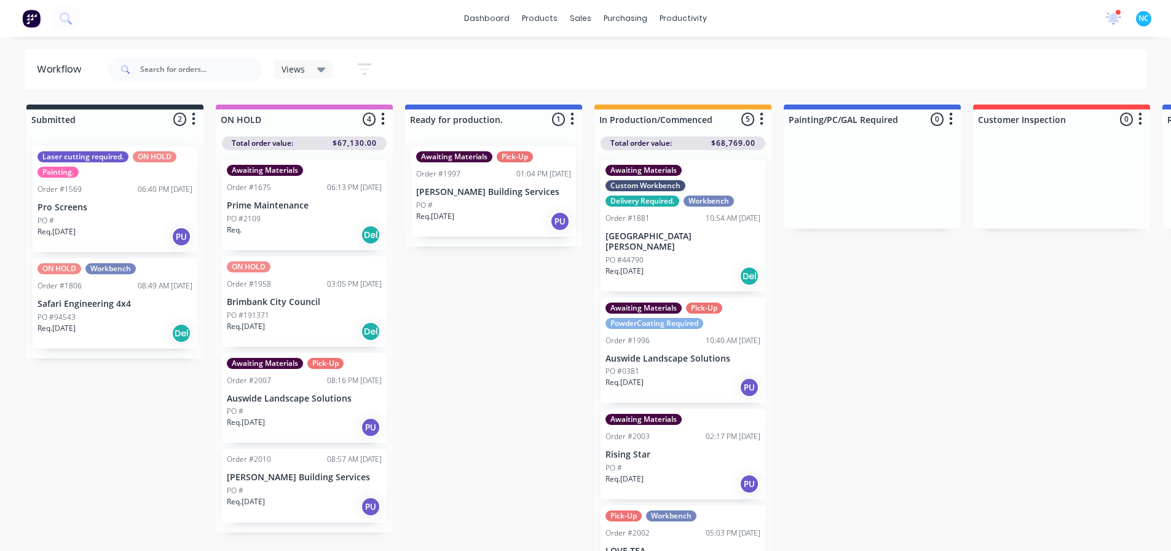
click at [316, 312] on div "PO #191371" at bounding box center [304, 315] width 155 height 11
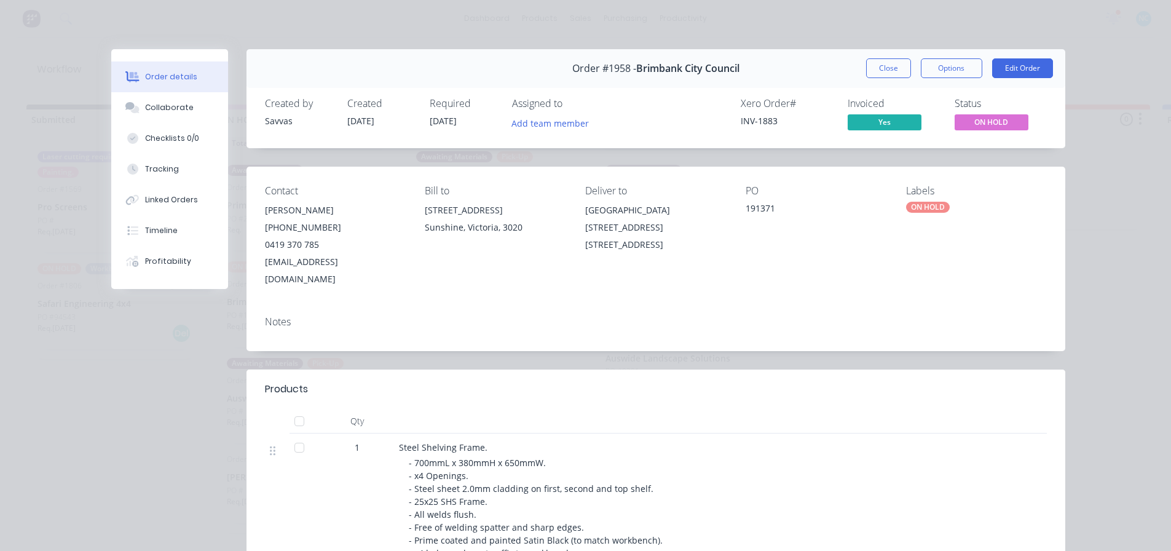
click at [876, 58] on div "Order #1958 - Brimbank City Council Close Options Edit Order" at bounding box center [656, 68] width 819 height 39
click at [878, 63] on button "Close" at bounding box center [888, 68] width 45 height 20
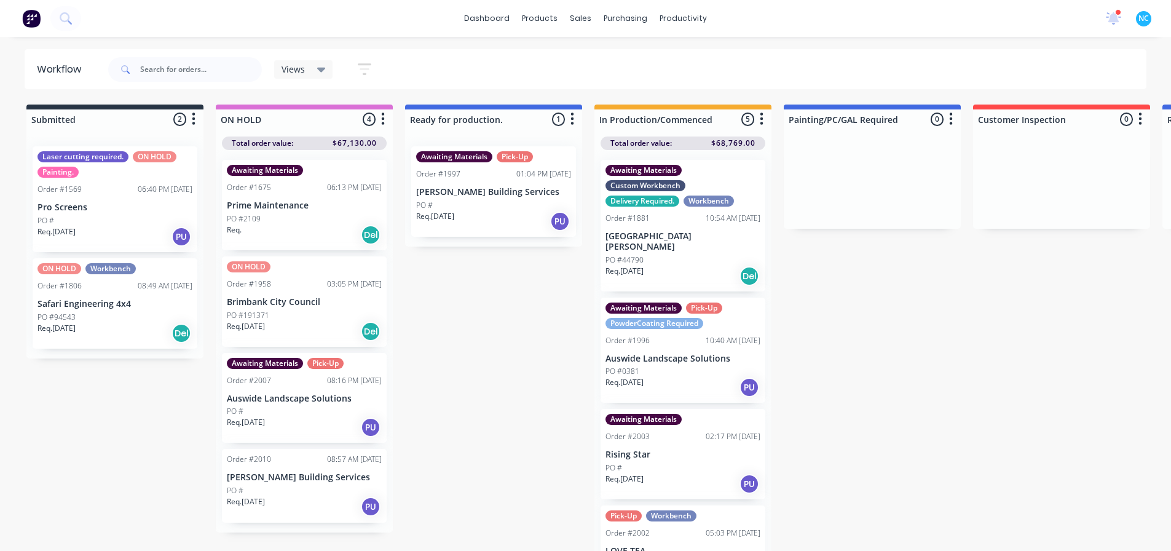
click at [325, 237] on div "Req. Del" at bounding box center [304, 234] width 155 height 21
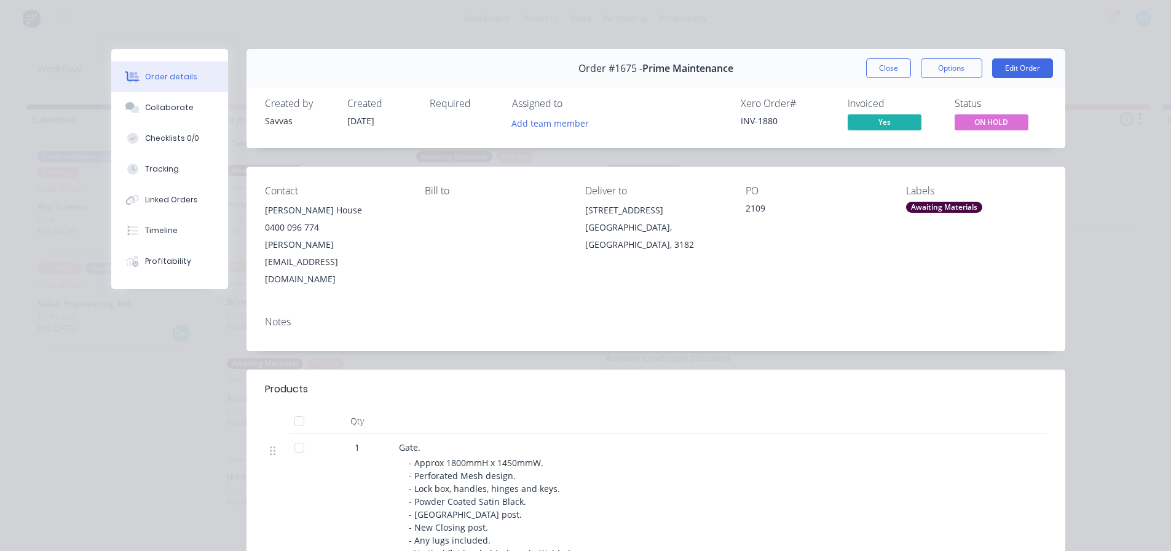
click at [882, 82] on div "Order #1675 - Prime Maintenance Close Options Edit Order" at bounding box center [656, 68] width 819 height 39
click at [884, 77] on button "Close" at bounding box center [888, 68] width 45 height 20
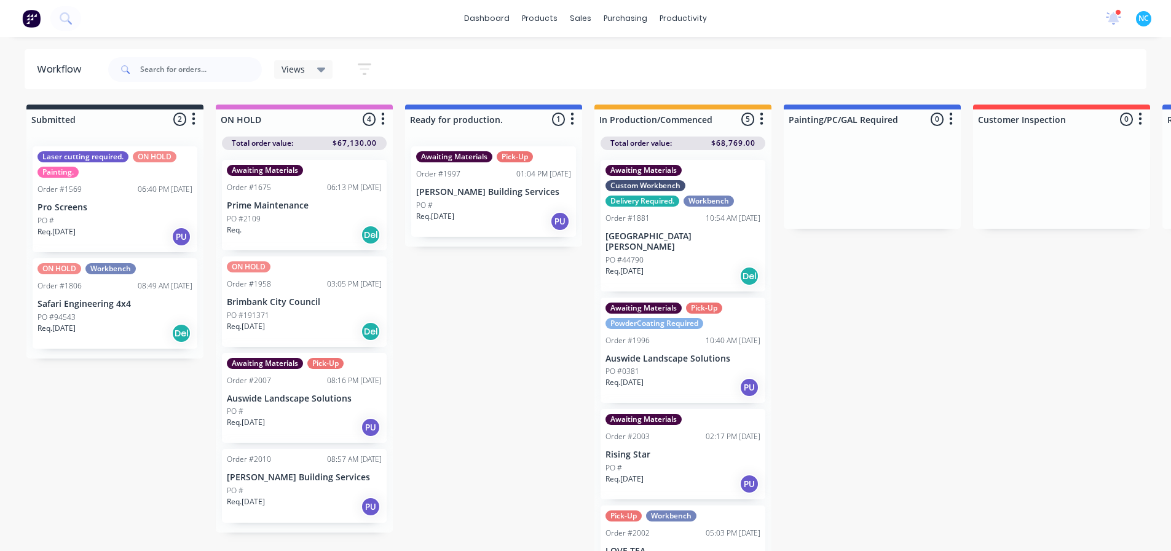
click at [314, 416] on div "PO #" at bounding box center [304, 411] width 155 height 11
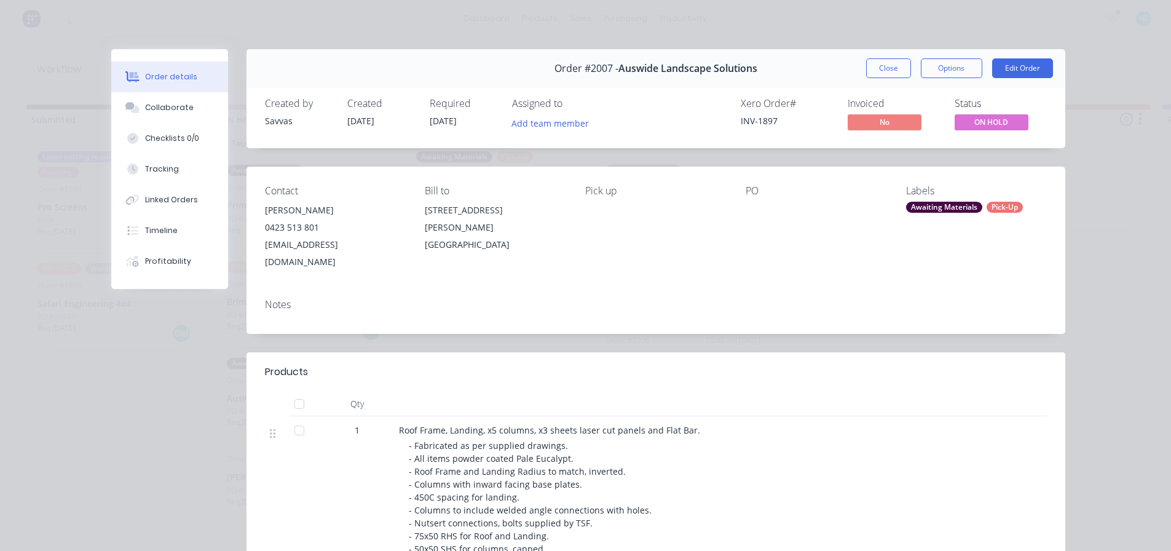
click at [961, 79] on div "Order #2007 - Auswide Landscape Solutions Close Options Edit Order" at bounding box center [656, 68] width 819 height 39
click at [962, 78] on div "Order #2007 - Auswide Landscape Solutions Close Options Edit Order" at bounding box center [656, 68] width 819 height 39
click at [960, 65] on button "Options" at bounding box center [951, 68] width 61 height 20
click at [933, 122] on div "Work Order" at bounding box center [918, 125] width 107 height 18
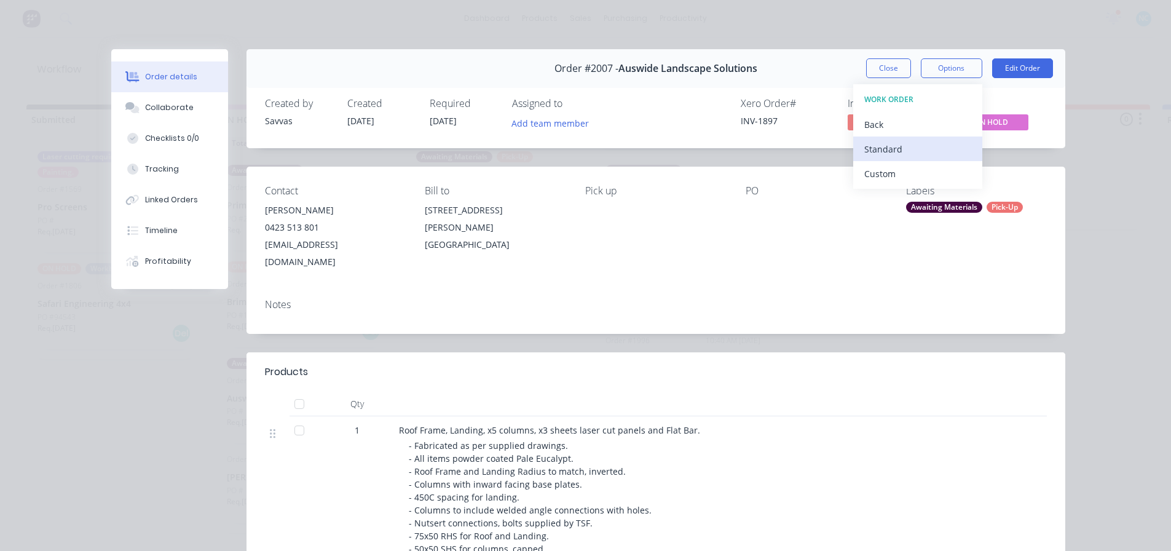
click at [921, 141] on div "Standard" at bounding box center [918, 149] width 107 height 18
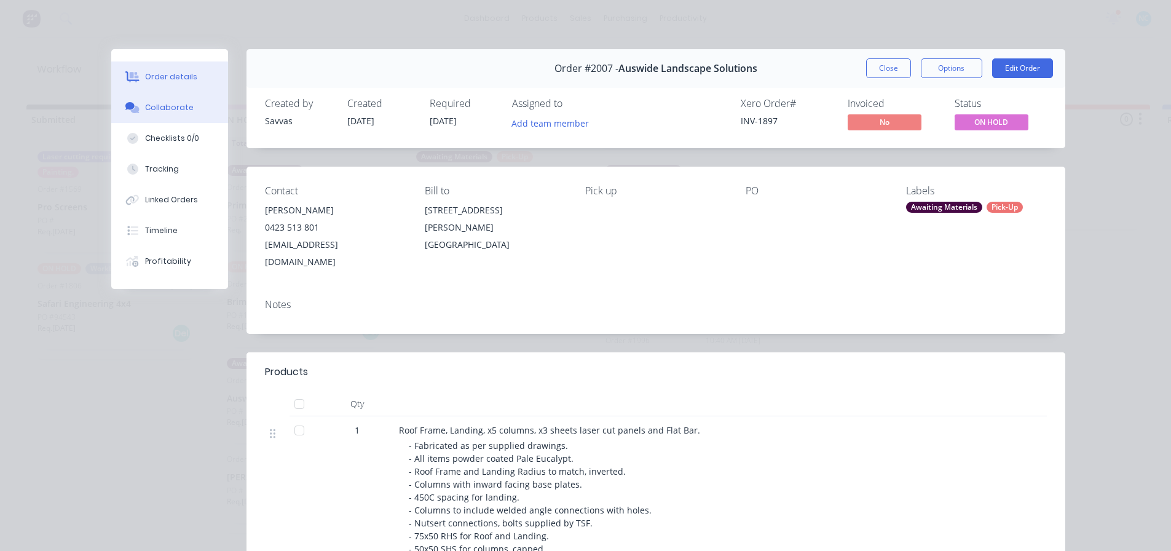
click at [147, 105] on div "Collaborate" at bounding box center [169, 107] width 49 height 11
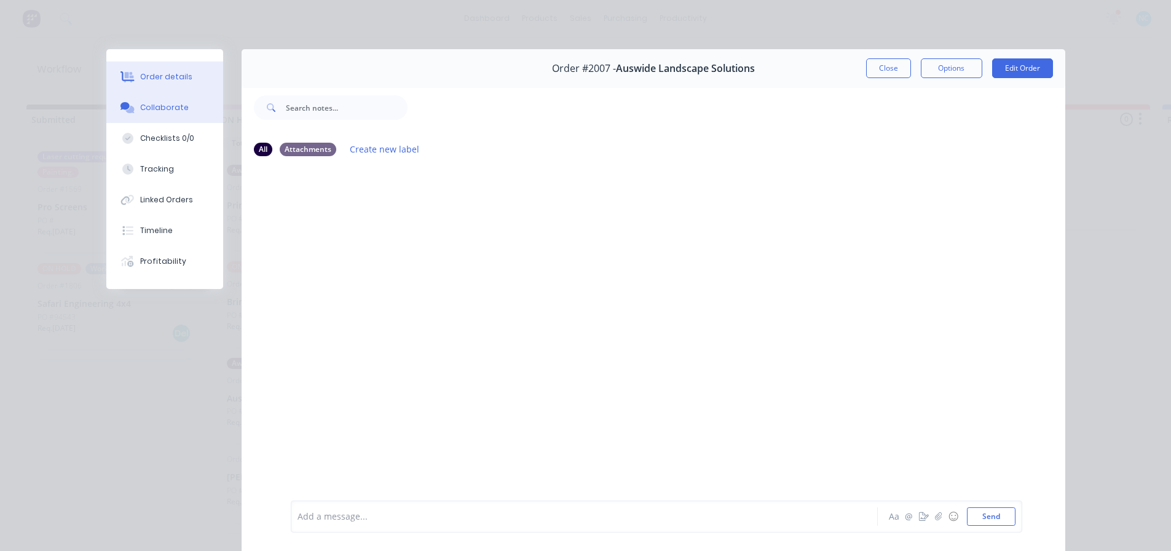
drag, startPoint x: 149, startPoint y: 82, endPoint x: 177, endPoint y: 63, distance: 34.1
click at [149, 81] on div "Order details" at bounding box center [166, 76] width 52 height 11
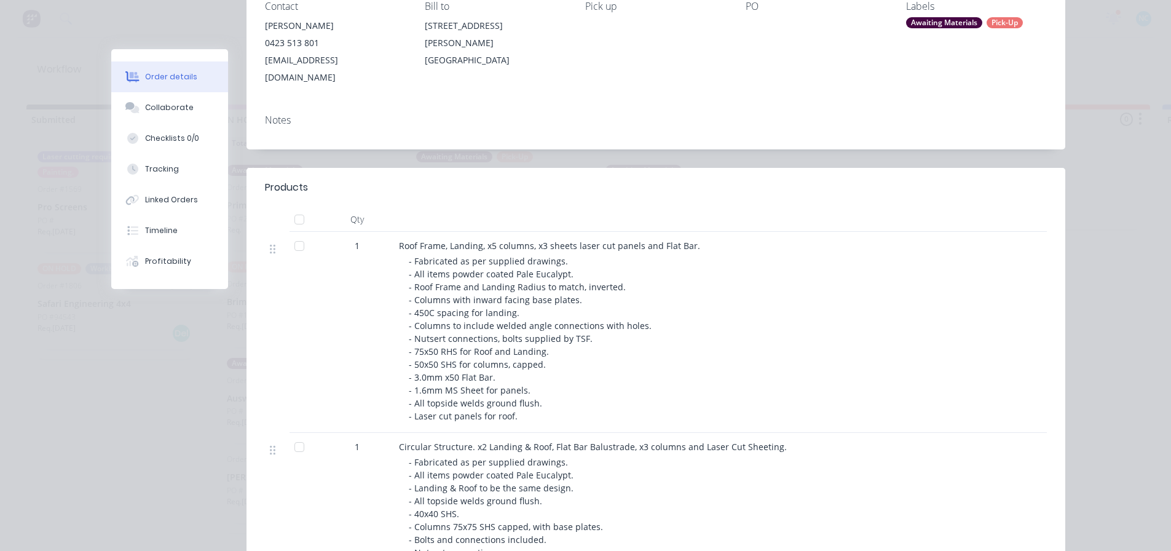
scroll to position [307, 0]
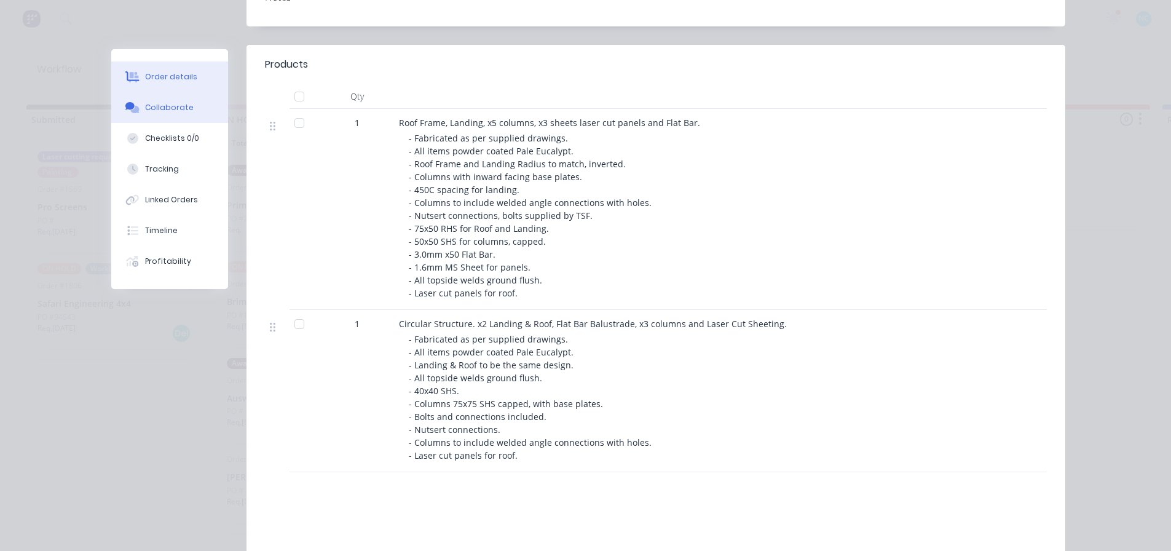
click at [154, 92] on button "Collaborate" at bounding box center [169, 107] width 117 height 31
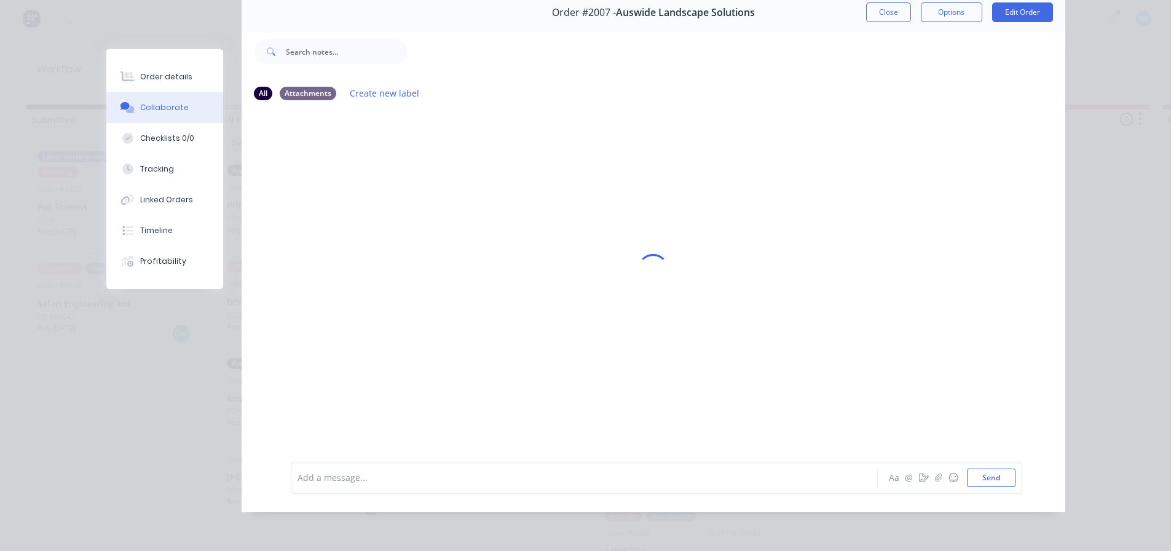
scroll to position [0, 0]
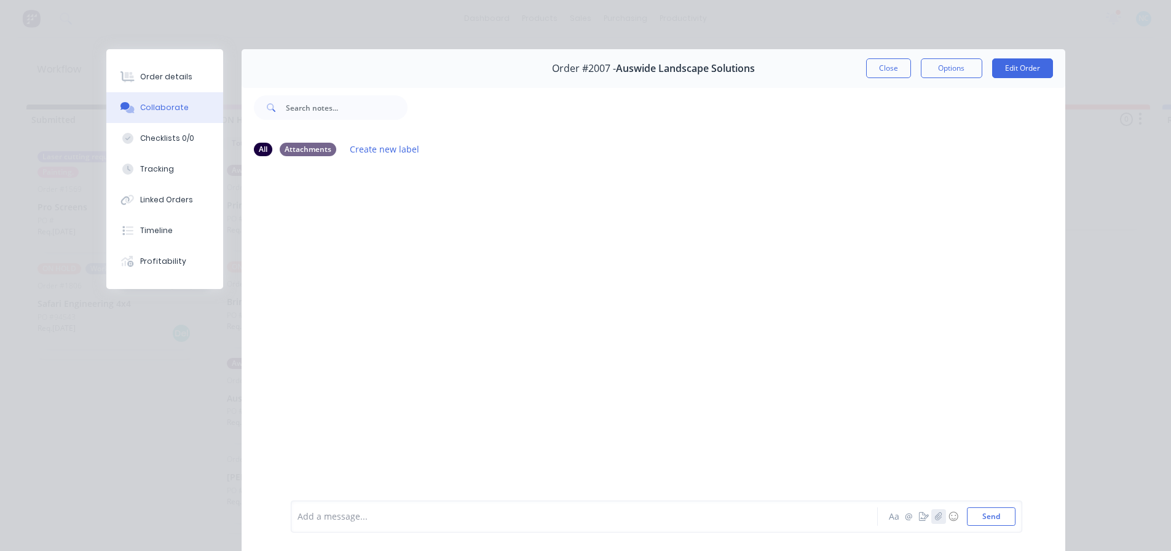
click at [935, 516] on icon "button" at bounding box center [938, 516] width 7 height 8
click at [405, 506] on div at bounding box center [657, 476] width 718 height 63
click at [378, 513] on div at bounding box center [567, 516] width 538 height 13
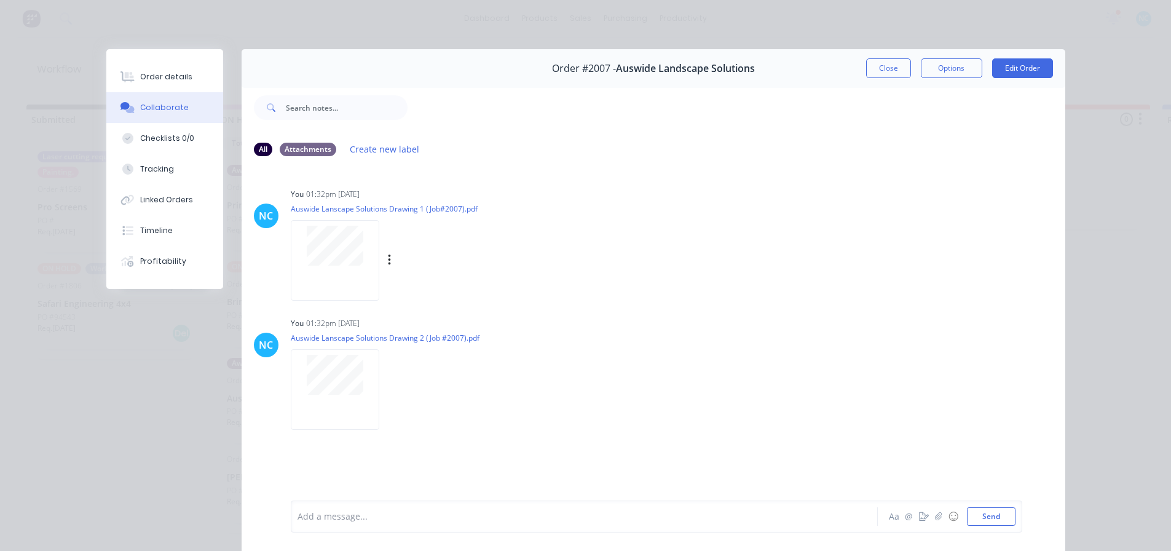
click at [374, 256] on div at bounding box center [337, 260] width 93 height 81
click at [378, 256] on div at bounding box center [337, 260] width 93 height 81
click at [387, 258] on div "Labels Download Delete" at bounding box center [453, 261] width 138 height 18
click at [387, 258] on button "button" at bounding box center [389, 261] width 5 height 18
click at [449, 316] on button "Delete" at bounding box center [470, 321] width 138 height 28
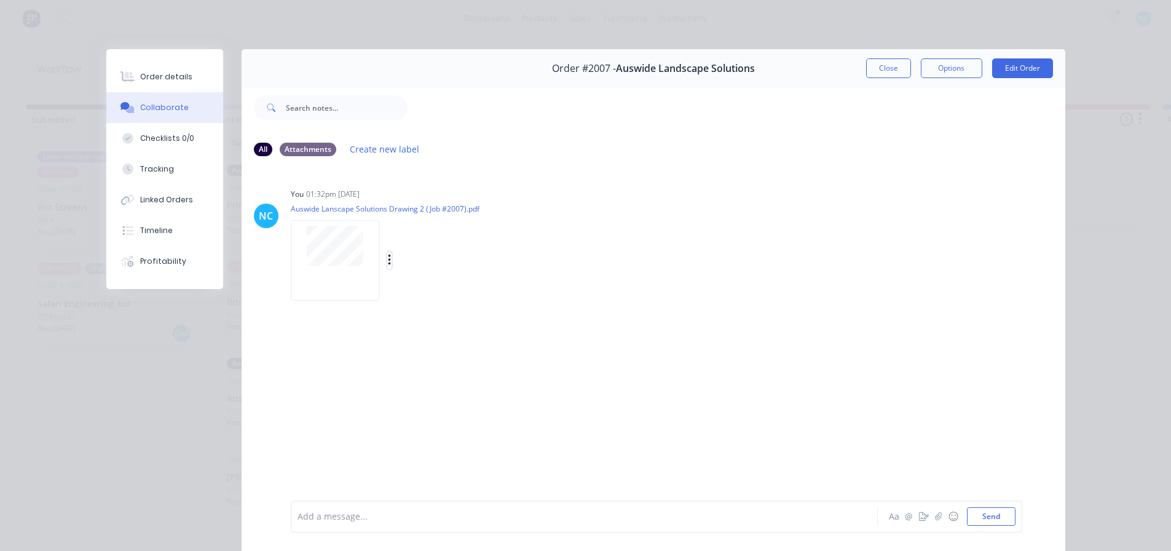
click at [388, 256] on icon "button" at bounding box center [390, 260] width 4 height 14
click at [430, 314] on button "Delete" at bounding box center [470, 321] width 138 height 28
click at [935, 520] on icon "button" at bounding box center [938, 516] width 7 height 9
click at [354, 510] on div "Add a message..." at bounding box center [567, 516] width 539 height 18
click at [339, 406] on div at bounding box center [335, 389] width 89 height 81
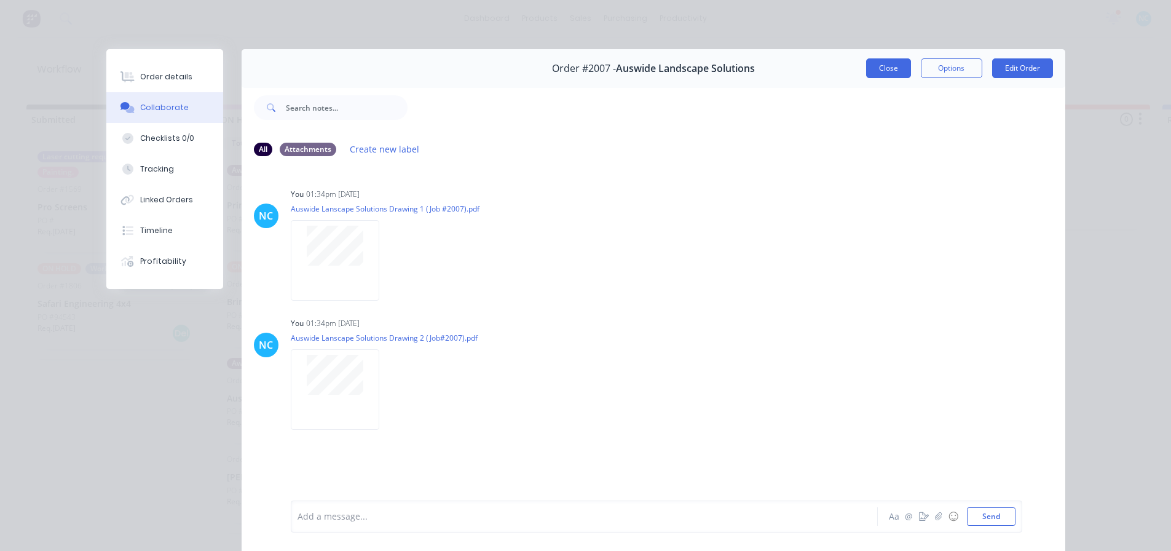
click at [880, 60] on button "Close" at bounding box center [888, 68] width 45 height 20
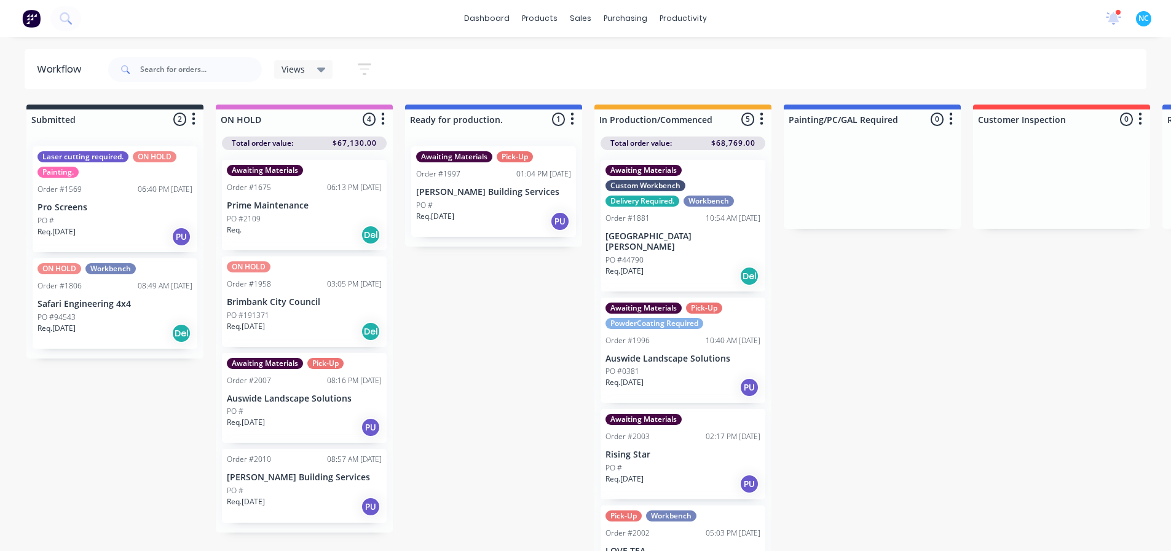
click at [303, 485] on div "PO #" at bounding box center [304, 490] width 155 height 11
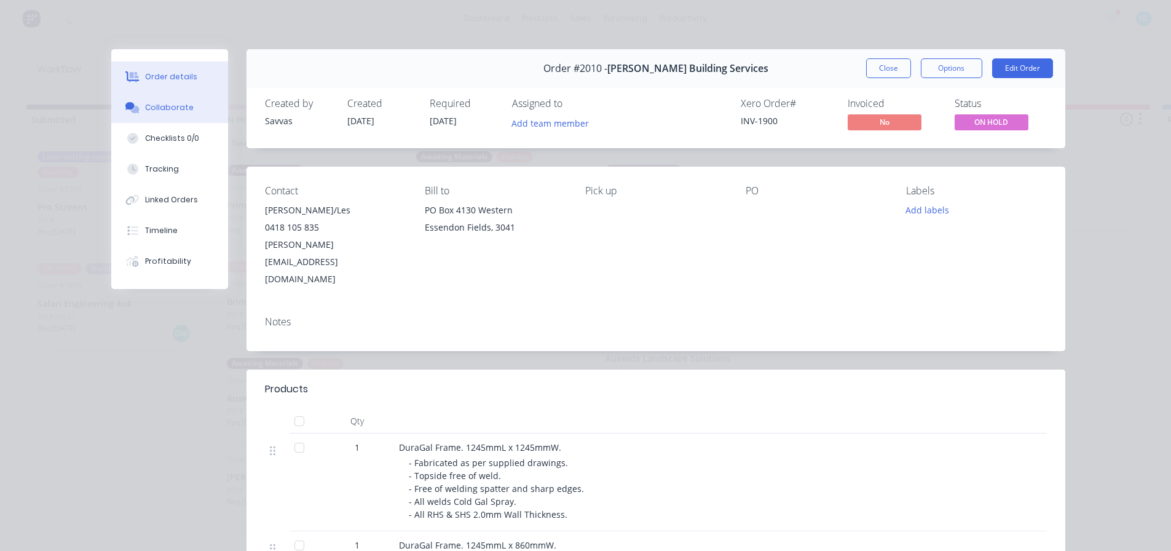
click at [196, 103] on button "Collaborate" at bounding box center [169, 107] width 117 height 31
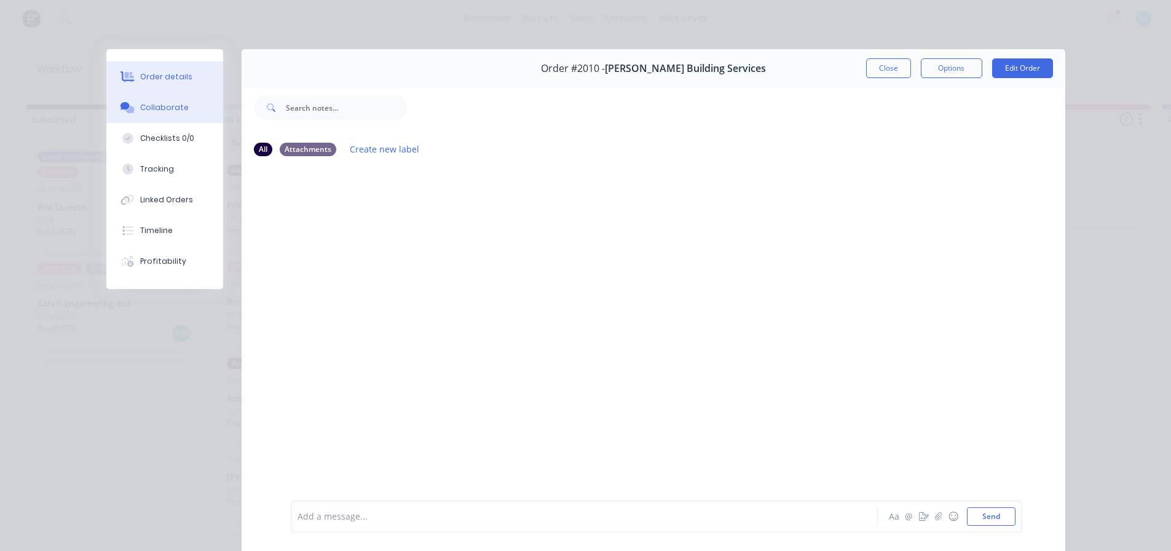
click at [189, 67] on button "Order details" at bounding box center [164, 76] width 117 height 31
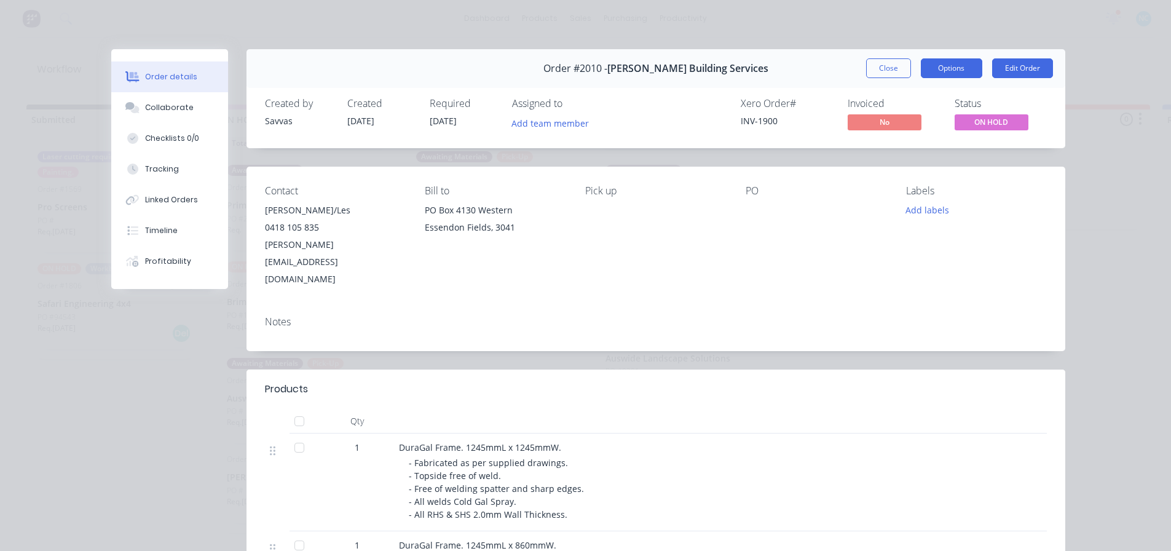
click at [935, 73] on button "Options" at bounding box center [951, 68] width 61 height 20
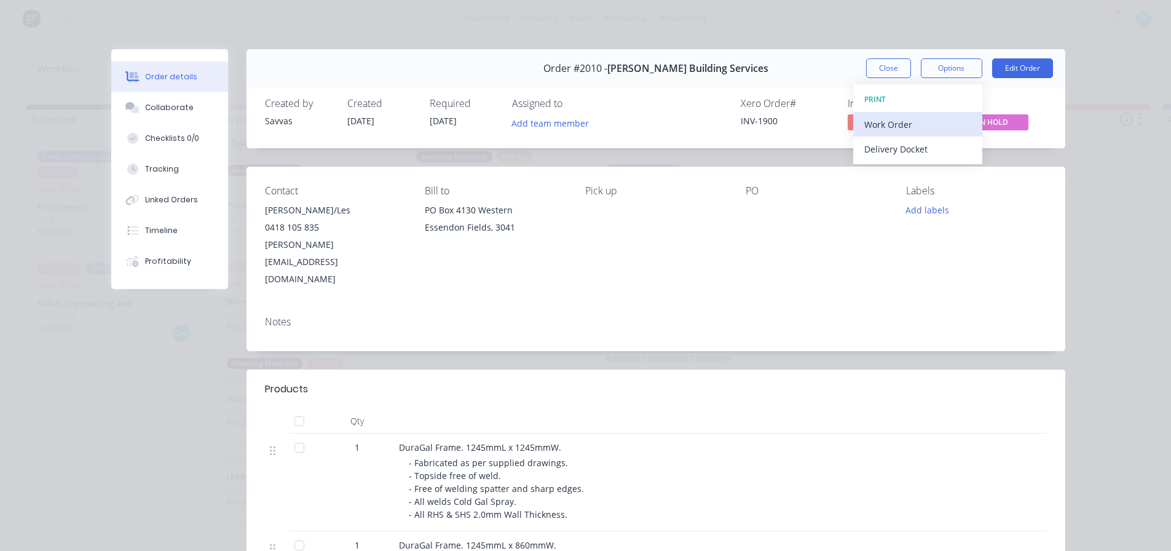
click at [940, 124] on div "Work Order" at bounding box center [918, 125] width 107 height 18
click at [919, 141] on div "Standard" at bounding box center [918, 149] width 107 height 18
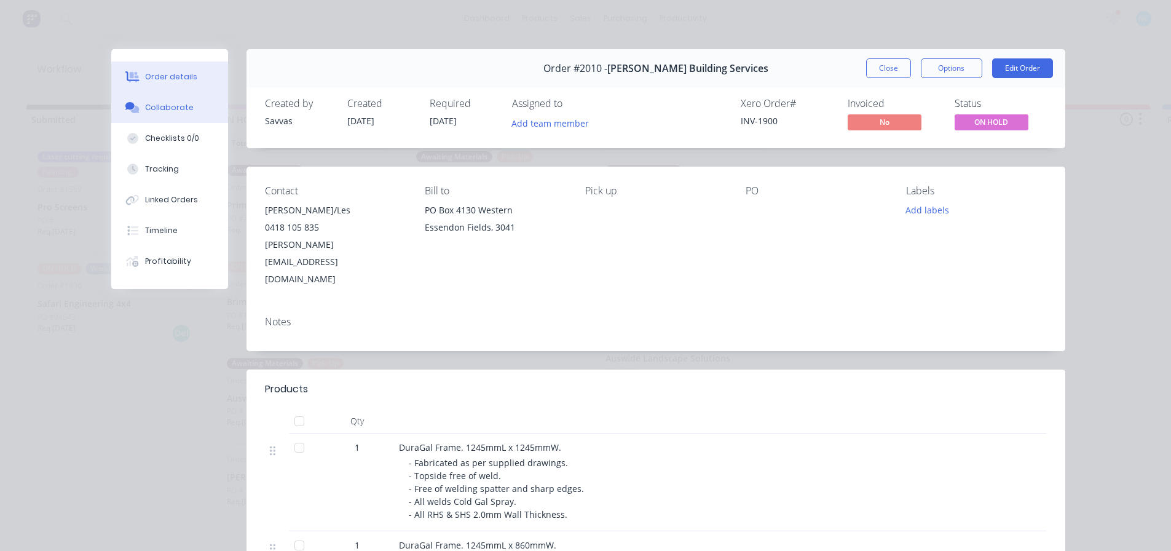
click at [194, 111] on button "Collaborate" at bounding box center [169, 107] width 117 height 31
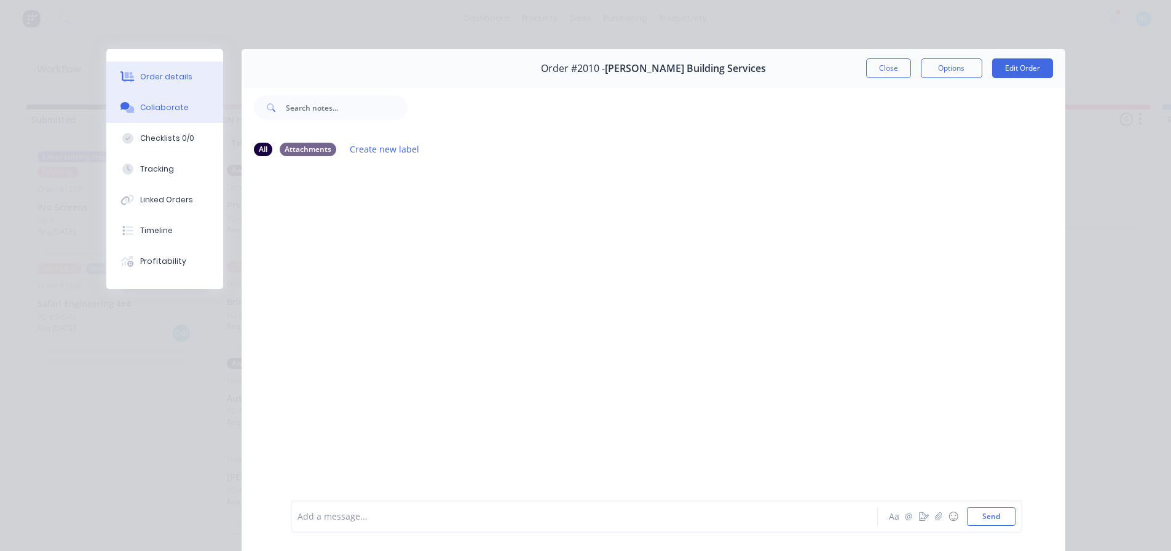
click at [171, 73] on div "Order details" at bounding box center [166, 76] width 52 height 11
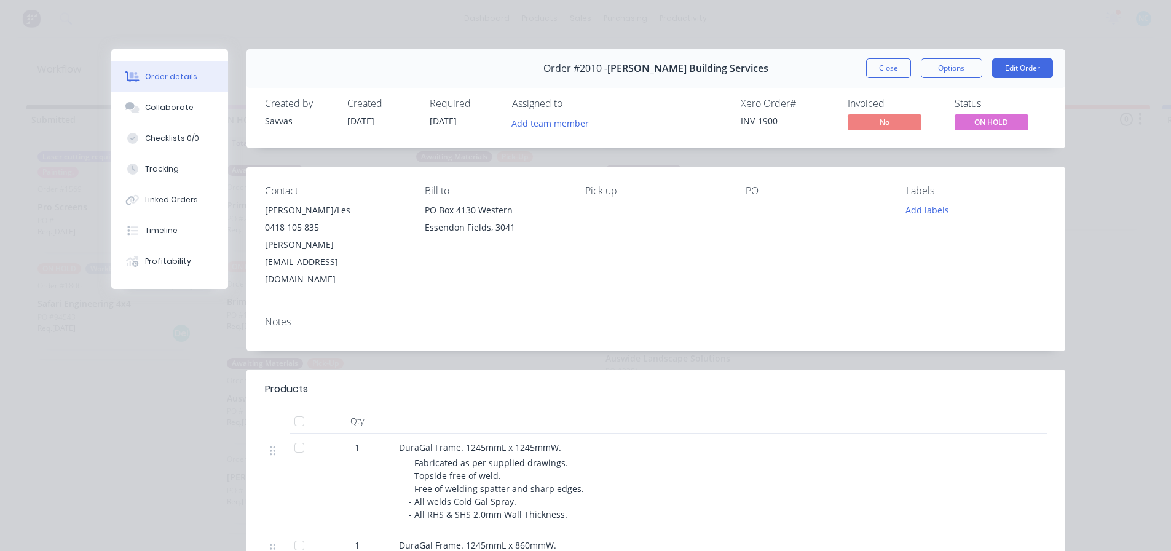
click at [900, 78] on div "Order #2010 - R L Building Services Close Options Edit Order" at bounding box center [656, 68] width 819 height 39
click at [900, 68] on button "Close" at bounding box center [888, 68] width 45 height 20
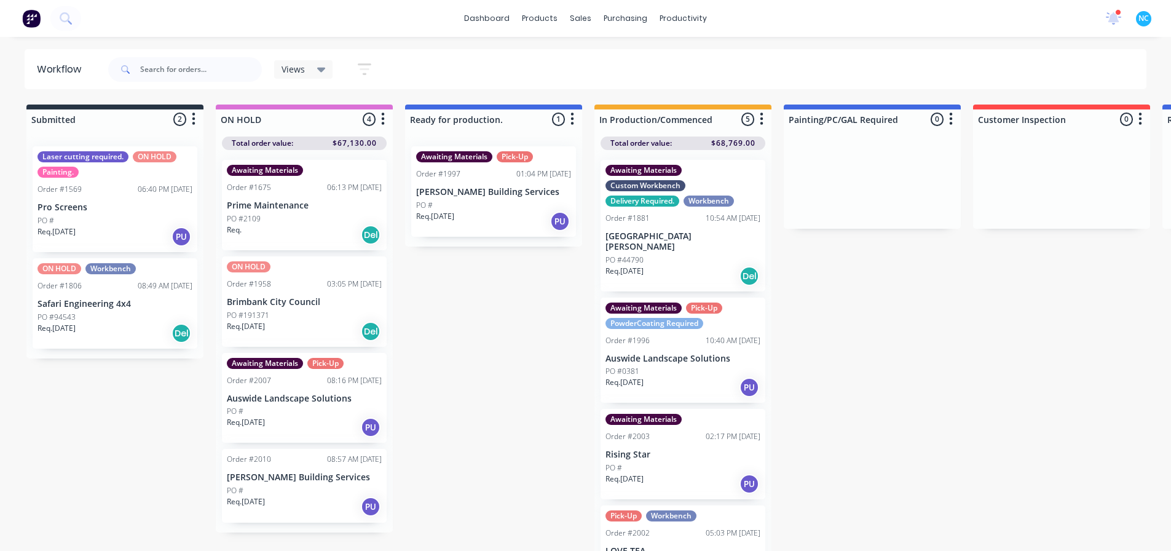
click at [491, 221] on div "Req. [DATE] PU" at bounding box center [493, 221] width 155 height 21
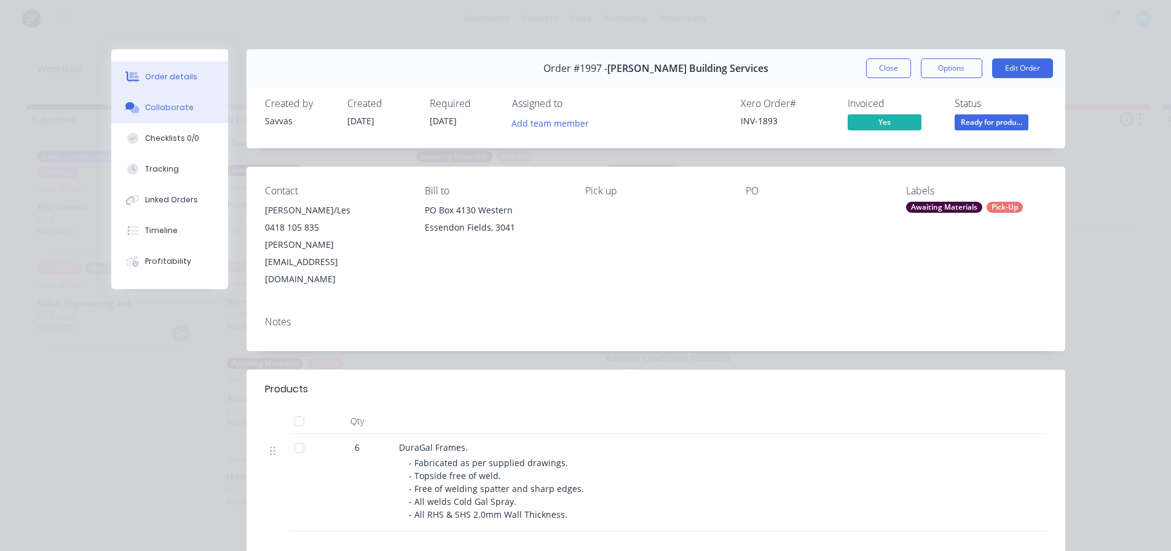
click at [180, 112] on div "Collaborate" at bounding box center [169, 107] width 49 height 11
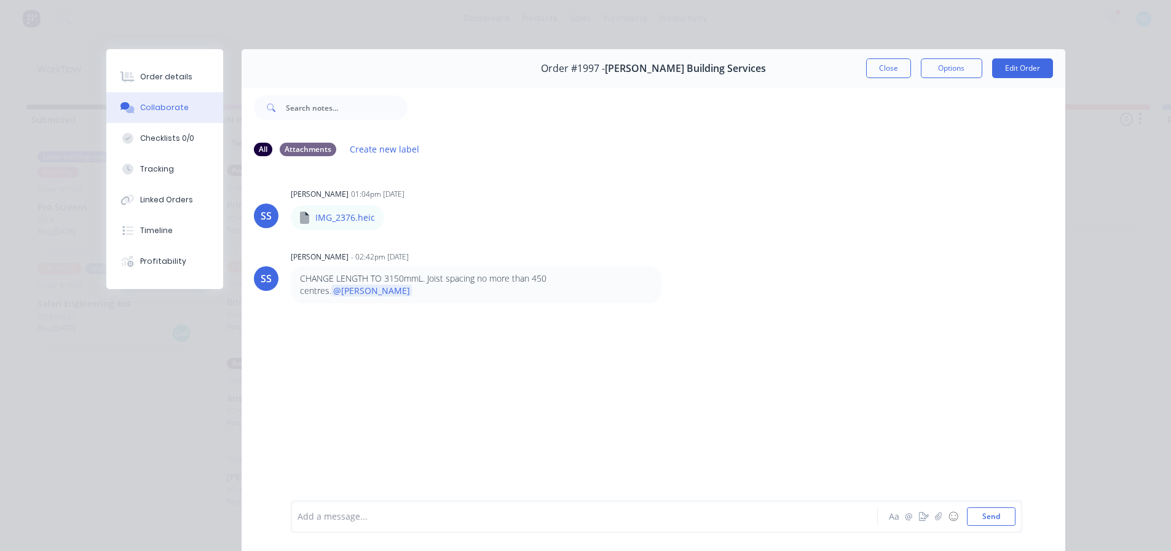
click at [196, 58] on div "Order details Collaborate Checklists 0/0 Tracking Linked Orders Timeline Profit…" at bounding box center [164, 169] width 117 height 240
click at [841, 61] on div "Order #1997 - [PERSON_NAME] Building Services Close Options Edit Order" at bounding box center [654, 68] width 824 height 39
click at [939, 82] on div "Order #1997 - [PERSON_NAME] Building Services Close Options Edit Order" at bounding box center [654, 68] width 824 height 39
click at [886, 71] on button "Close" at bounding box center [888, 68] width 45 height 20
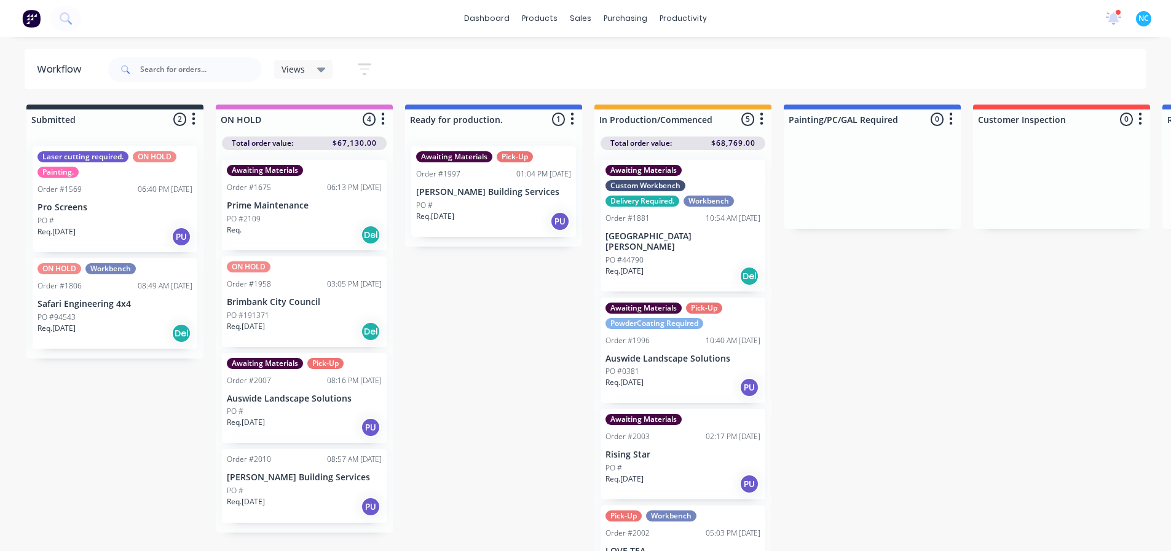
click at [319, 510] on div "Req. 03/09/25 PU" at bounding box center [304, 506] width 155 height 21
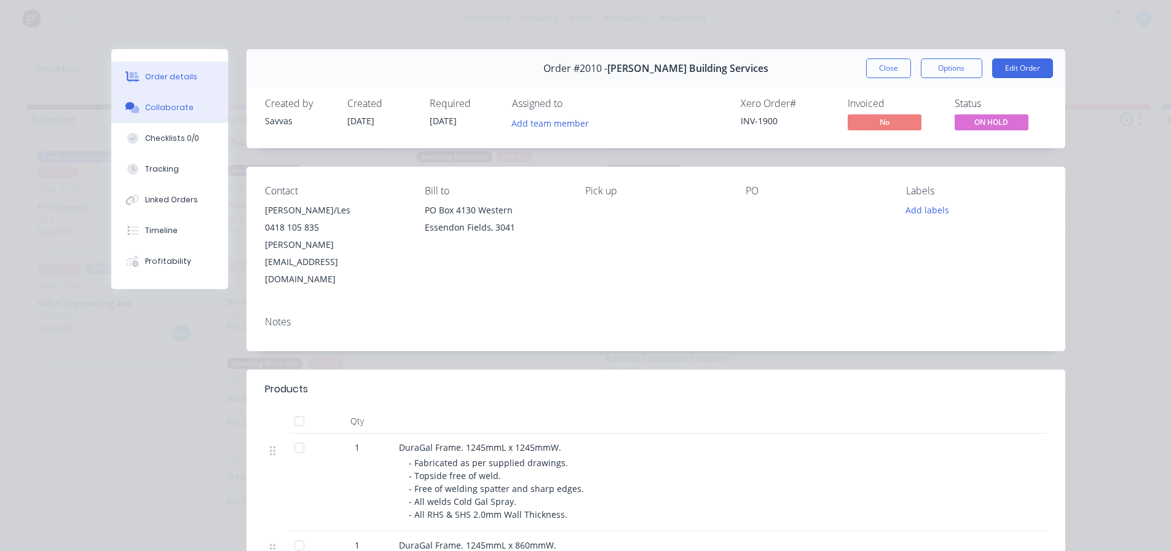
click at [200, 108] on button "Collaborate" at bounding box center [169, 107] width 117 height 31
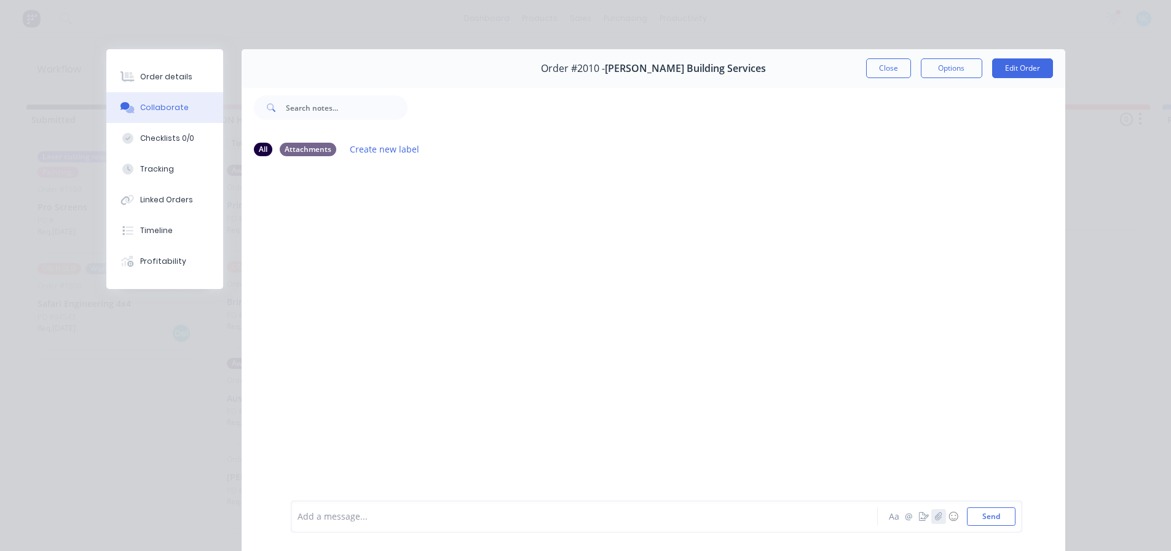
click at [937, 520] on icon "button" at bounding box center [938, 516] width 7 height 9
click at [394, 523] on div at bounding box center [567, 516] width 538 height 13
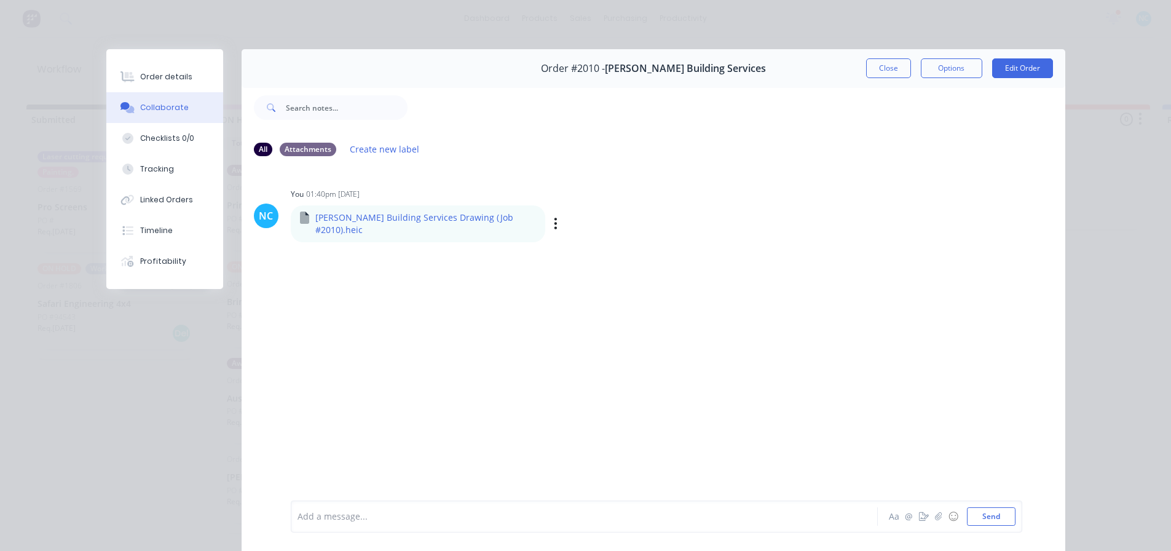
click at [392, 220] on p "R L Building Services Drawing (Job #2010).heic" at bounding box center [425, 224] width 221 height 25
click at [399, 215] on p "R L Building Services Drawing (Job #2010).heic" at bounding box center [425, 224] width 221 height 25
click at [487, 221] on p "R L Building Services Drawing (Job #2010).heic" at bounding box center [425, 224] width 221 height 25
click at [550, 217] on div "Labels Download Delete" at bounding box center [619, 224] width 138 height 18
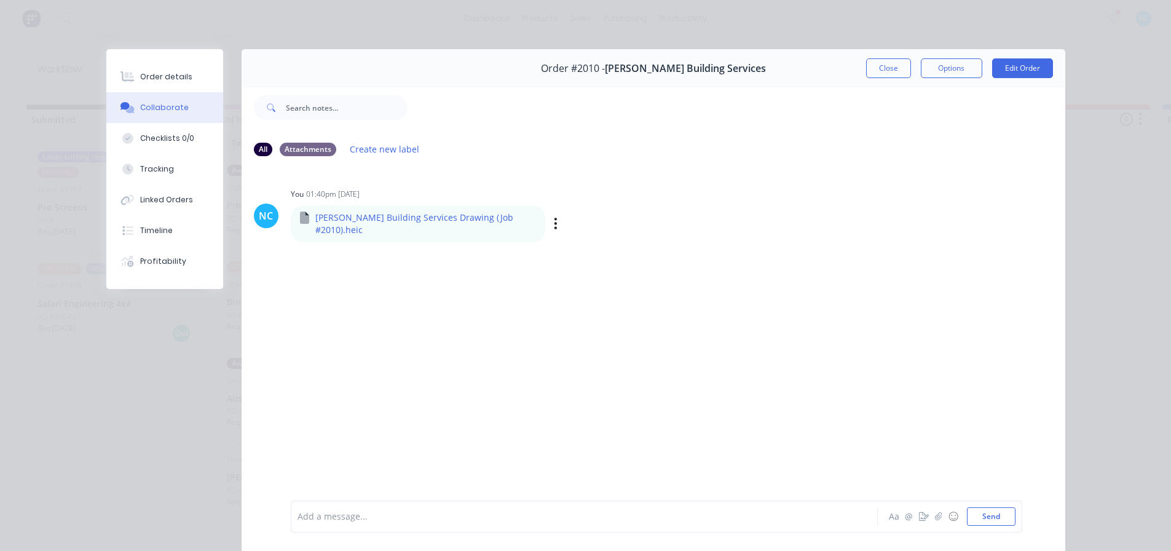
click at [550, 217] on div "Labels Download Delete" at bounding box center [619, 224] width 138 height 18
click at [550, 218] on div "Labels Download Delete" at bounding box center [619, 224] width 138 height 18
click at [555, 218] on icon "button" at bounding box center [556, 223] width 2 height 11
click at [485, 292] on div "NC You 01:40pm 09/09/25 R L Building Services Drawing (Job #2010).heic R L Buil…" at bounding box center [654, 333] width 824 height 333
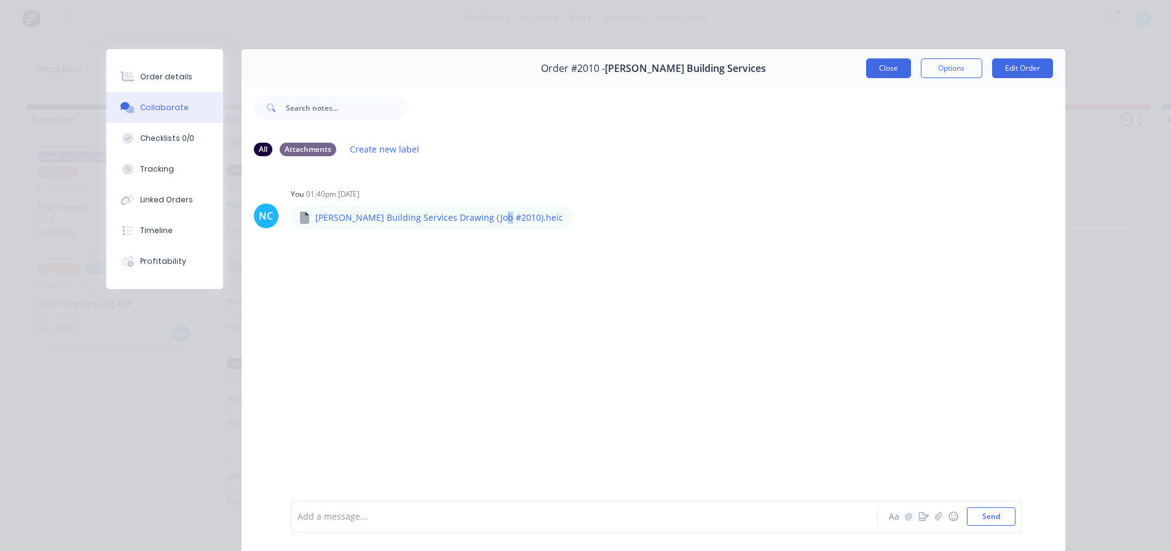
click at [878, 69] on button "Close" at bounding box center [888, 68] width 45 height 20
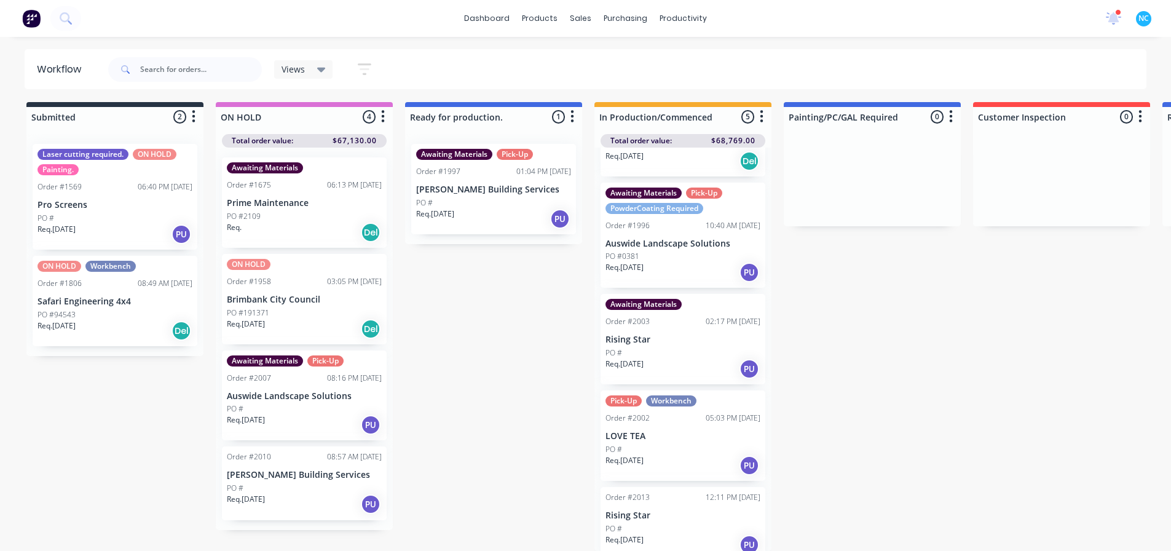
scroll to position [12, 0]
click at [706, 410] on div "Pick-Up Workbench Order #2002 05:03 PM 04/09/25 LOVE TEA PO # Req. 26/08/25 PU" at bounding box center [683, 435] width 165 height 90
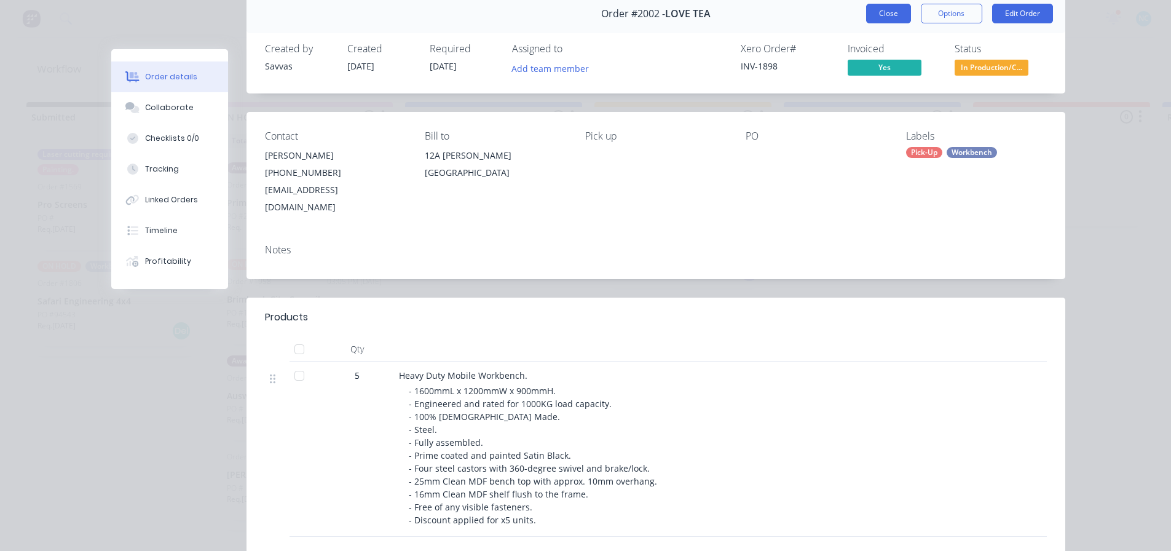
scroll to position [0, 0]
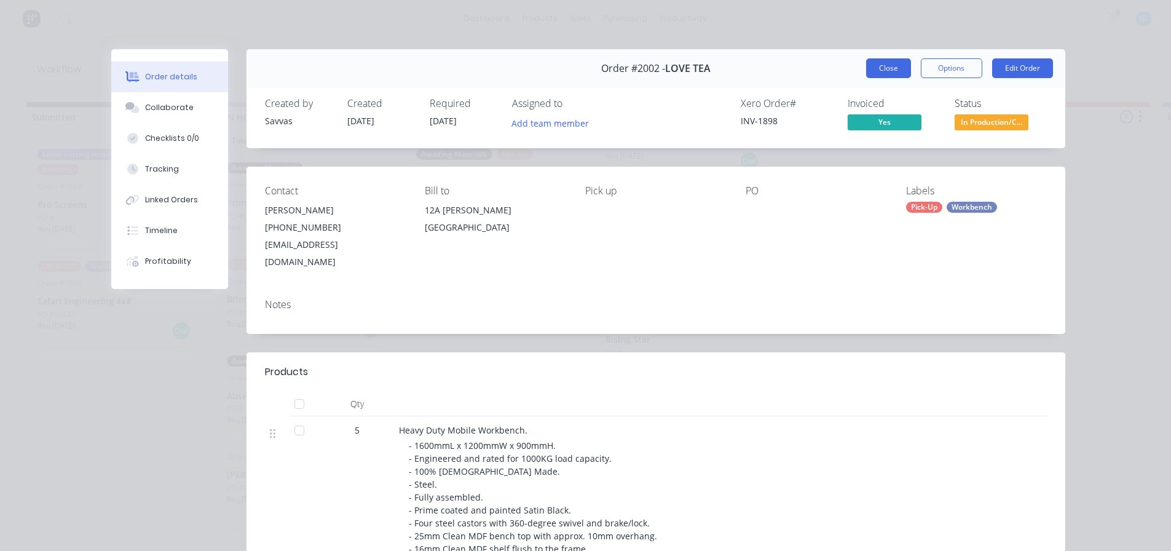
click at [873, 64] on button "Close" at bounding box center [888, 68] width 45 height 20
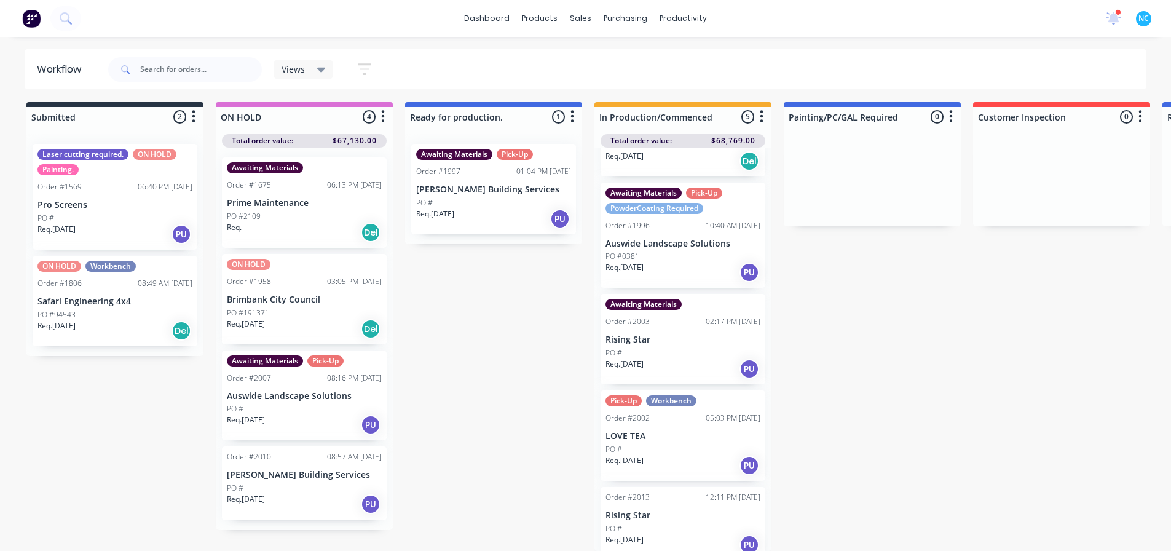
click at [689, 534] on div "Req. 08/09/25 PU" at bounding box center [683, 544] width 155 height 21
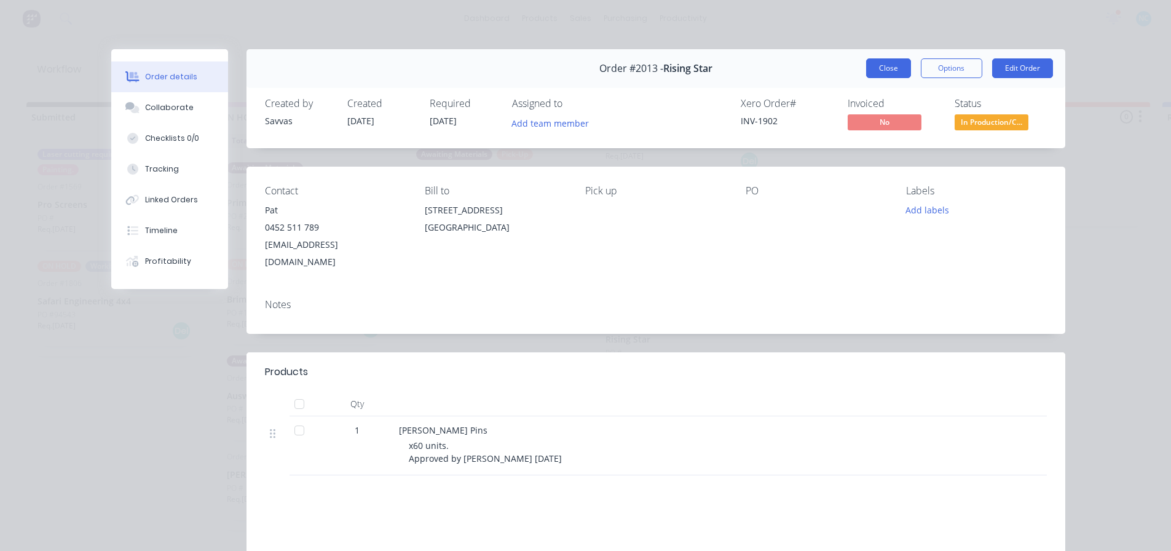
click at [879, 76] on button "Close" at bounding box center [888, 68] width 45 height 20
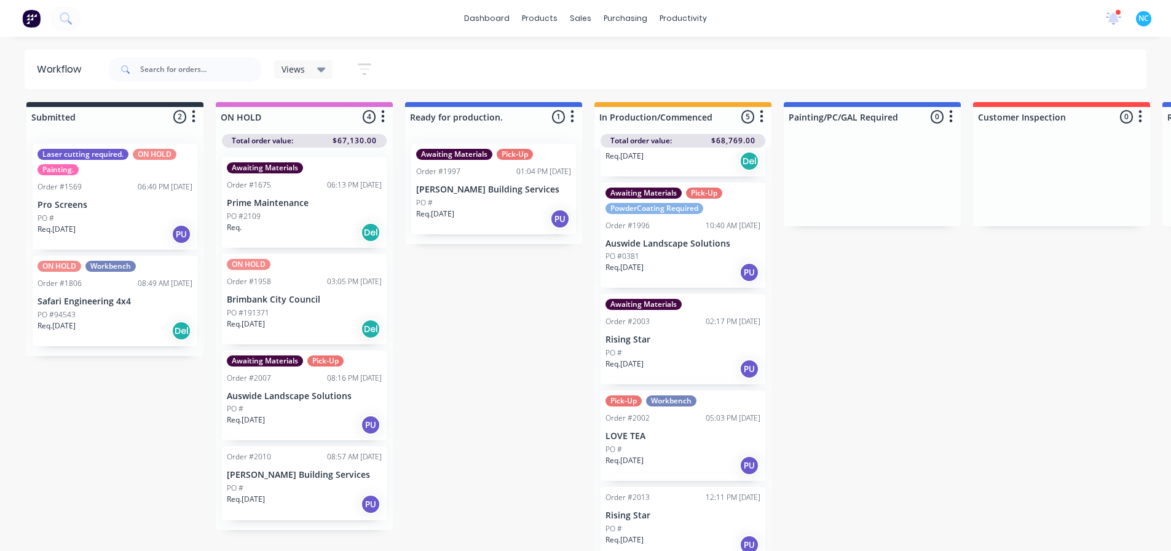
click at [676, 358] on div "Req. 26/08/25 PU" at bounding box center [683, 368] width 155 height 21
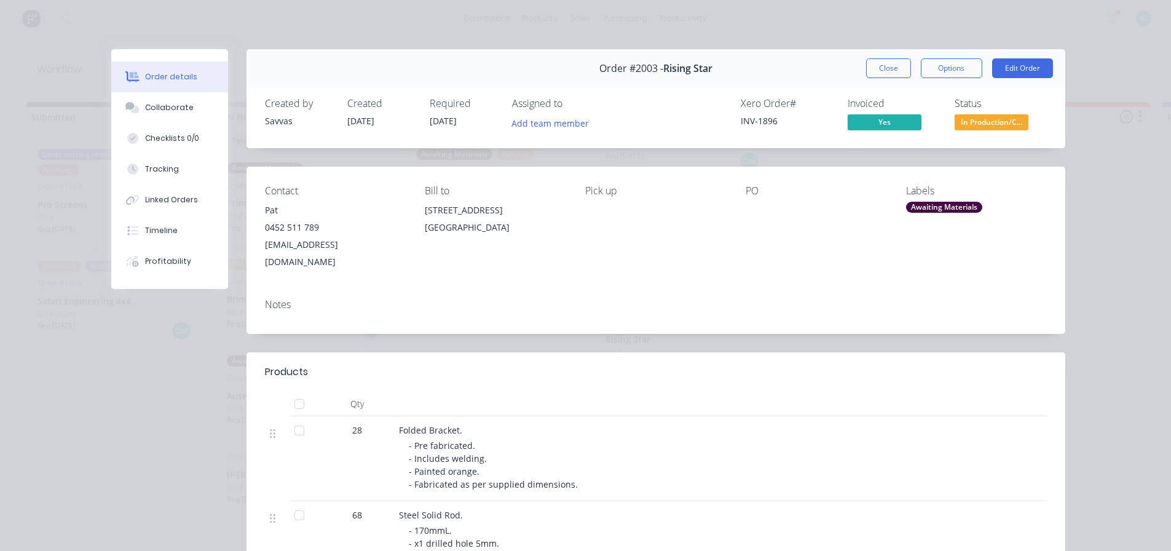
click at [907, 65] on div "Close Options Edit Order" at bounding box center [959, 68] width 187 height 20
click at [906, 65] on button "Close" at bounding box center [888, 68] width 45 height 20
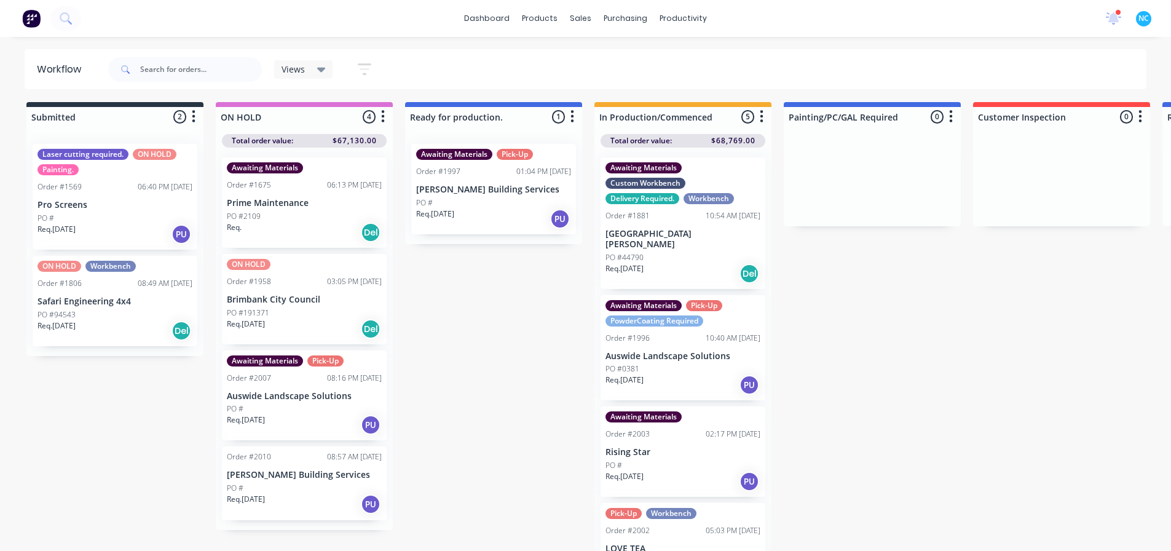
click at [708, 363] on div "PO #0381" at bounding box center [683, 368] width 155 height 11
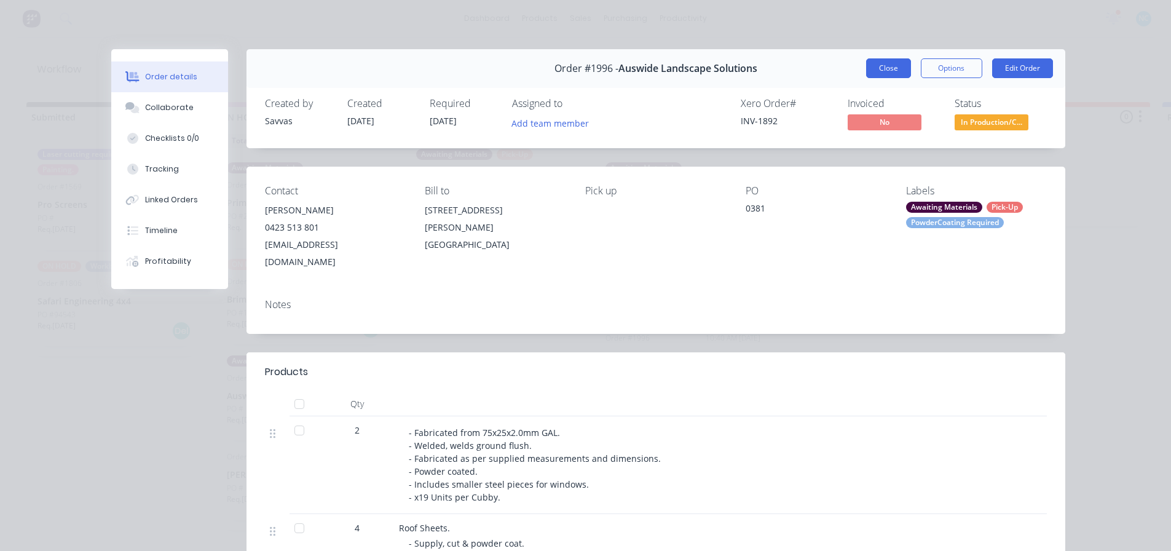
click at [871, 65] on button "Close" at bounding box center [888, 68] width 45 height 20
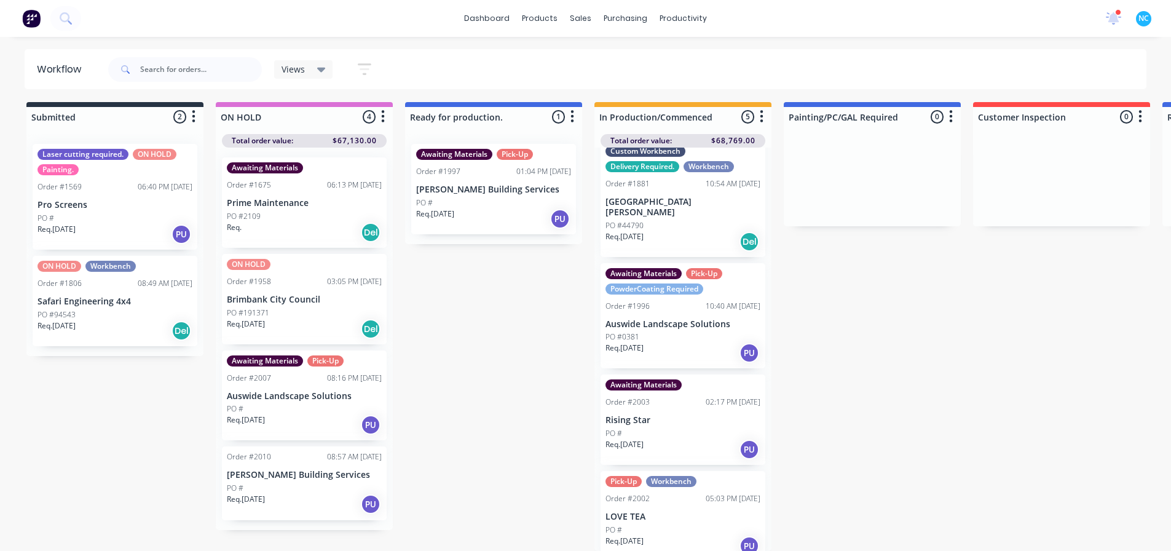
scroll to position [61, 0]
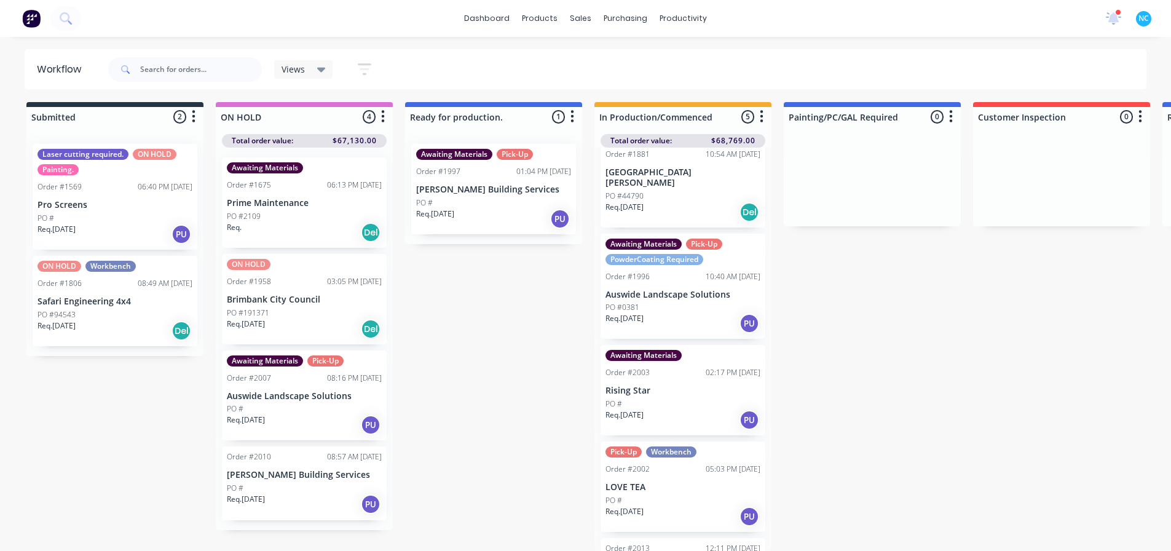
click at [715, 410] on div "Req. 26/08/25 PU" at bounding box center [683, 420] width 155 height 21
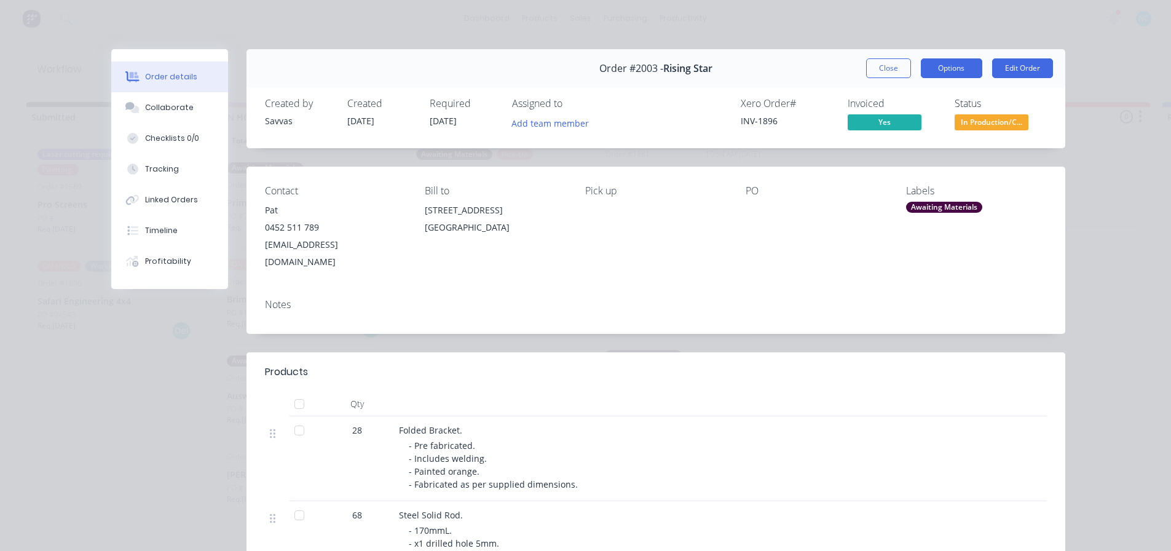
click at [935, 74] on button "Options" at bounding box center [951, 68] width 61 height 20
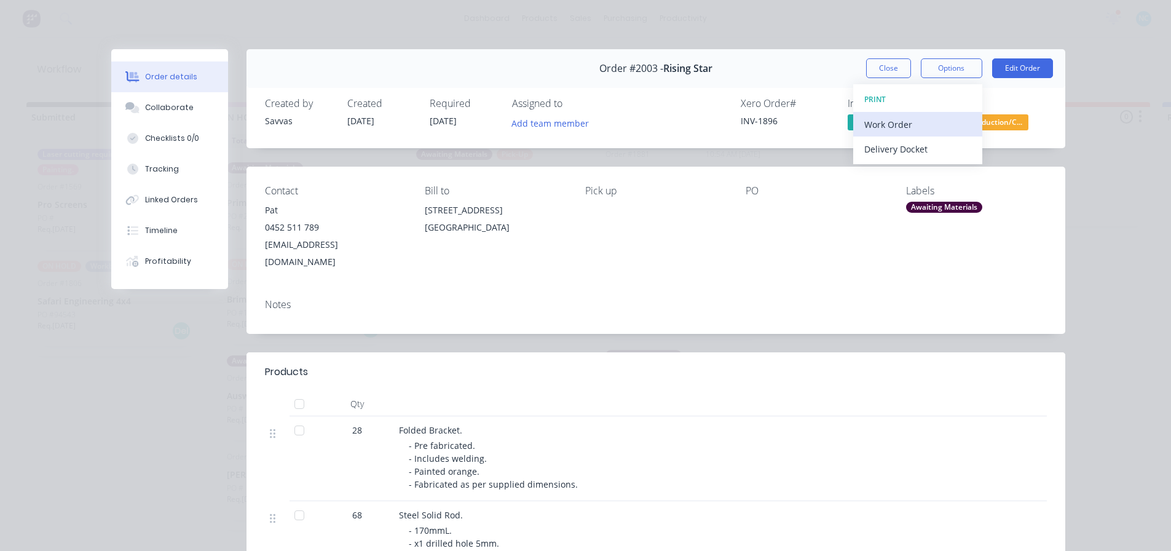
click at [922, 117] on div "Work Order" at bounding box center [918, 125] width 107 height 18
click at [911, 140] on div "WORK ORDER Back Standard Custom" at bounding box center [918, 136] width 129 height 105
click at [911, 140] on div "Standard" at bounding box center [918, 149] width 107 height 18
click at [906, 55] on div "Order #2003 - Rising Star Close Options Edit Order" at bounding box center [656, 68] width 819 height 39
click at [895, 66] on button "Close" at bounding box center [888, 68] width 45 height 20
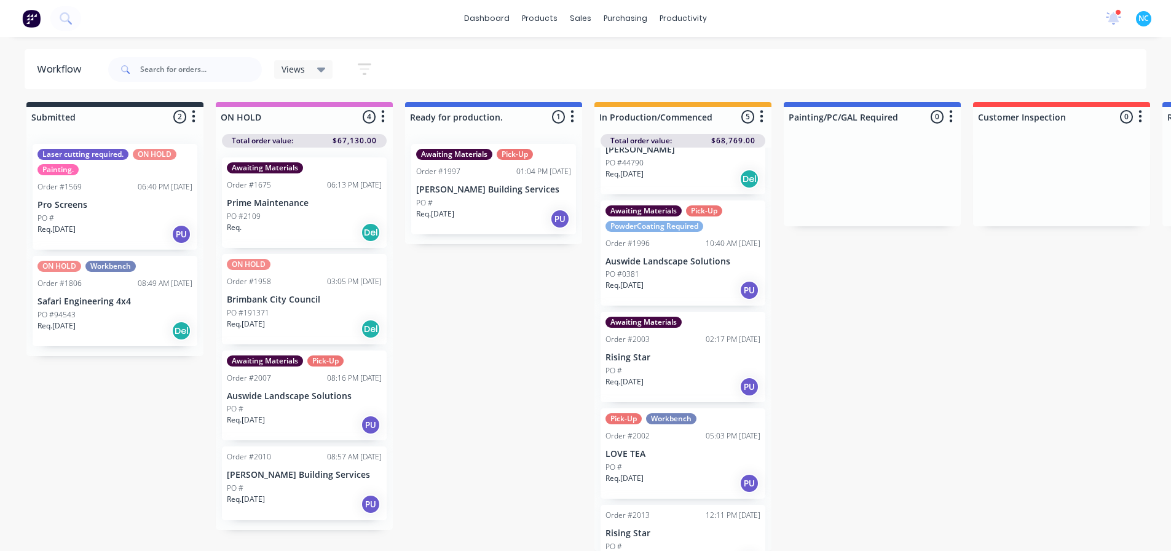
scroll to position [113, 0]
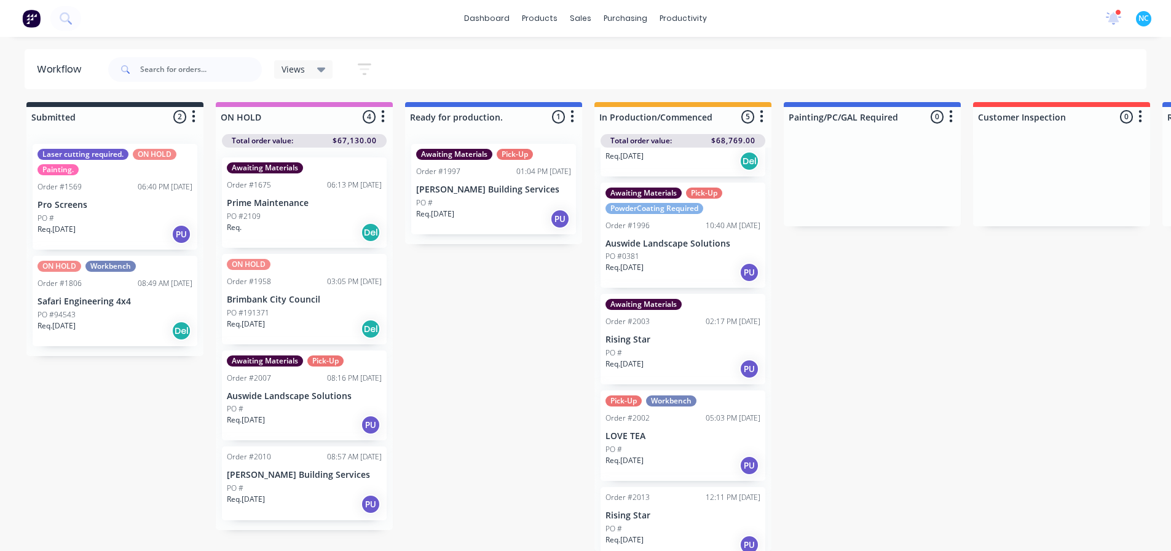
click at [686, 444] on div "PO #" at bounding box center [683, 449] width 155 height 11
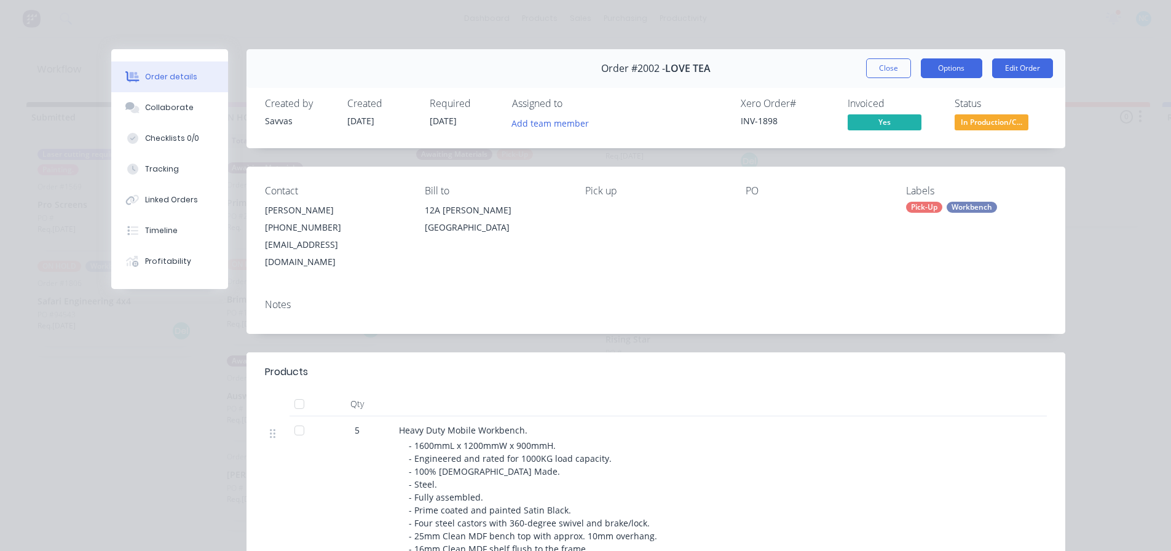
click at [953, 74] on button "Options" at bounding box center [951, 68] width 61 height 20
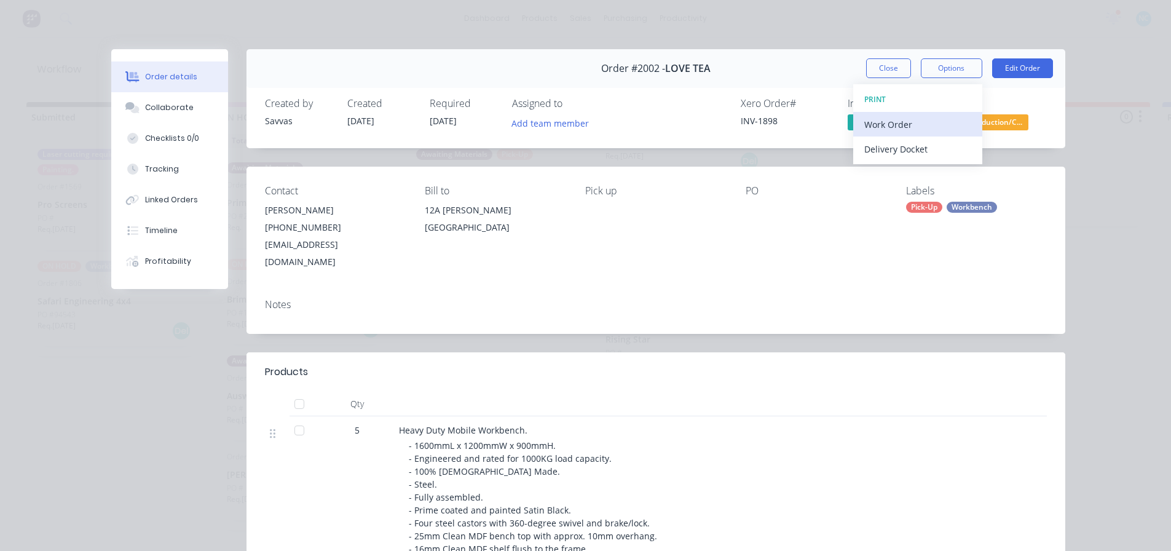
click at [920, 130] on div "Work Order" at bounding box center [918, 125] width 107 height 18
click at [900, 149] on div "Standard" at bounding box center [918, 149] width 107 height 18
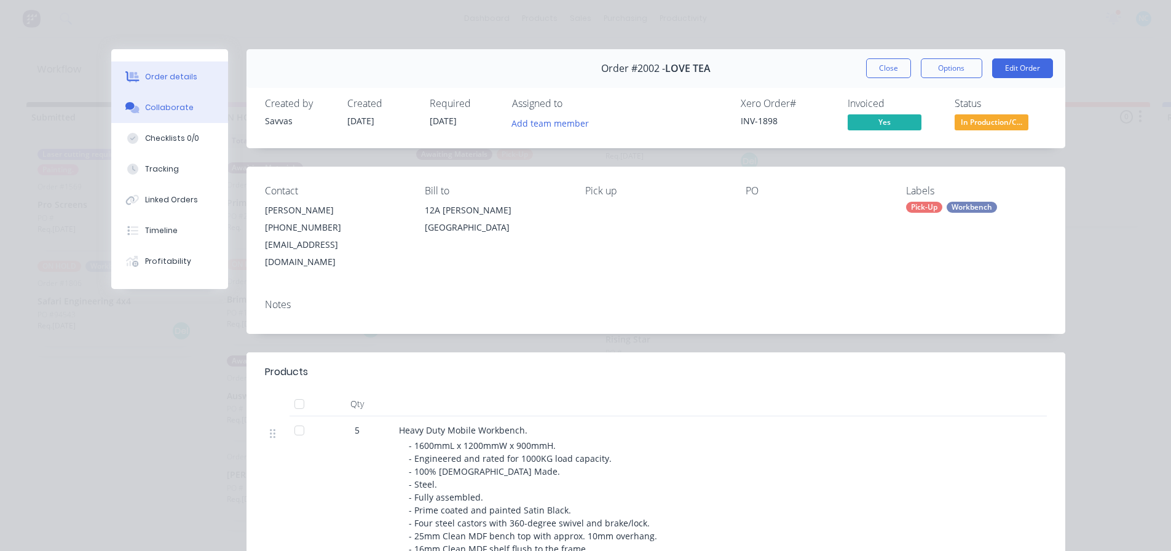
click at [134, 121] on button "Collaborate" at bounding box center [169, 107] width 117 height 31
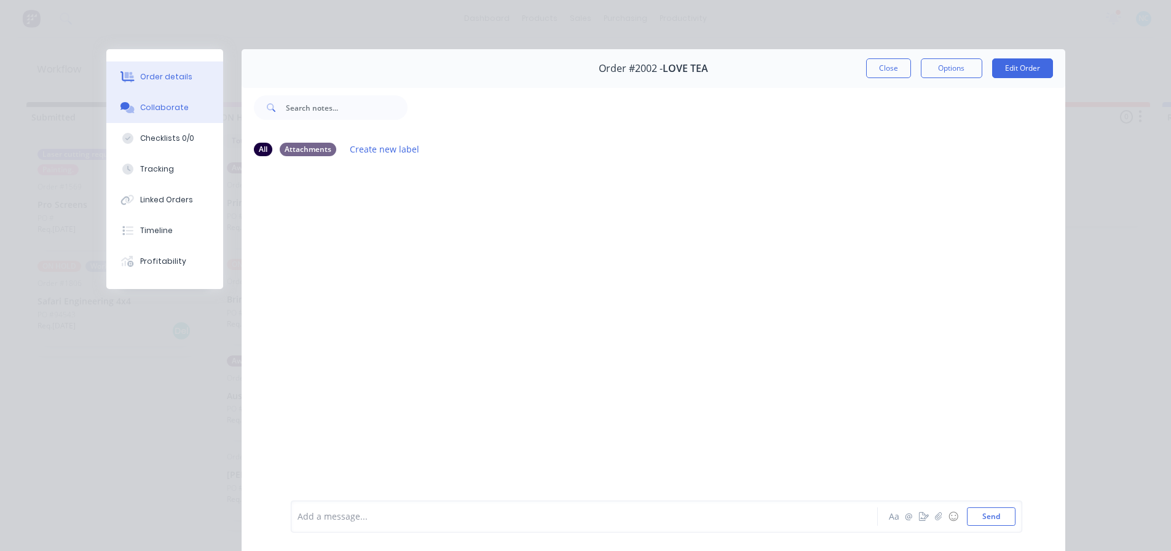
click at [164, 70] on button "Order details" at bounding box center [164, 76] width 117 height 31
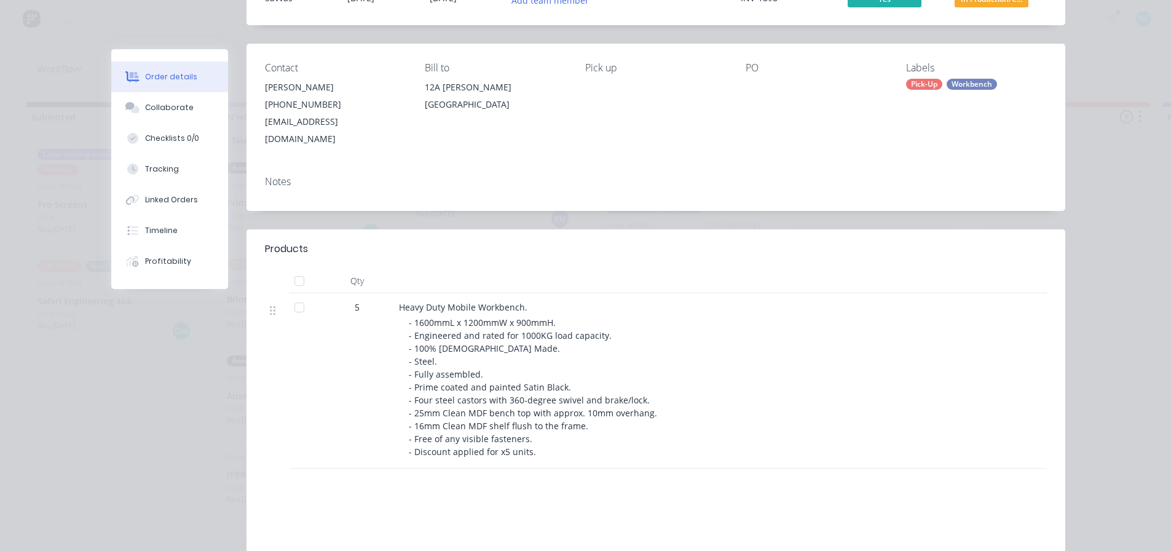
scroll to position [0, 0]
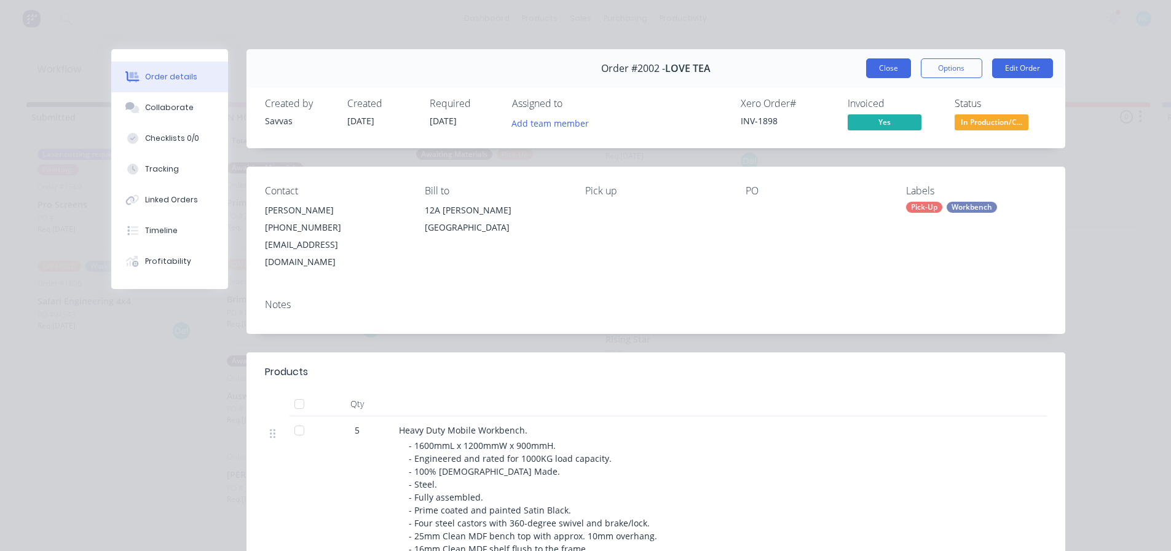
drag, startPoint x: 865, startPoint y: 73, endPoint x: 879, endPoint y: 72, distance: 13.6
click at [866, 73] on button "Close" at bounding box center [888, 68] width 45 height 20
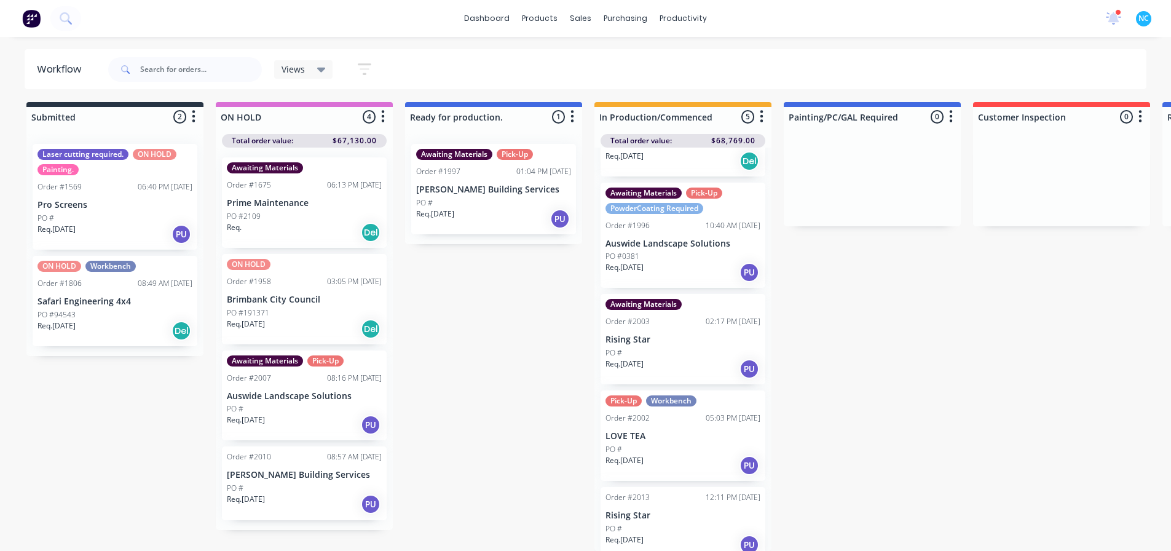
click at [683, 534] on div "Req. 08/09/25 PU" at bounding box center [683, 544] width 155 height 21
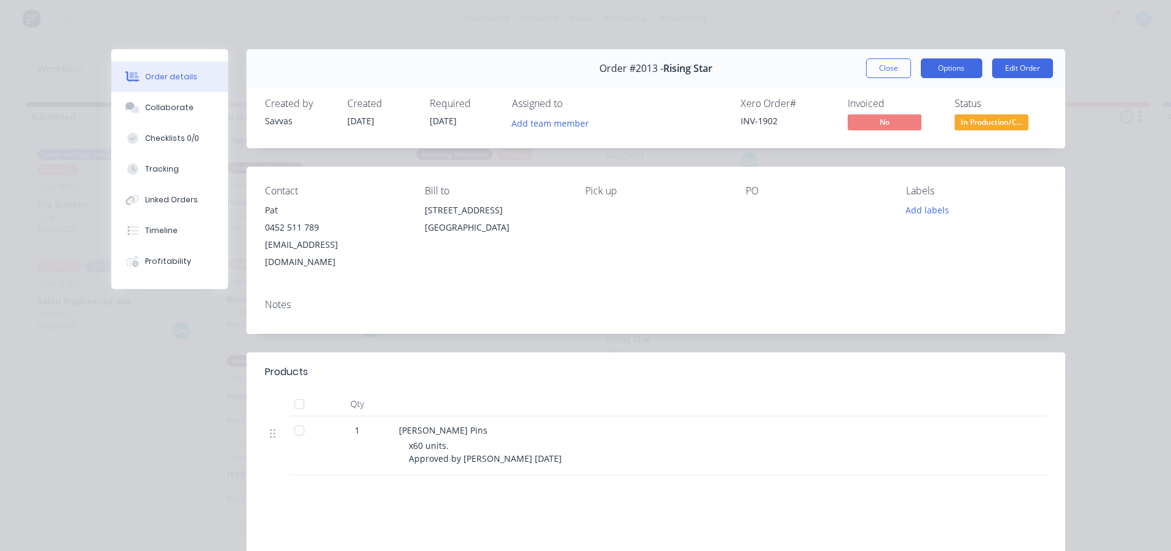
click at [951, 68] on button "Options" at bounding box center [951, 68] width 61 height 20
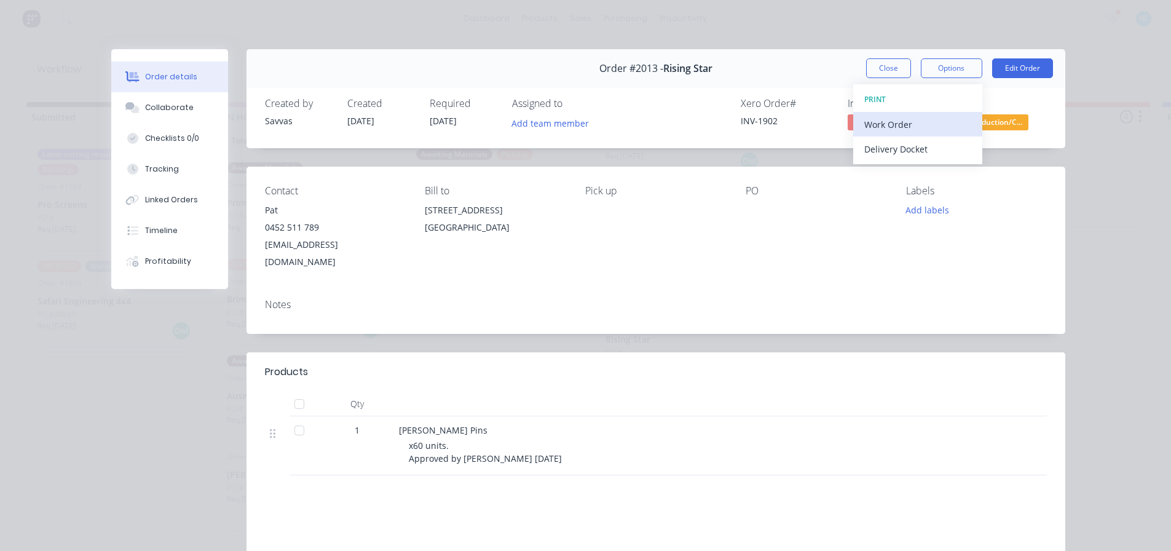
click at [930, 133] on div "Work Order" at bounding box center [918, 125] width 107 height 18
click at [931, 143] on div "Standard" at bounding box center [918, 149] width 107 height 18
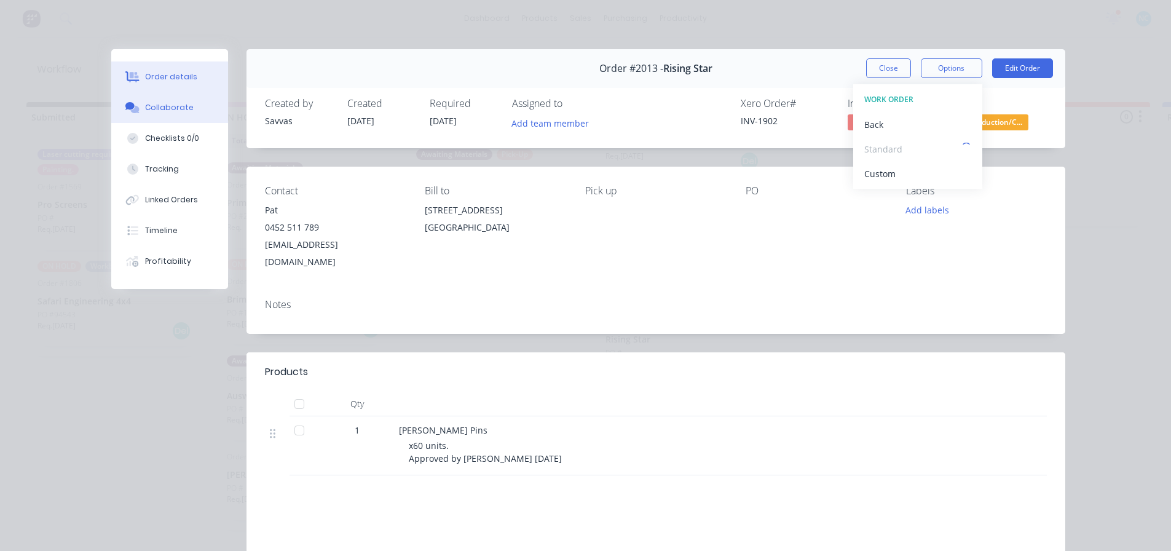
click at [205, 116] on button "Collaborate" at bounding box center [169, 107] width 117 height 31
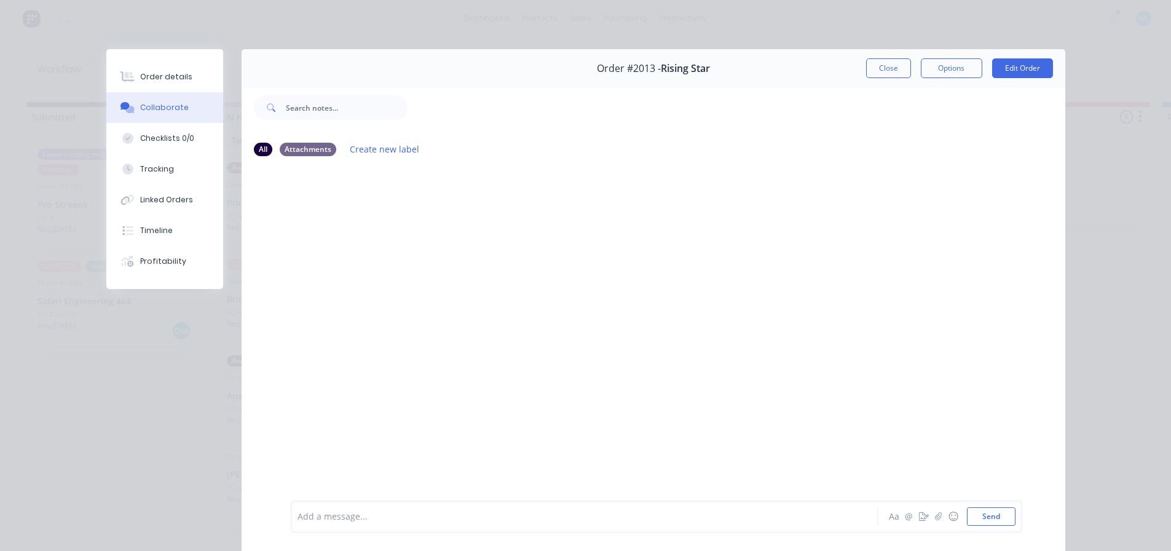
click at [177, 54] on div "Order details Collaborate Checklists 0/0 Tracking Linked Orders Timeline Profit…" at bounding box center [164, 169] width 117 height 240
click at [176, 74] on div "Order details" at bounding box center [166, 76] width 52 height 11
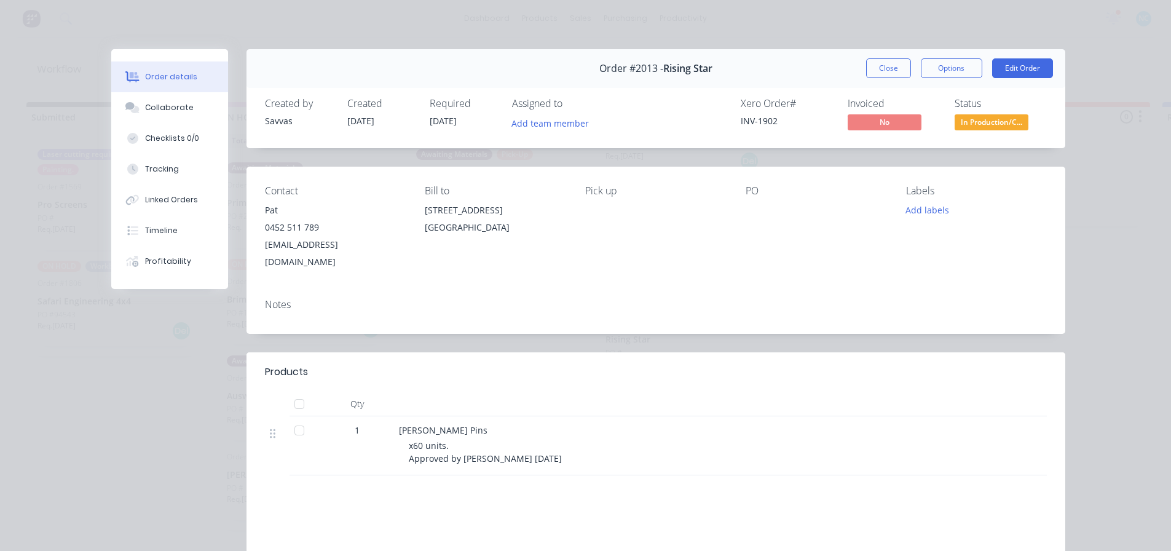
click at [884, 78] on div "Order #2013 - Rising Star Close Options Edit Order" at bounding box center [656, 68] width 819 height 39
click at [887, 65] on button "Close" at bounding box center [888, 68] width 45 height 20
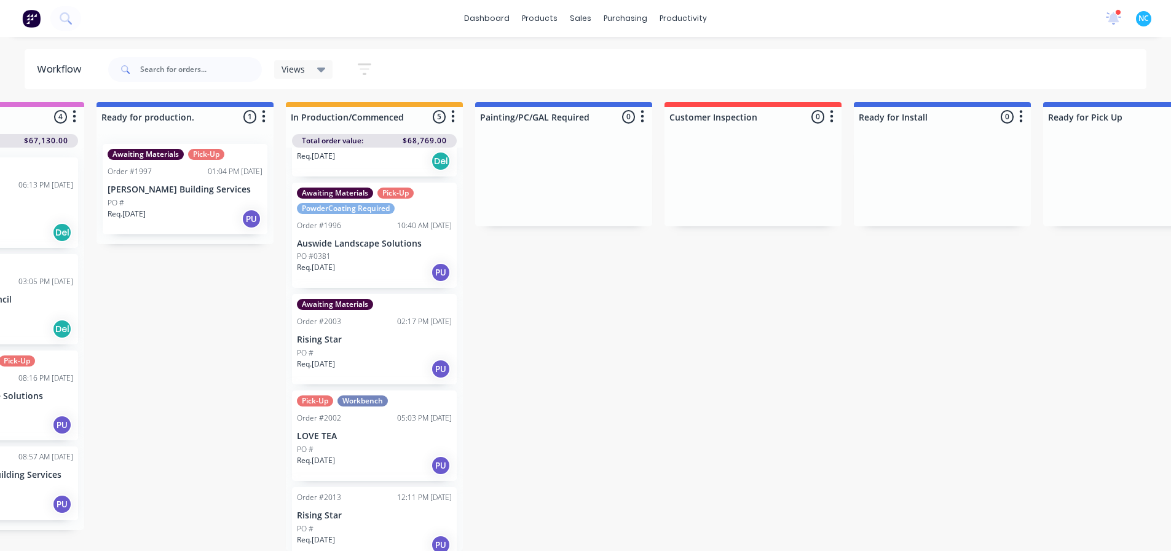
scroll to position [12, 1024]
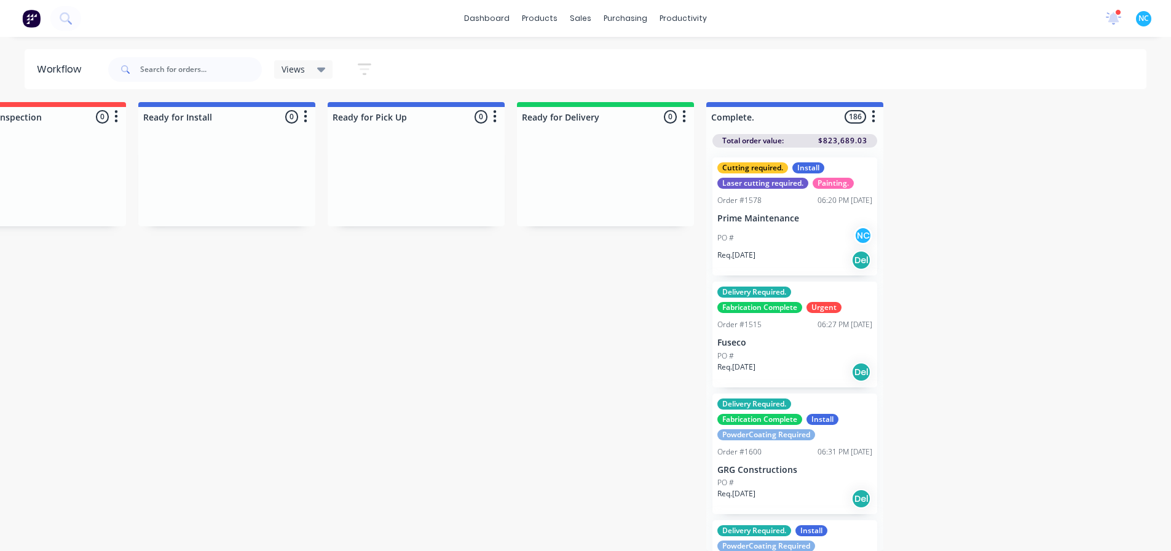
click at [772, 255] on div "Req. 02/04/24 Del" at bounding box center [795, 260] width 155 height 21
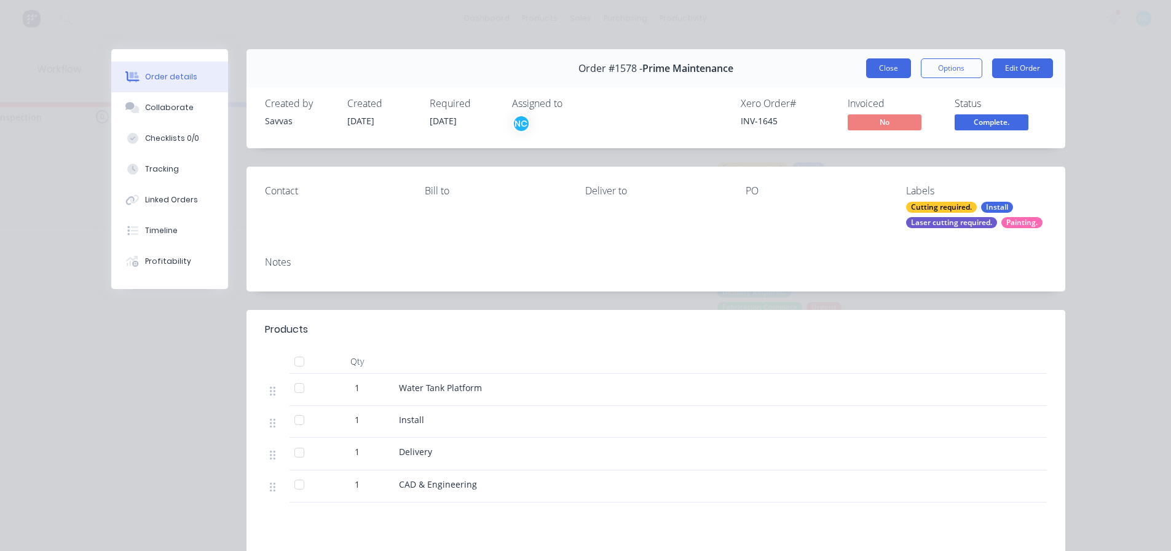
click at [896, 64] on button "Close" at bounding box center [888, 68] width 45 height 20
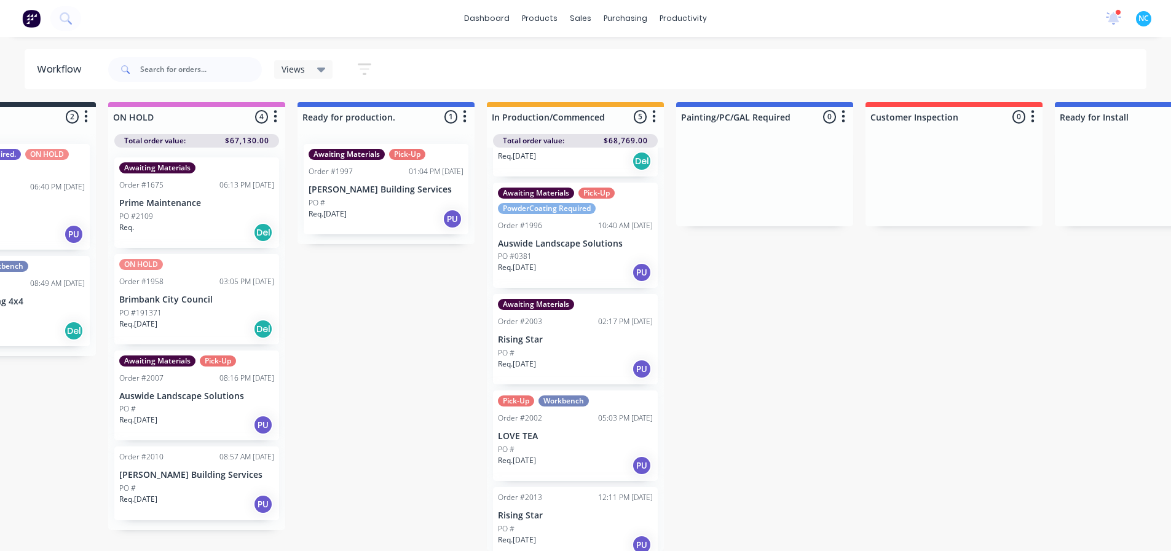
scroll to position [12, 104]
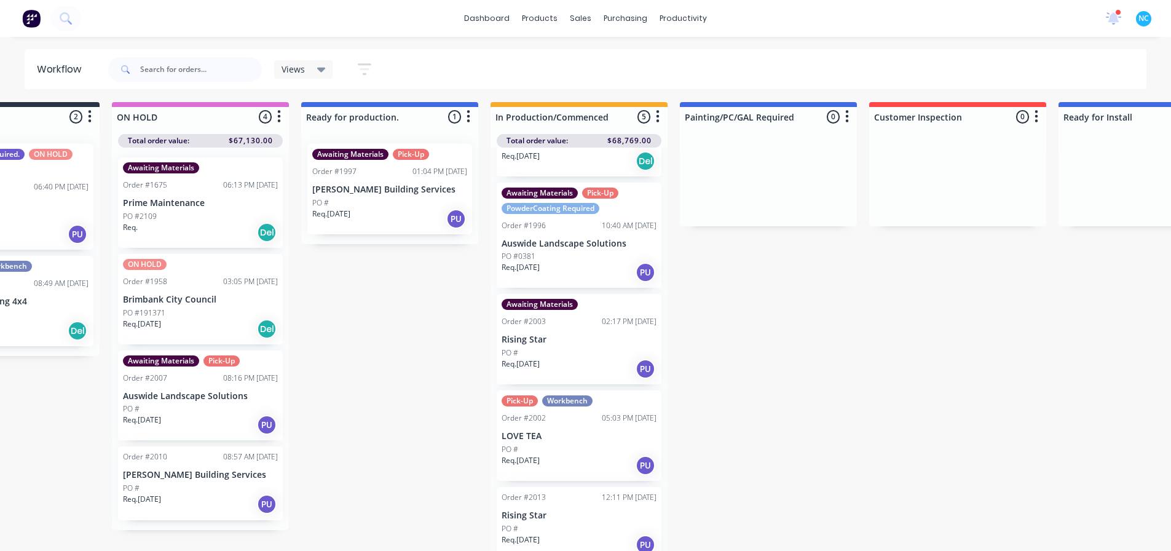
click at [562, 431] on p "LOVE TEA" at bounding box center [579, 436] width 155 height 10
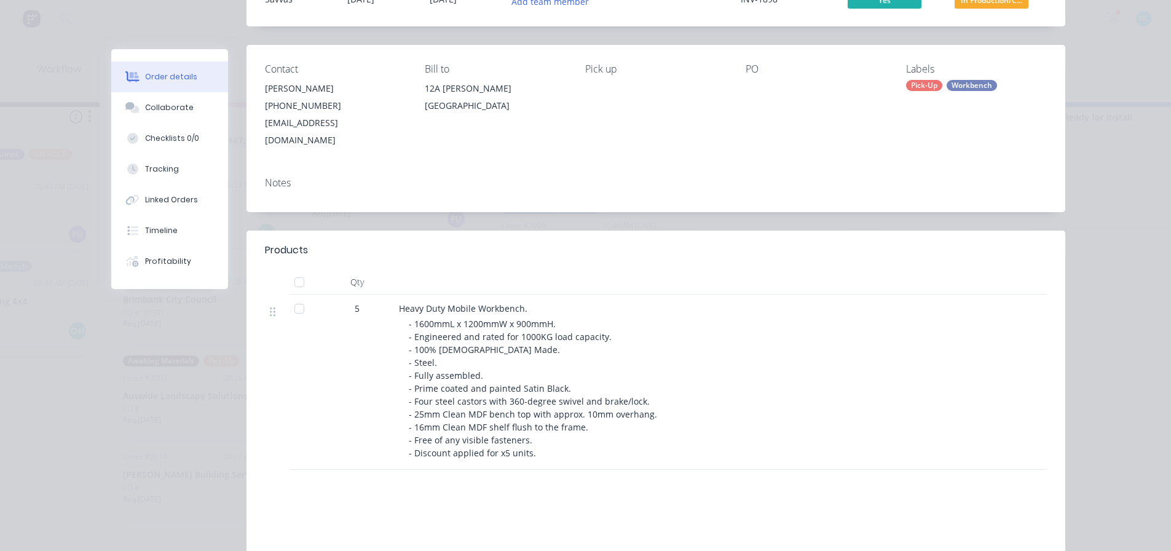
scroll to position [123, 0]
click at [426, 368] on span "- 1600mmL x 1200mmW x 900mmH. - Engineered and rated for 1000KG load capacity. …" at bounding box center [533, 387] width 248 height 141
click at [434, 366] on span "- 1600mmL x 1200mmW x 900mmH. - Engineered and rated for 1000KG load capacity. …" at bounding box center [533, 387] width 248 height 141
click at [477, 377] on span "- 1600mmL x 1200mmW x 900mmH. - Engineered and rated for 1000KG load capacity. …" at bounding box center [533, 387] width 248 height 141
click at [466, 368] on span "- 1600mmL x 1200mmW x 900mmH. - Engineered and rated for 1000KG load capacity. …" at bounding box center [533, 387] width 248 height 141
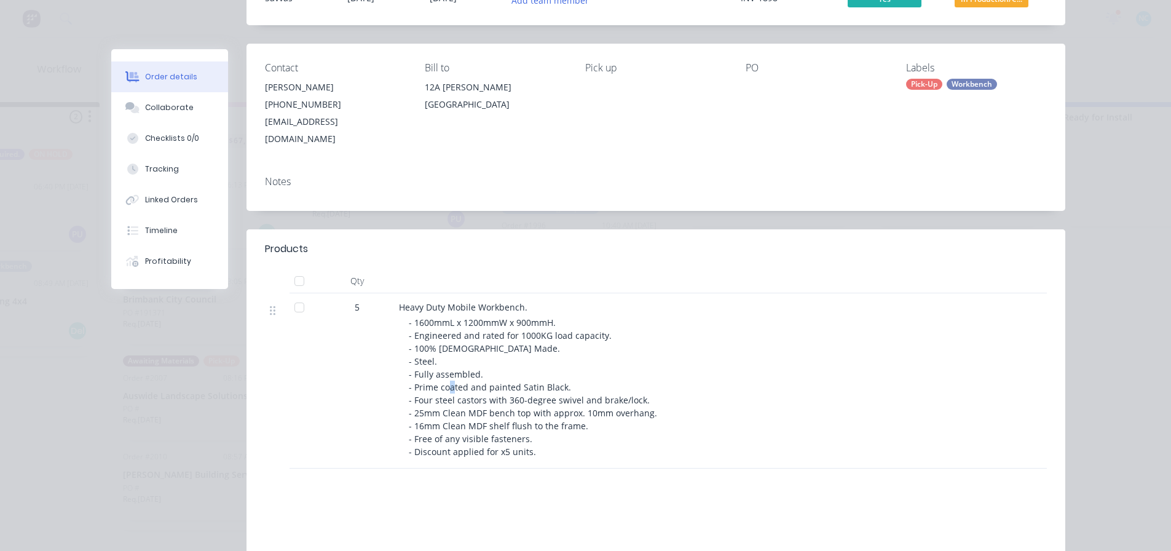
click at [481, 369] on span "- 1600mmL x 1200mmW x 900mmH. - Engineered and rated for 1000KG load capacity. …" at bounding box center [533, 387] width 248 height 141
click at [513, 369] on span "- 1600mmL x 1200mmW x 900mmH. - Engineered and rated for 1000KG load capacity. …" at bounding box center [533, 387] width 248 height 141
click at [540, 370] on span "- 1600mmL x 1200mmW x 900mmH. - Engineered and rated for 1000KG load capacity. …" at bounding box center [533, 387] width 248 height 141
click at [559, 370] on span "- 1600mmL x 1200mmW x 900mmH. - Engineered and rated for 1000KG load capacity. …" at bounding box center [533, 387] width 248 height 141
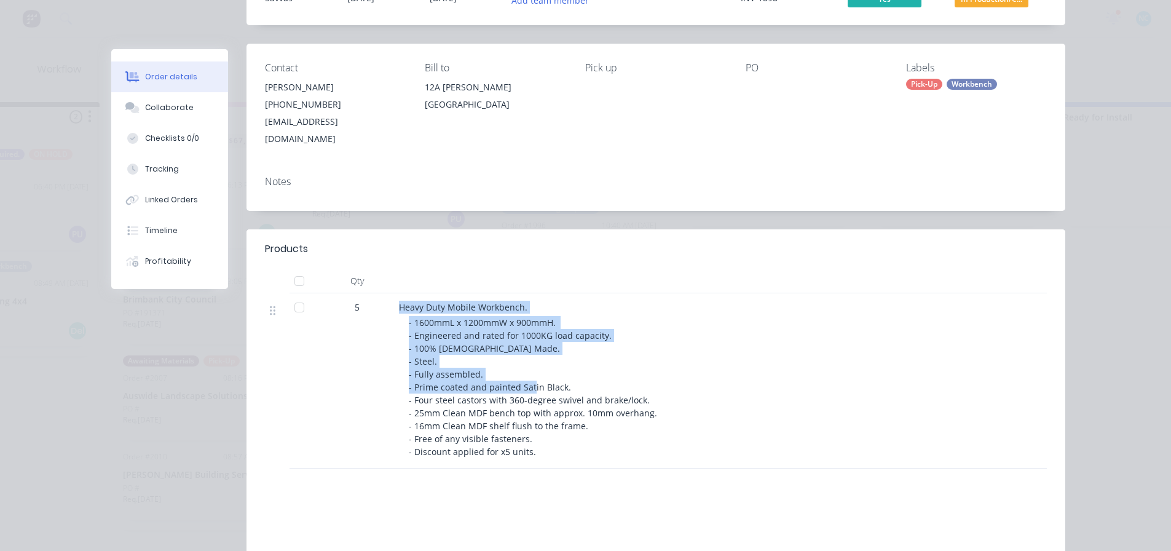
drag, startPoint x: 558, startPoint y: 369, endPoint x: 373, endPoint y: 291, distance: 200.7
click at [373, 293] on div "5 Heavy Duty Mobile Workbench. - 1600mmL x 1200mmW x 900mmH. - Engineered and r…" at bounding box center [656, 380] width 782 height 175
click at [394, 293] on div "Heavy Duty Mobile Workbench. - 1600mmL x 1200mmW x 900mmH. - Engineered and rat…" at bounding box center [640, 380] width 492 height 175
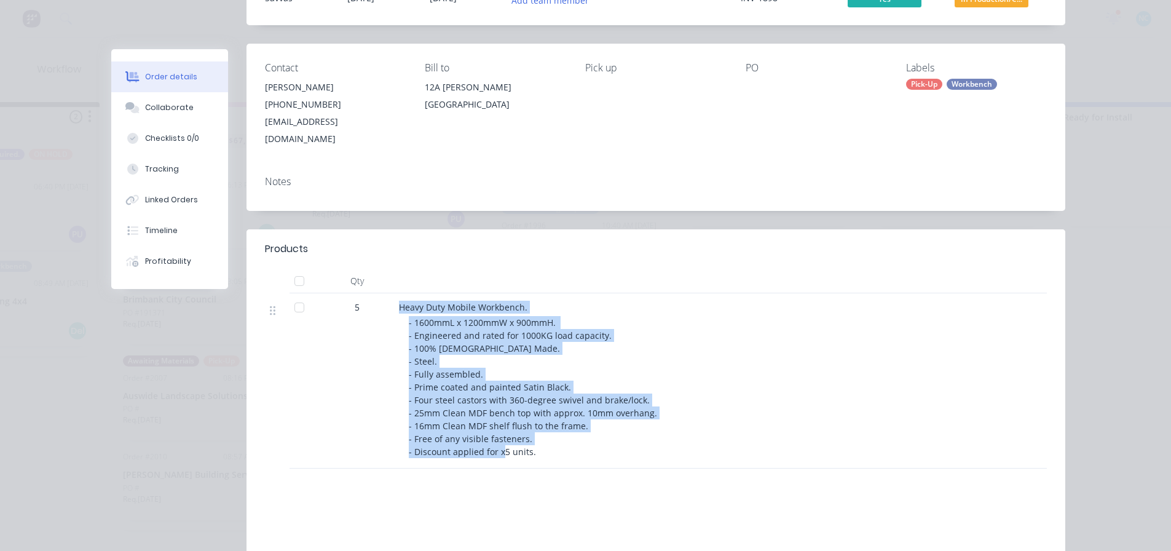
drag, startPoint x: 395, startPoint y: 287, endPoint x: 605, endPoint y: 434, distance: 256.1
click at [605, 434] on div "Heavy Duty Mobile Workbench. - 1600mmL x 1200mmW x 900mmH. - Engineered and rat…" at bounding box center [640, 380] width 492 height 175
click at [605, 434] on div "- 1600mmL x 1200mmW x 900mmH. - Engineered and rated for 1000KG load capacity. …" at bounding box center [645, 387] width 472 height 142
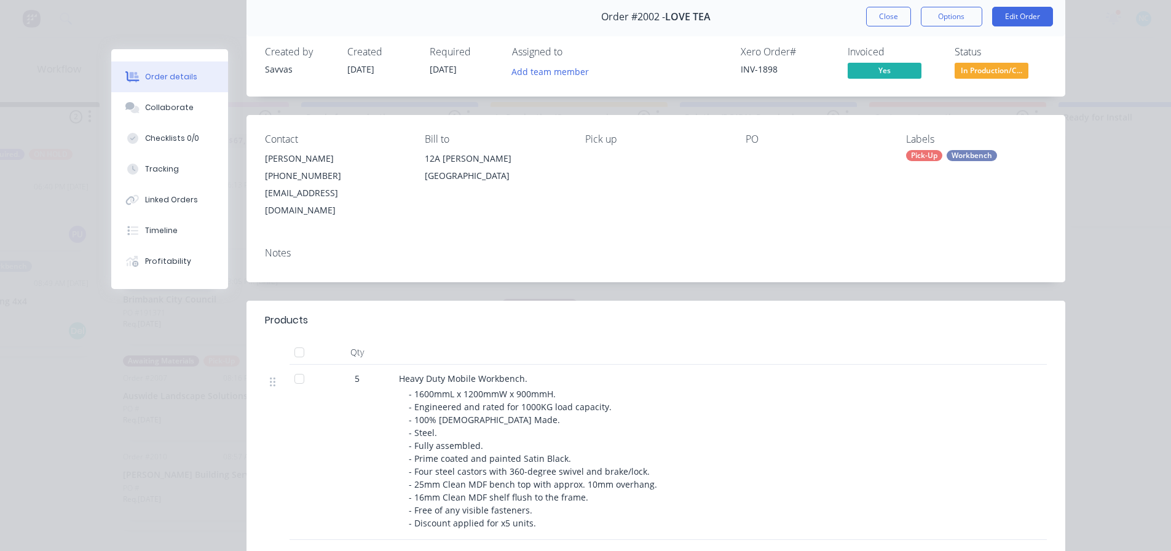
scroll to position [0, 0]
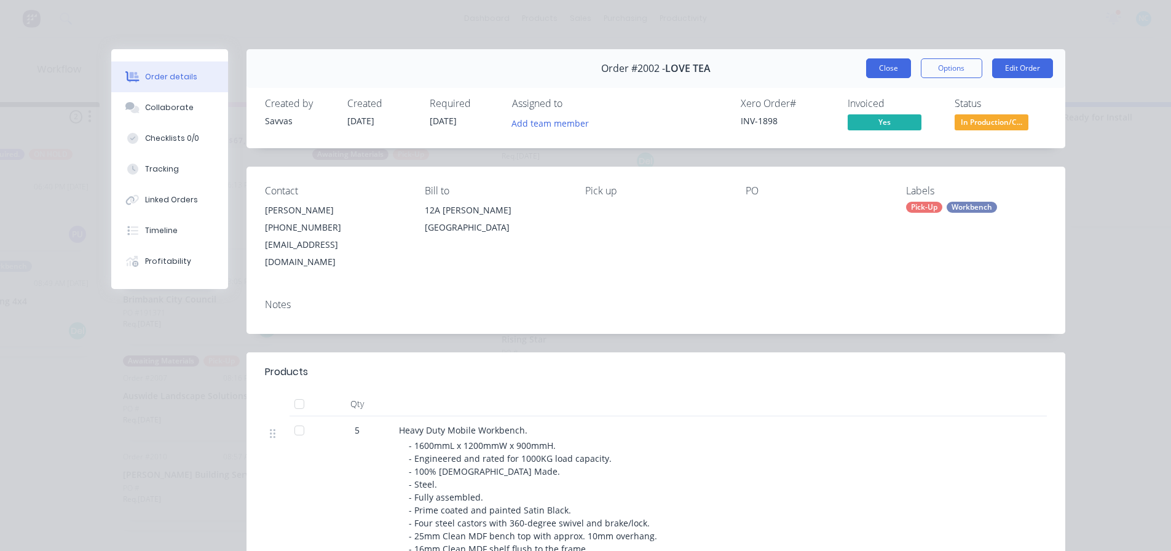
click at [889, 73] on button "Close" at bounding box center [888, 68] width 45 height 20
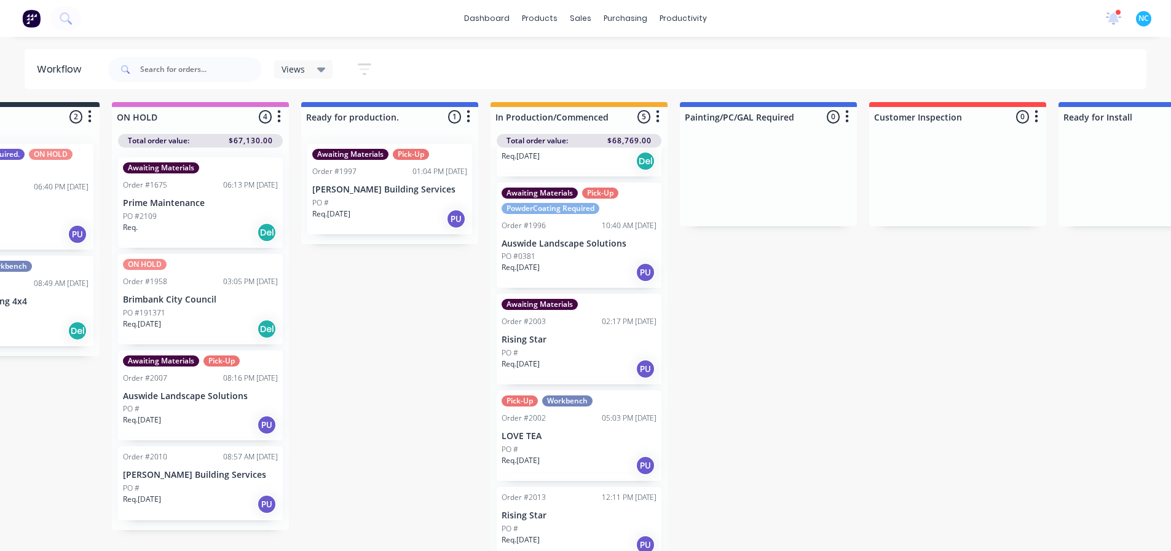
scroll to position [12, 0]
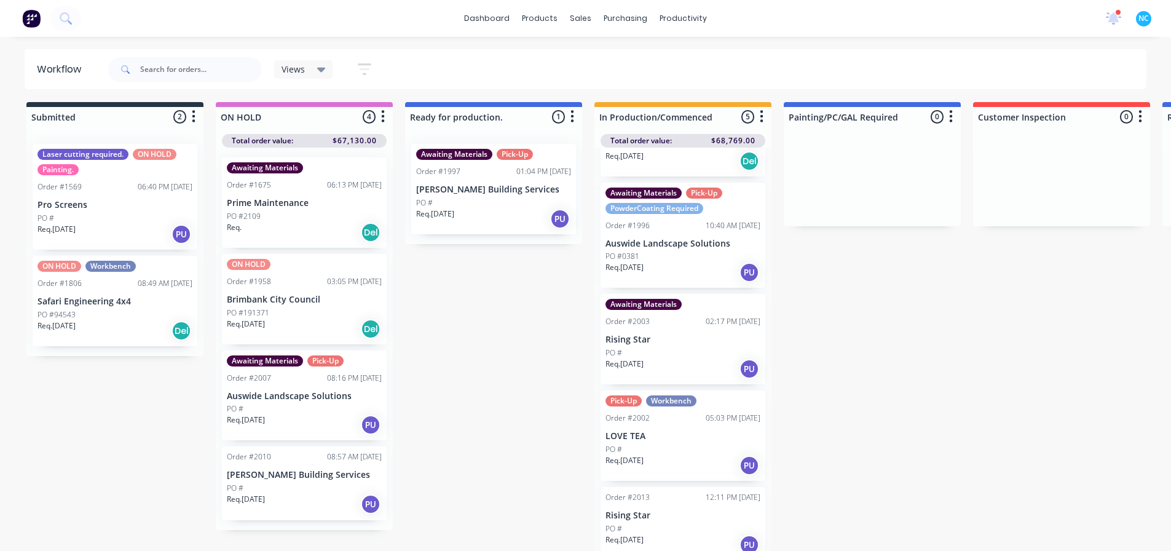
click at [134, 224] on div "Req. 02/04/24 PU" at bounding box center [115, 234] width 155 height 21
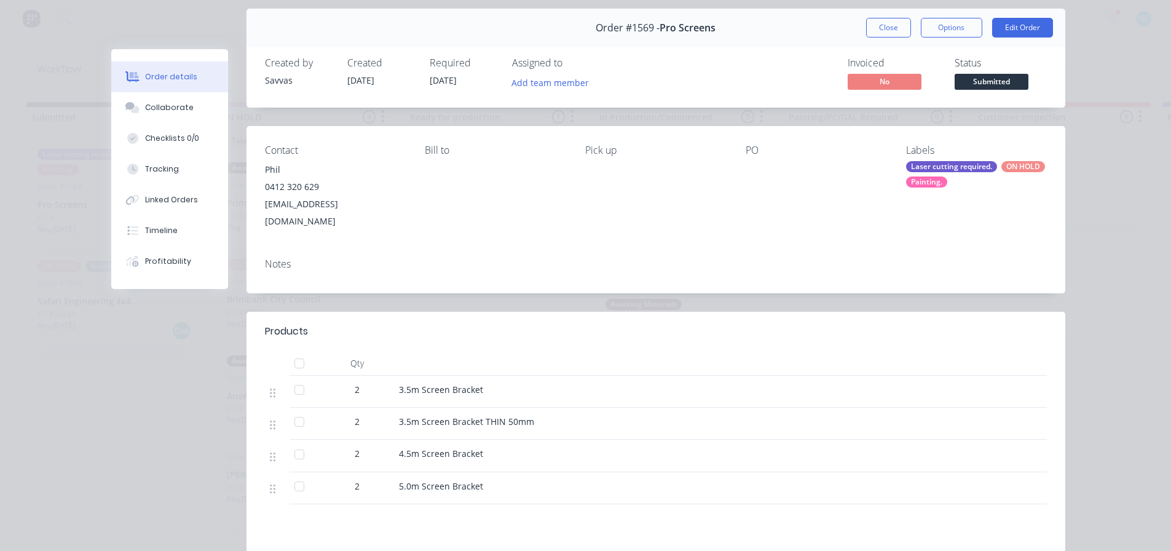
scroll to position [123, 0]
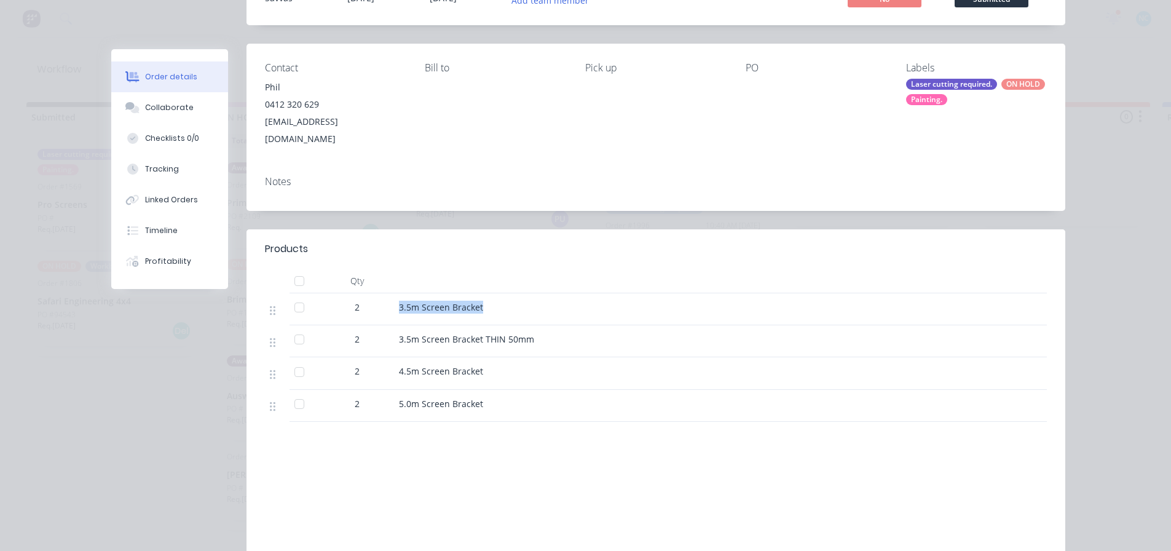
drag, startPoint x: 407, startPoint y: 291, endPoint x: 560, endPoint y: 288, distance: 153.2
click at [560, 293] on div "2 3.5m Screen Bracket" at bounding box center [656, 309] width 782 height 32
click at [560, 301] on div "3.5m Screen Bracket" at bounding box center [640, 307] width 482 height 13
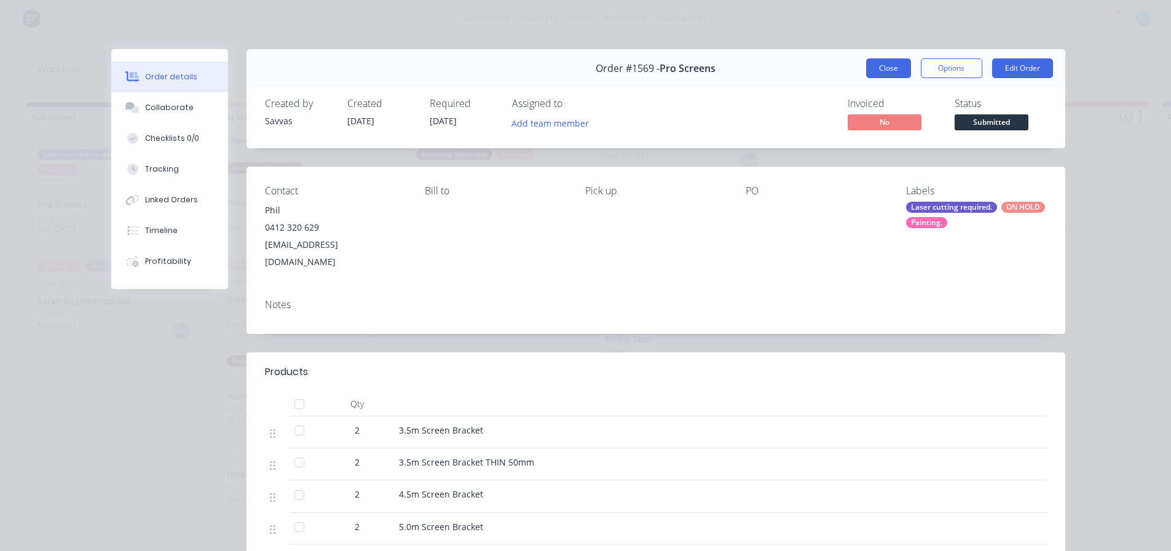
click at [872, 63] on button "Close" at bounding box center [888, 68] width 45 height 20
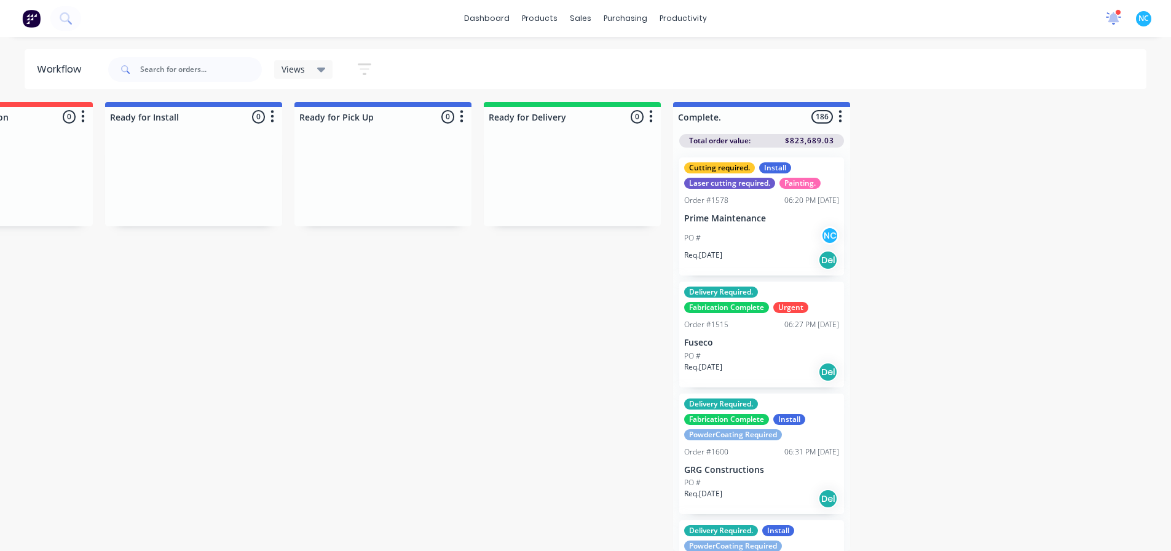
click at [1119, 16] on icon at bounding box center [1114, 18] width 16 height 13
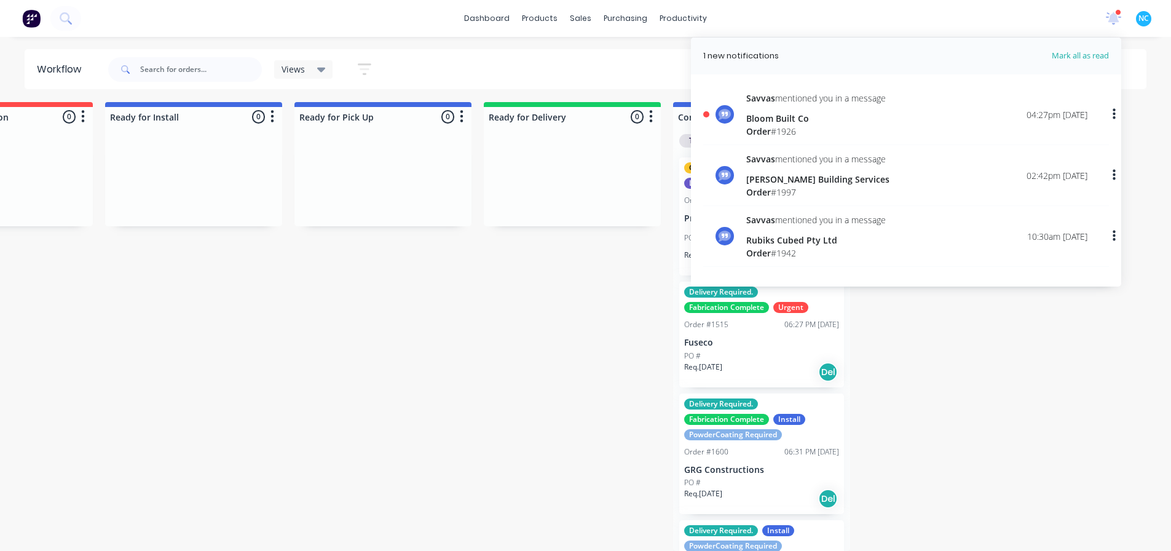
click at [859, 134] on div "Order # 1926" at bounding box center [817, 131] width 140 height 13
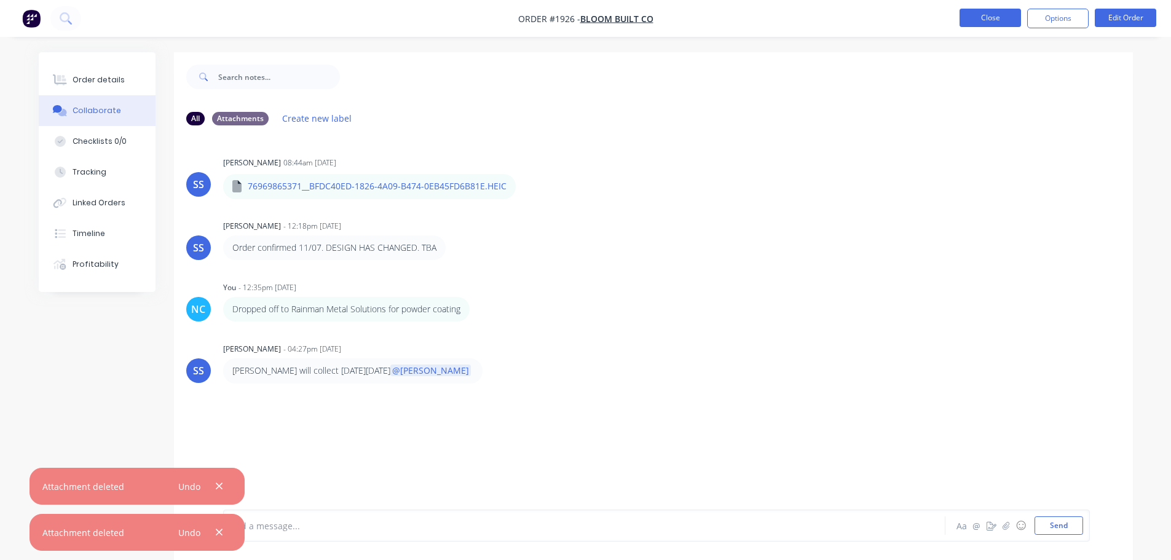
click at [981, 25] on button "Close" at bounding box center [990, 18] width 61 height 18
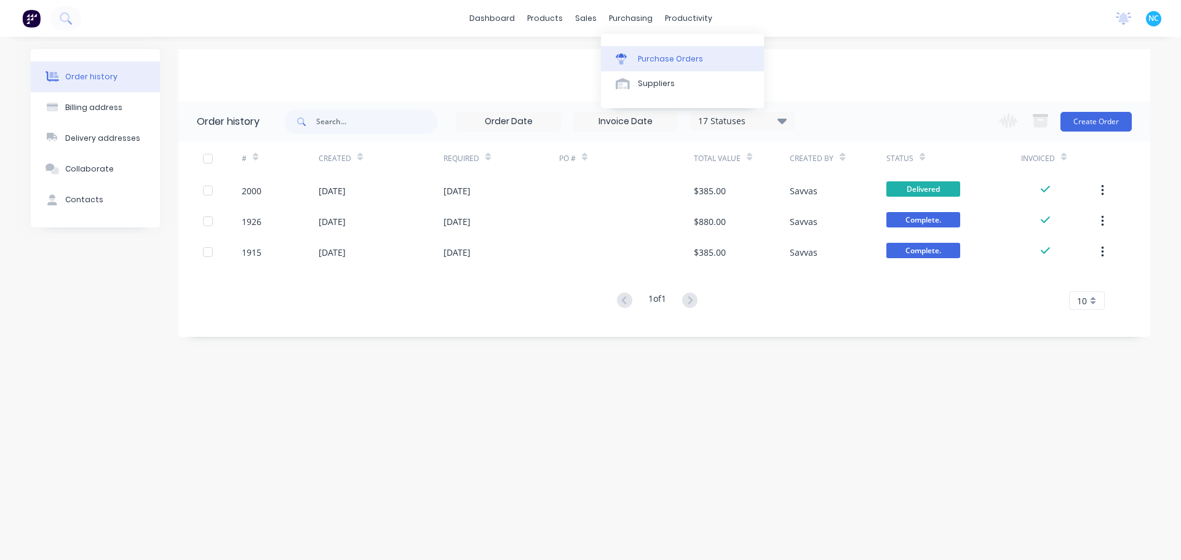
click at [649, 52] on link "Purchase Orders" at bounding box center [682, 58] width 163 height 25
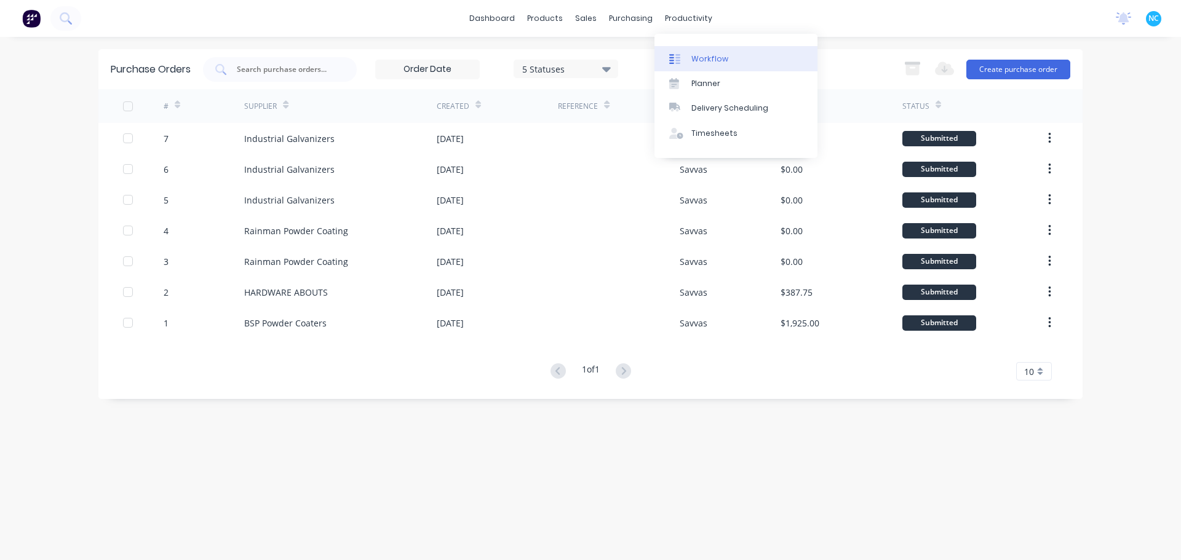
click at [684, 51] on link "Workflow" at bounding box center [735, 58] width 163 height 25
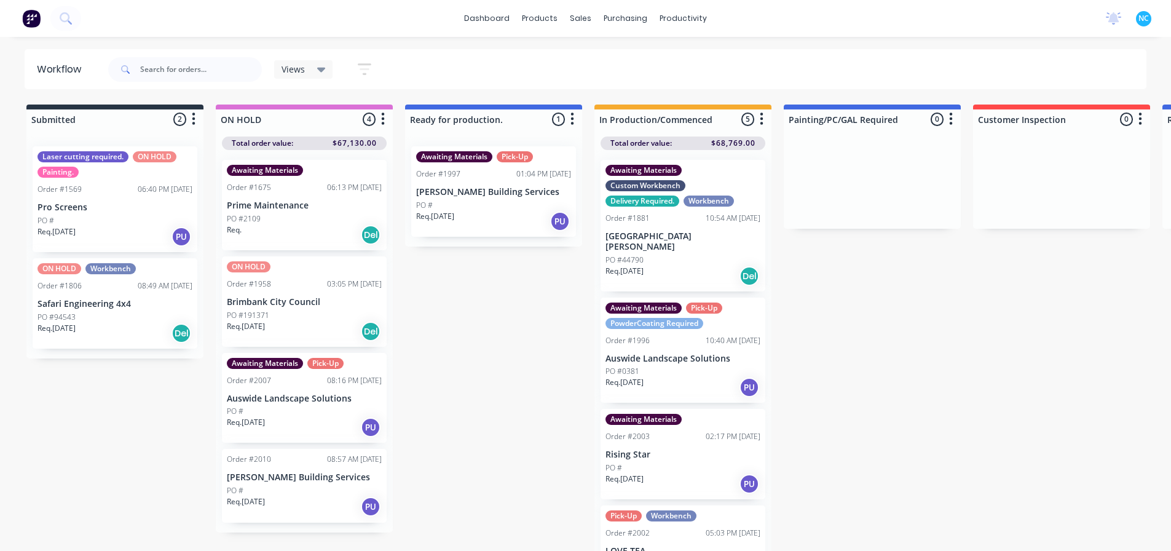
click at [329, 500] on div "Req. 03/09/25 PU" at bounding box center [304, 506] width 155 height 21
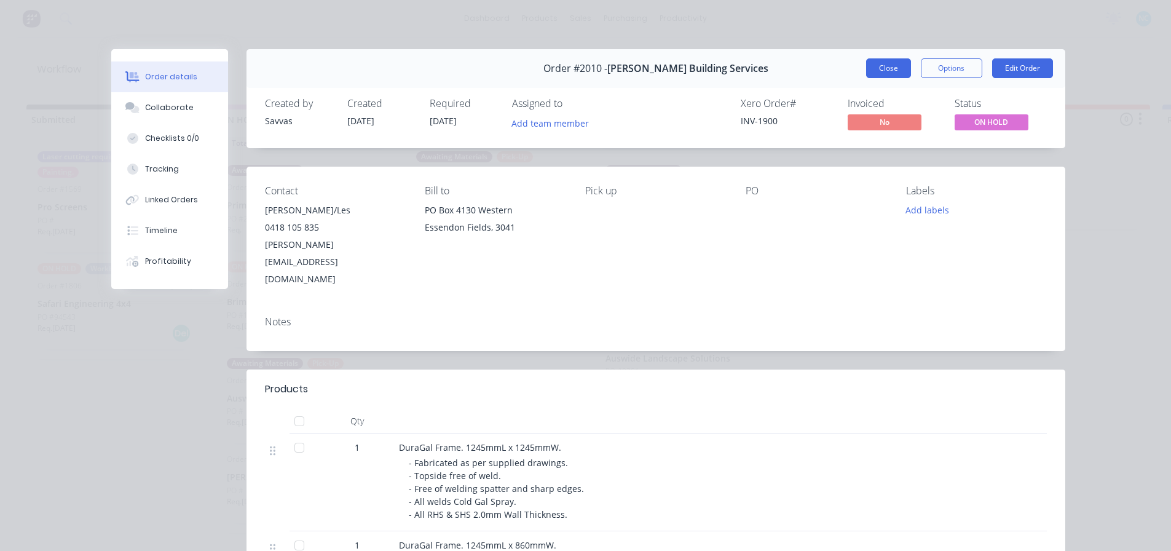
click at [898, 68] on button "Close" at bounding box center [888, 68] width 45 height 20
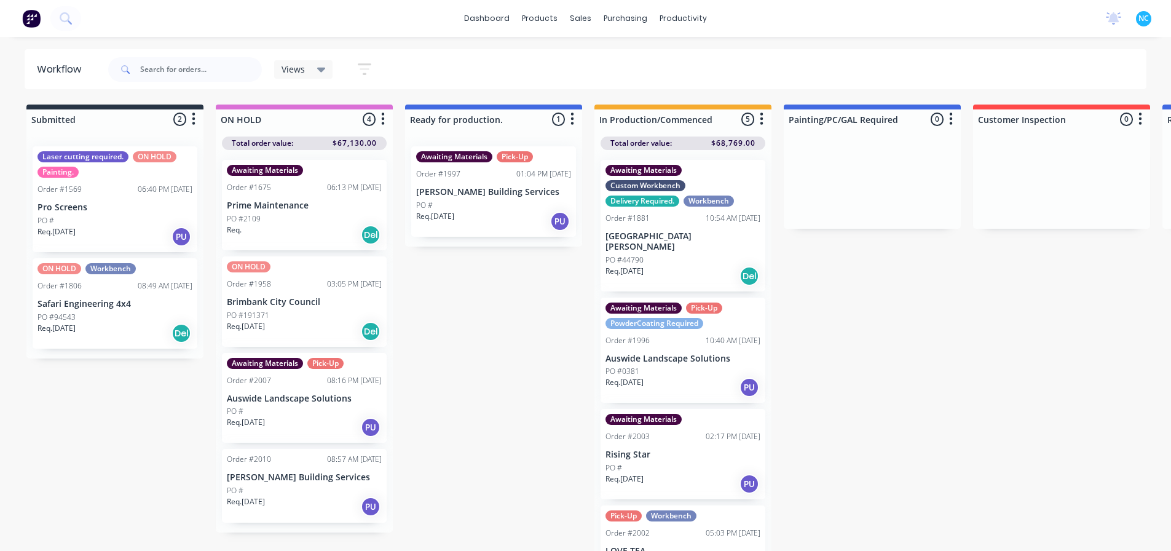
click at [304, 430] on div "Req. 02/09/25 PU" at bounding box center [304, 427] width 155 height 21
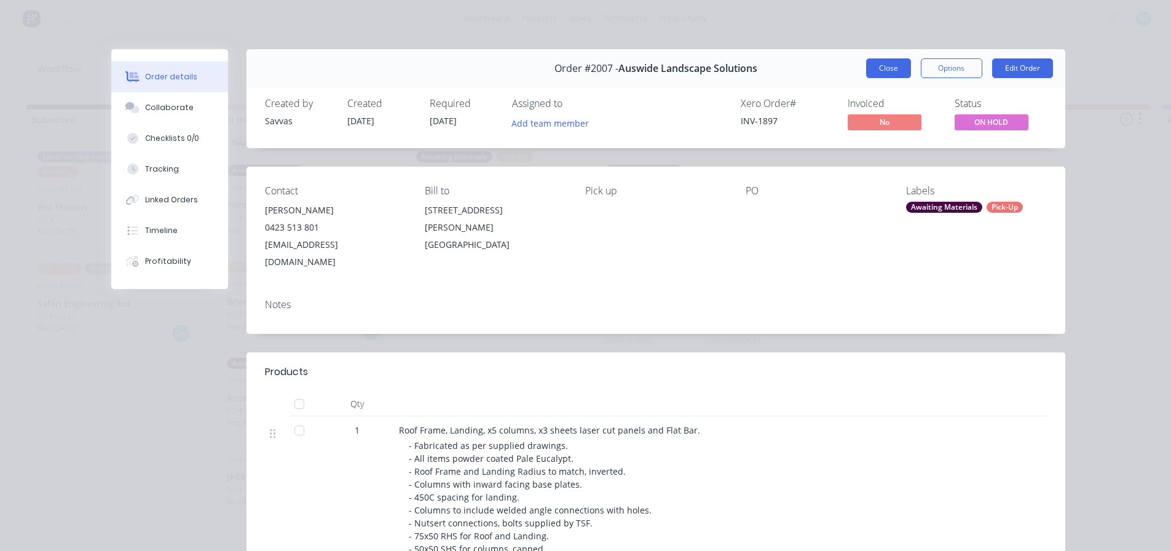
click at [879, 68] on button "Close" at bounding box center [888, 68] width 45 height 20
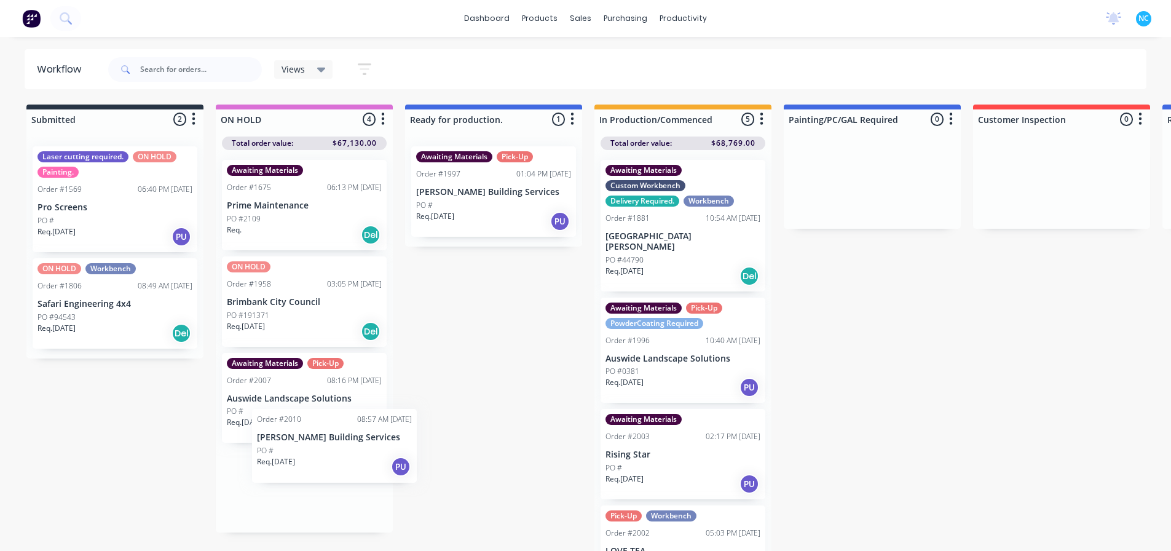
scroll to position [1, 0]
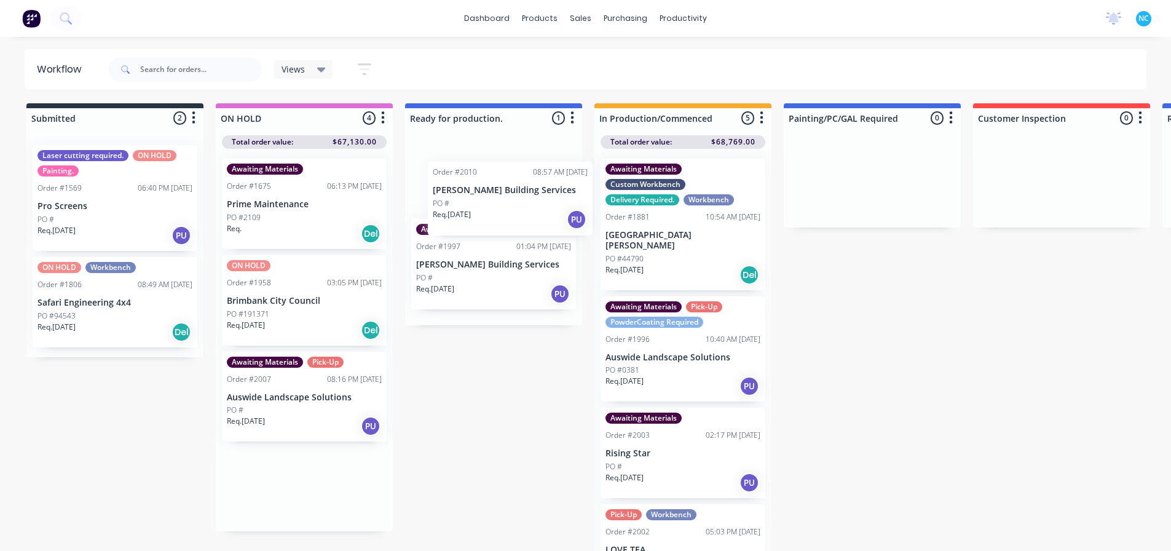
drag, startPoint x: 306, startPoint y: 483, endPoint x: 515, endPoint y: 192, distance: 358.2
click at [515, 192] on div "Submitted 2 Sort By Created date Required date Order number Customer name Most …" at bounding box center [1105, 327] width 2229 height 449
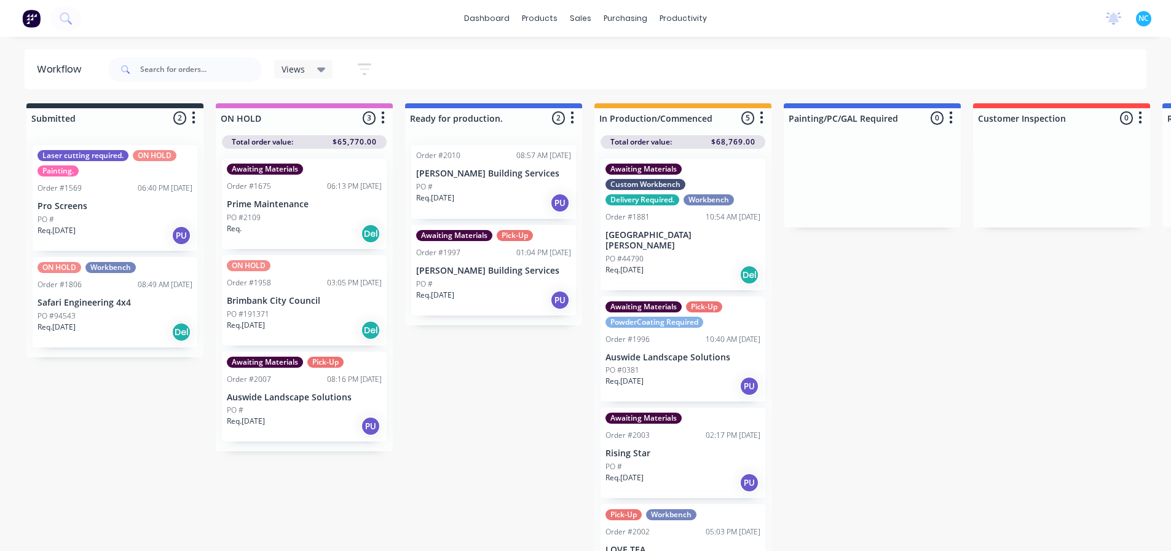
click at [318, 398] on p "Auswide Landscape Solutions" at bounding box center [304, 397] width 155 height 10
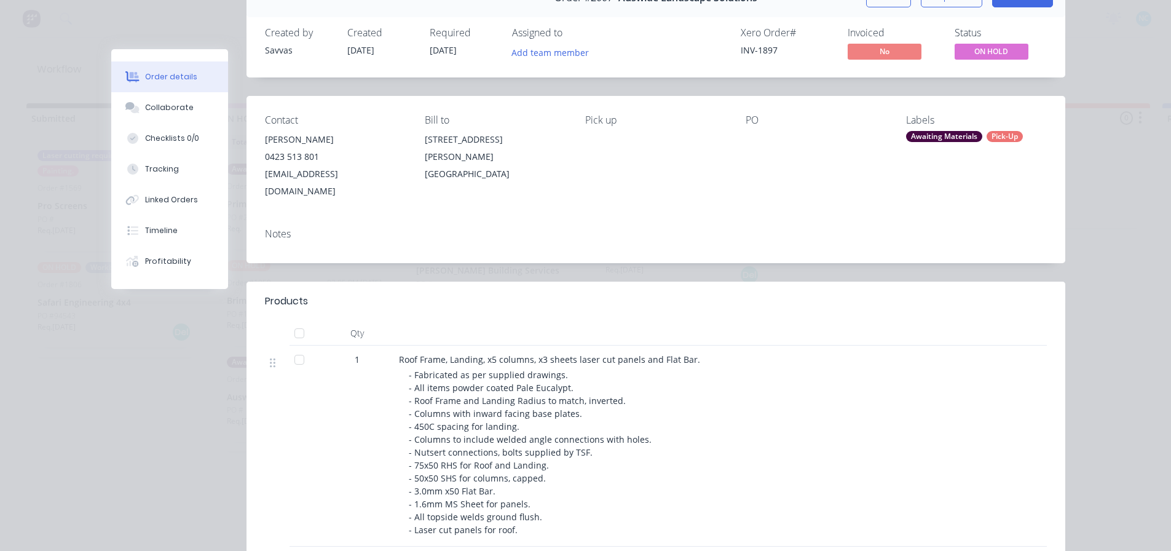
scroll to position [0, 0]
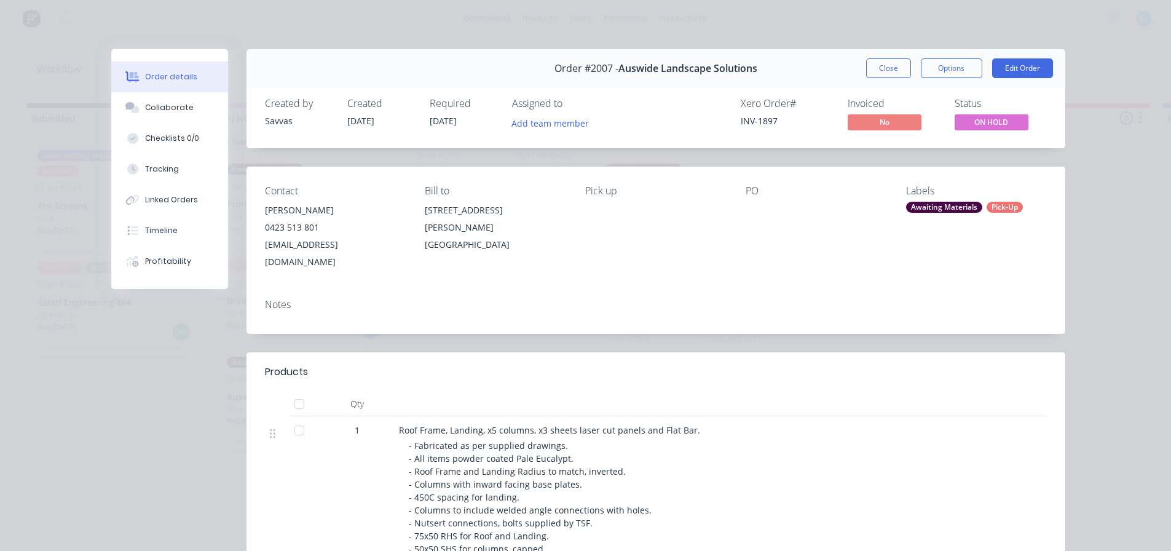
drag, startPoint x: 887, startPoint y: 61, endPoint x: 651, endPoint y: 483, distance: 483.4
click at [651, 482] on div "Order #2007 - Auswide Landscape Solutions Close Options Edit Order Created by S…" at bounding box center [588, 523] width 954 height 949
click at [887, 84] on div "Order #2007 - Auswide Landscape Solutions Close Options Edit Order" at bounding box center [656, 68] width 819 height 39
click at [893, 71] on button "Close" at bounding box center [888, 68] width 45 height 20
